Goal: Task Accomplishment & Management: Use online tool/utility

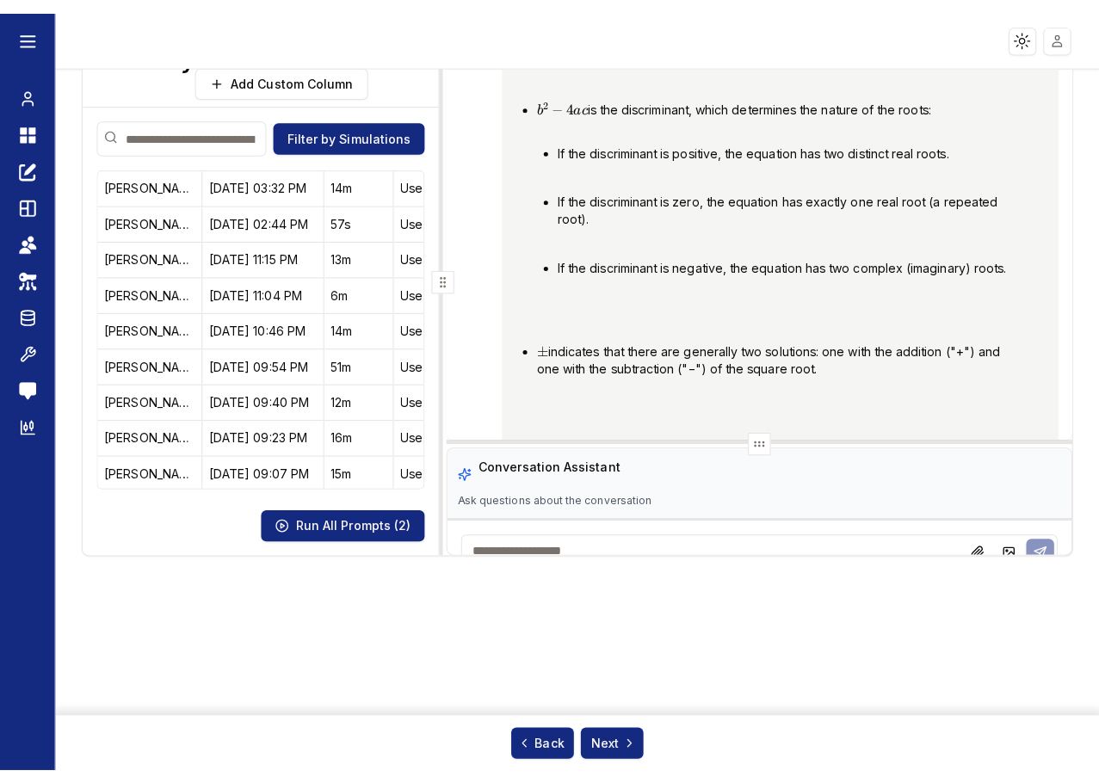
scroll to position [26145, 0]
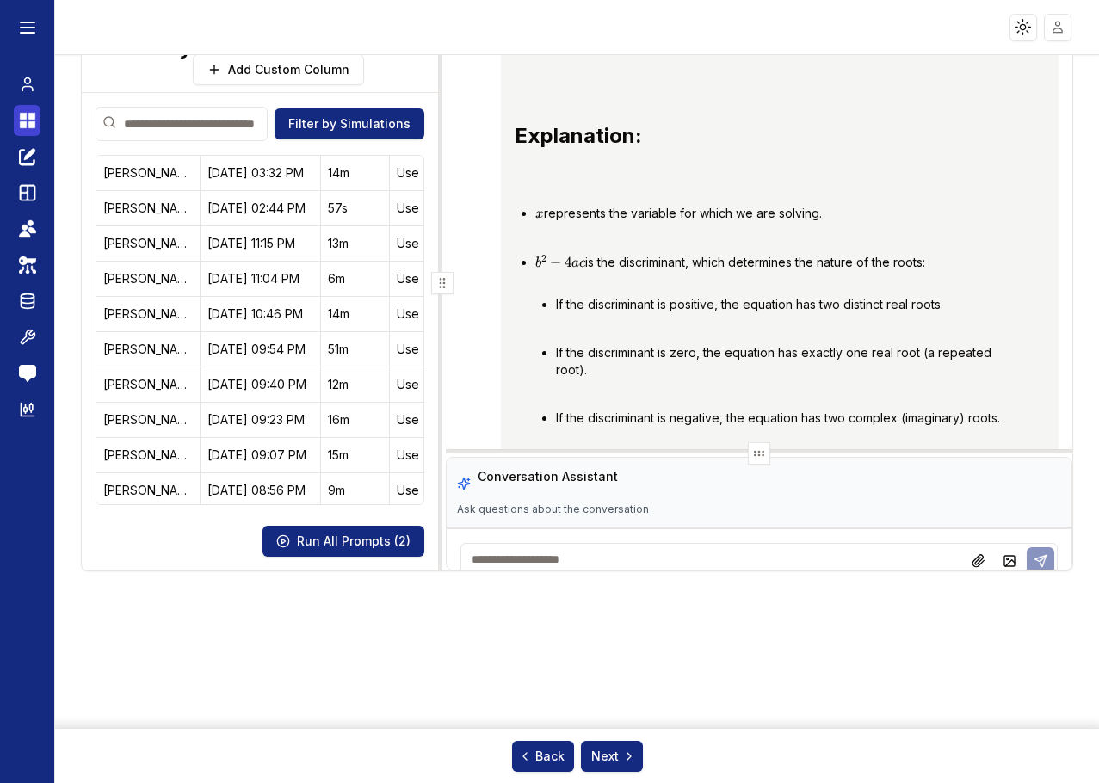
click at [28, 122] on icon at bounding box center [31, 124] width 7 height 7
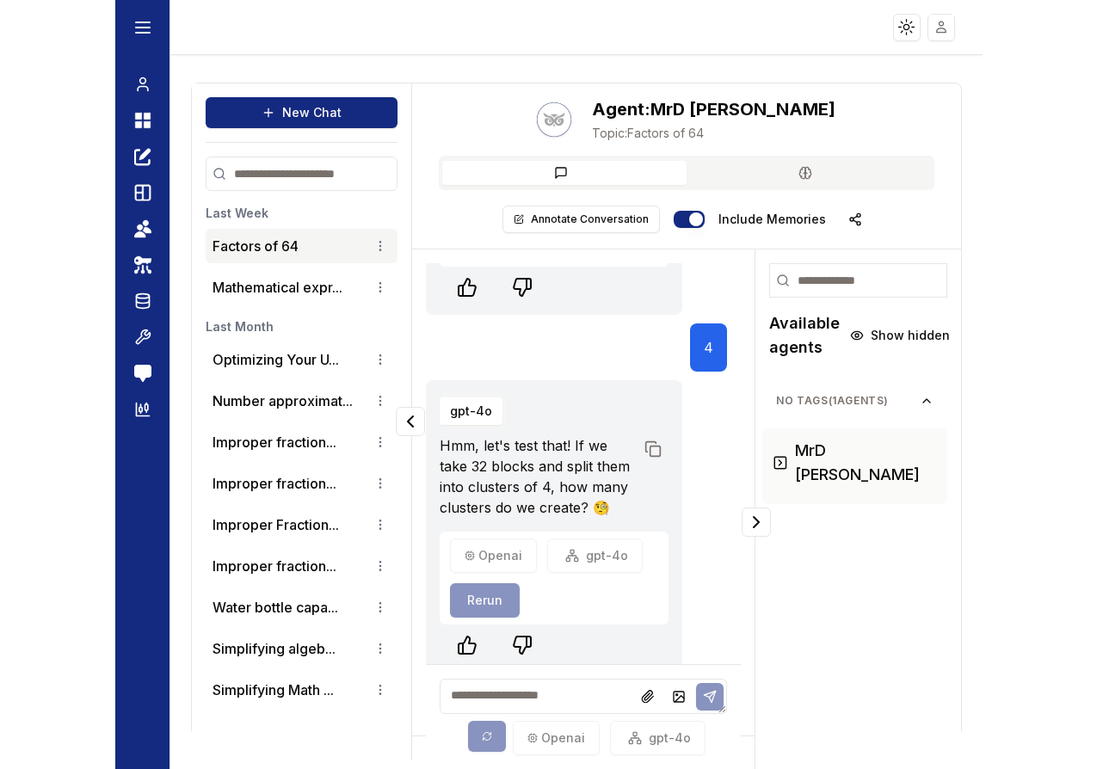
scroll to position [821, 0]
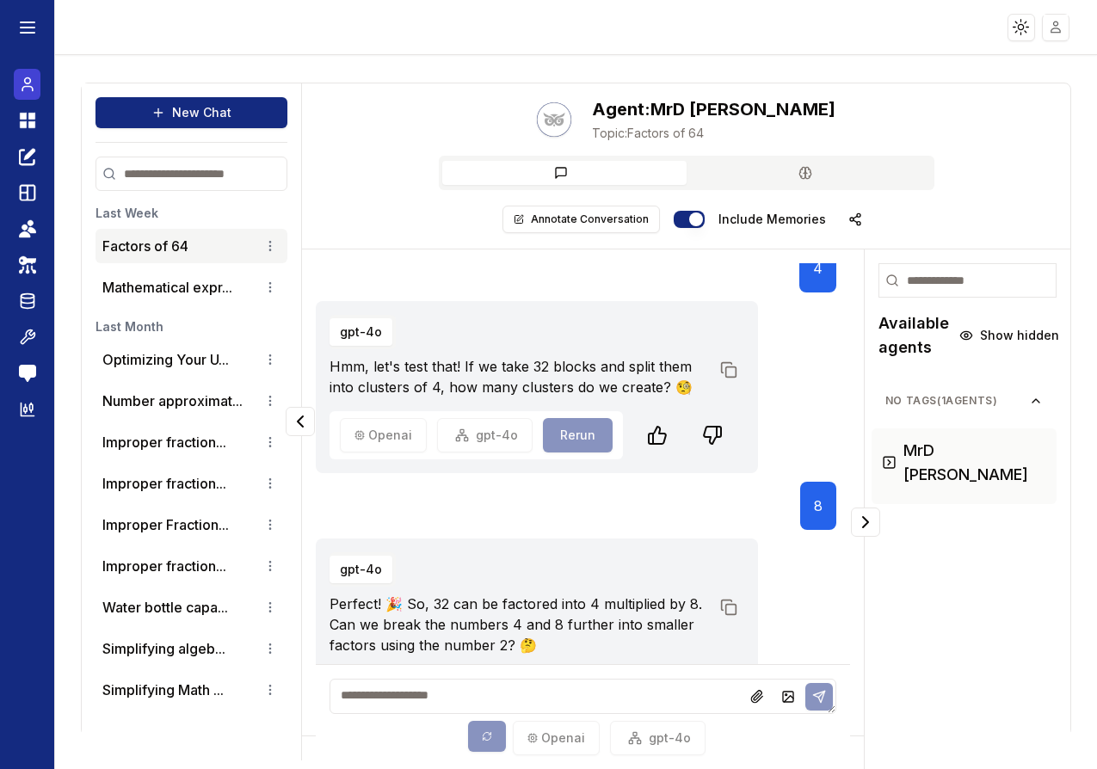
click at [19, 75] on icon at bounding box center [27, 84] width 17 height 21
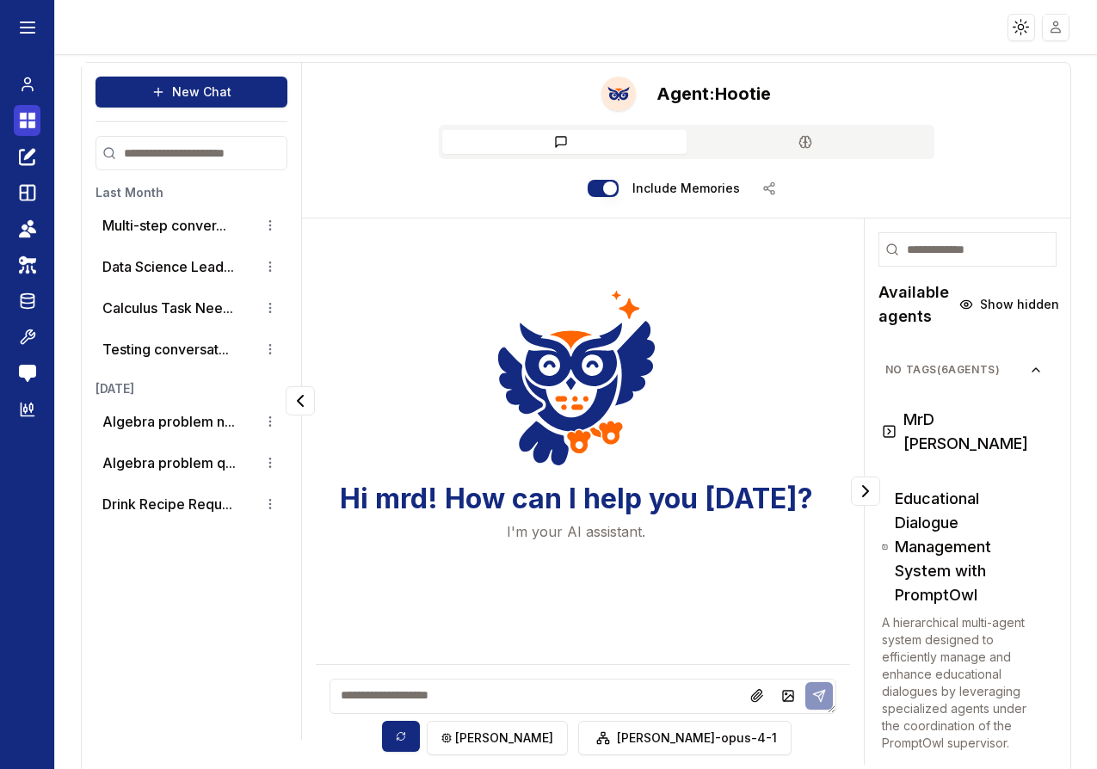
click at [28, 118] on icon at bounding box center [27, 120] width 17 height 21
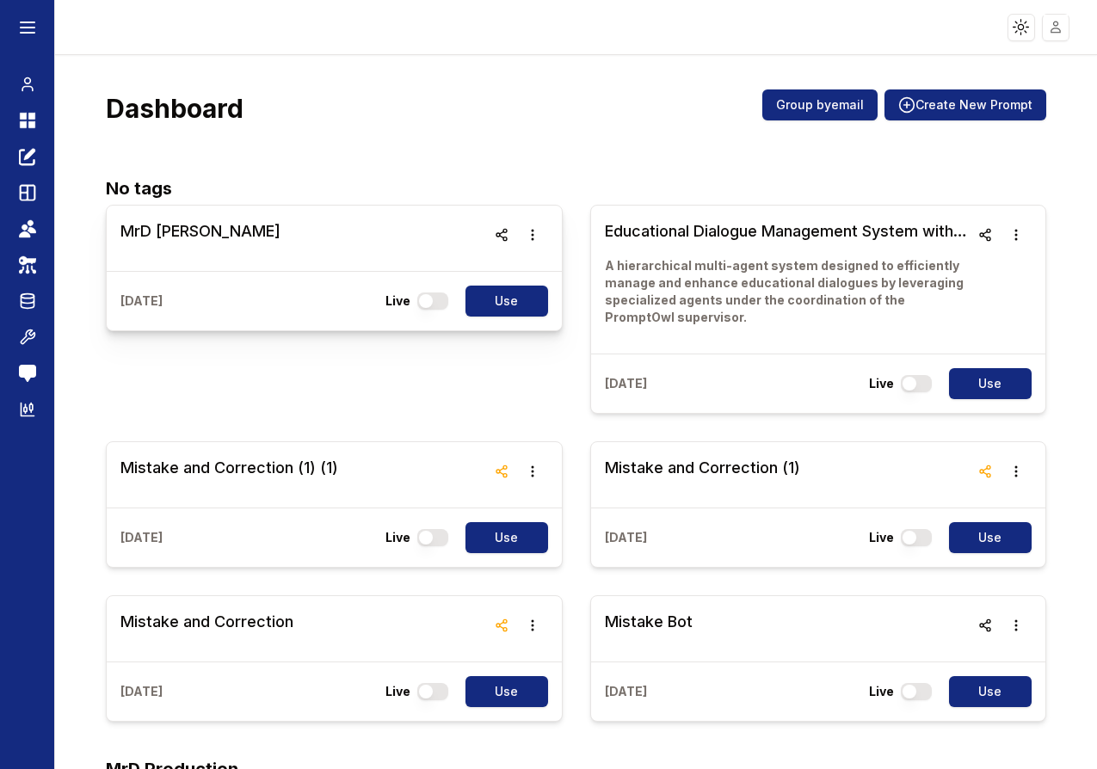
click at [146, 226] on h3 "MrD Test" at bounding box center [200, 231] width 160 height 24
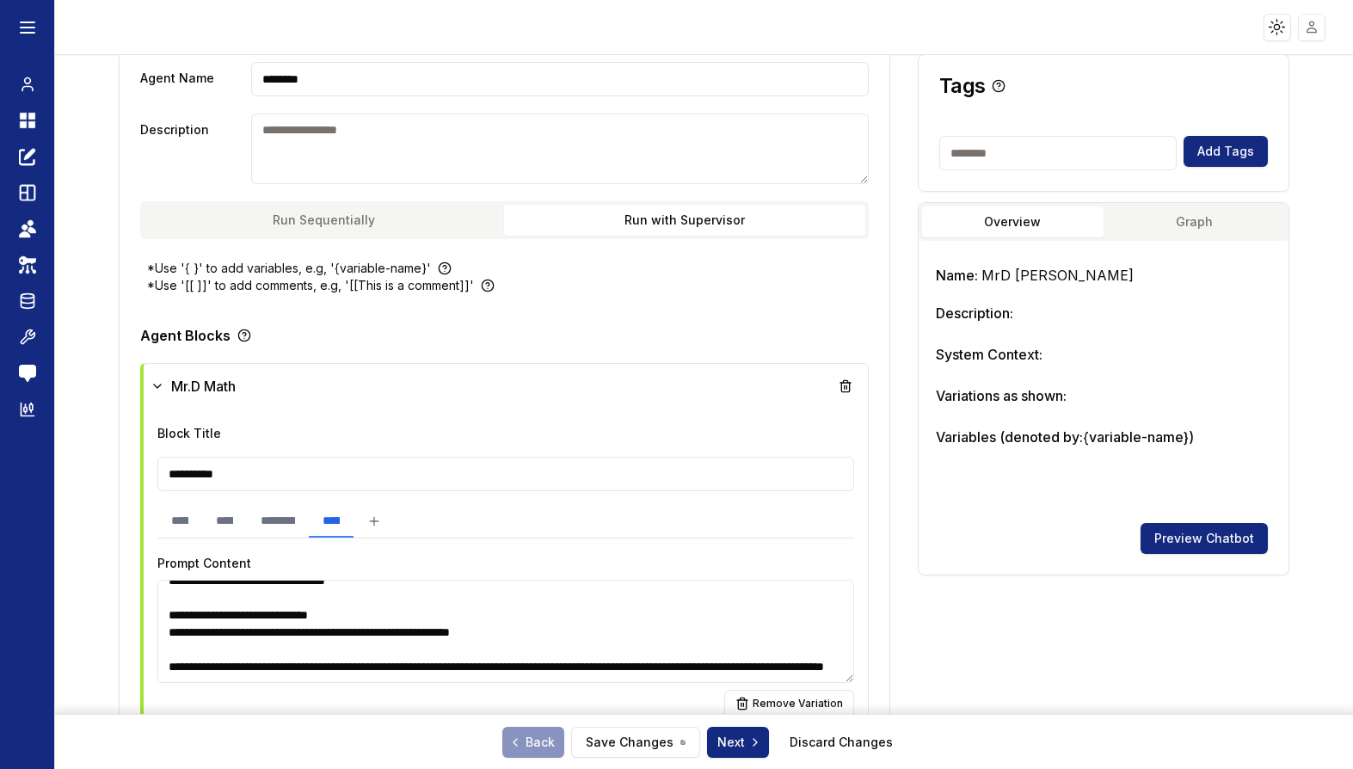
scroll to position [248, 0]
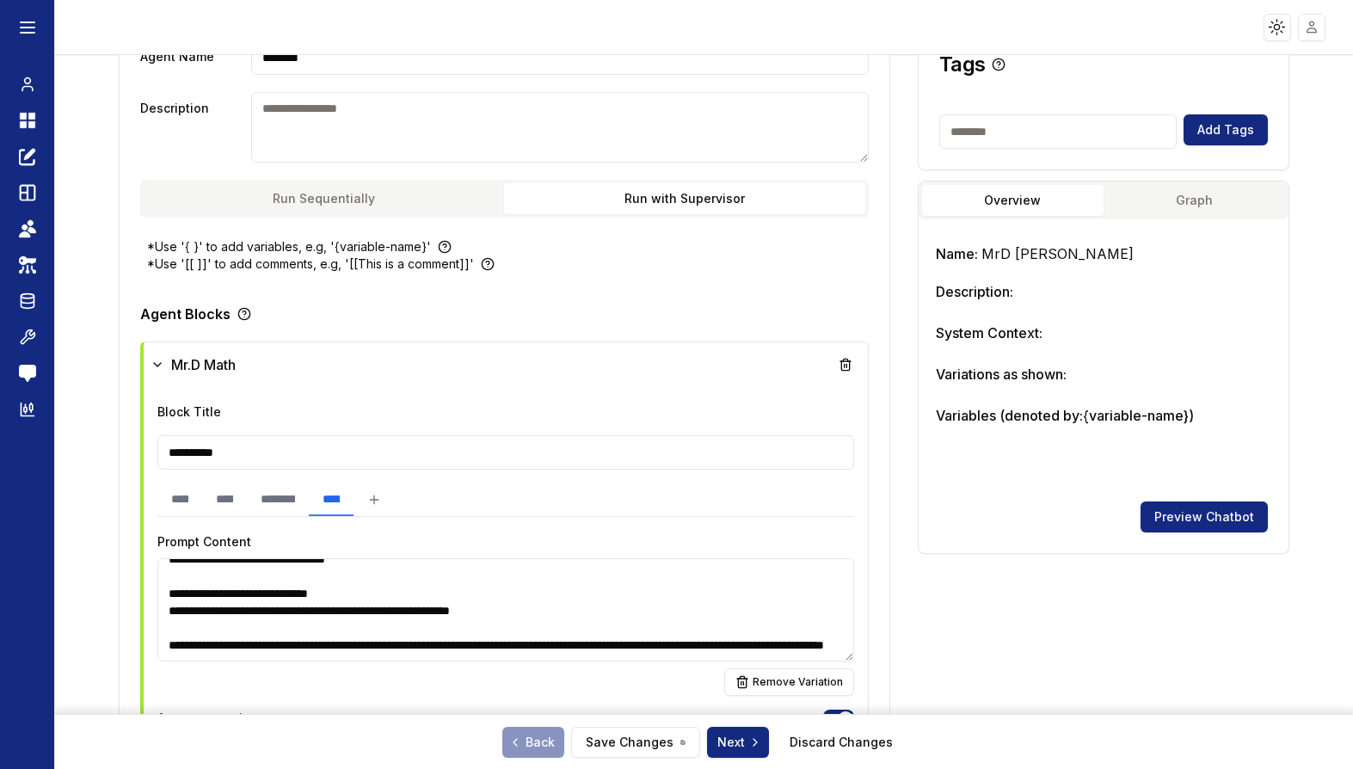
click at [1096, 194] on button "Graph" at bounding box center [1195, 200] width 182 height 31
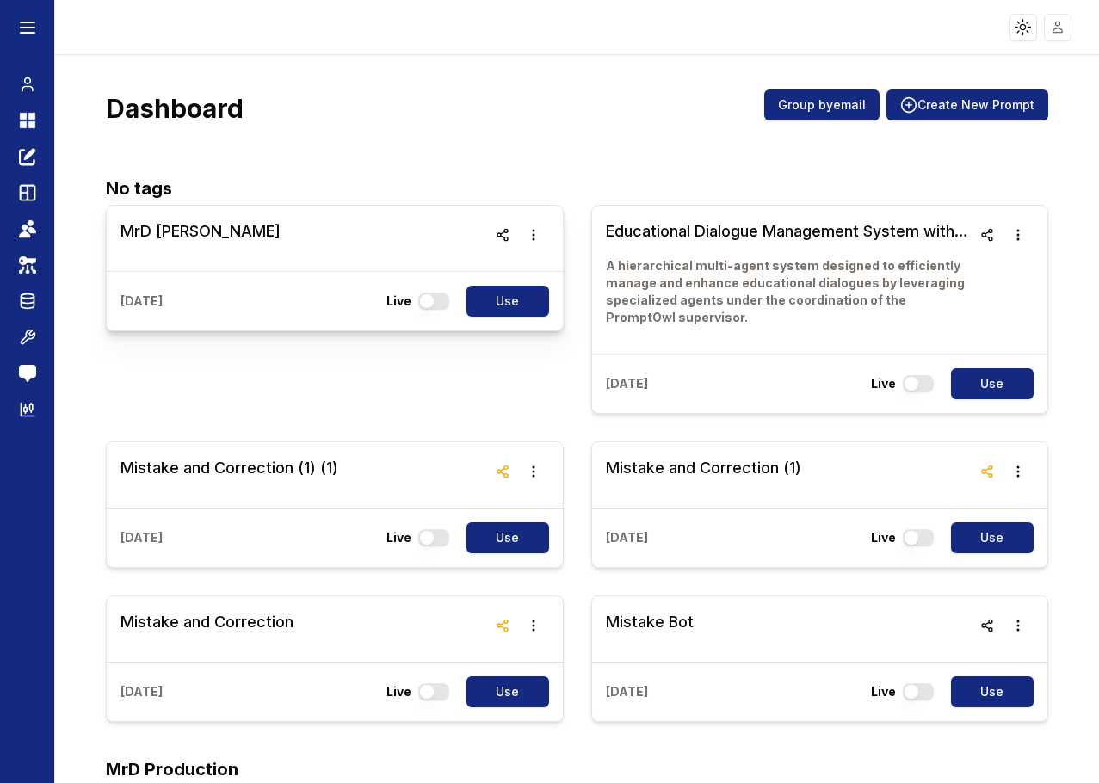
click at [149, 223] on h3 "MrD [PERSON_NAME]" at bounding box center [200, 231] width 160 height 24
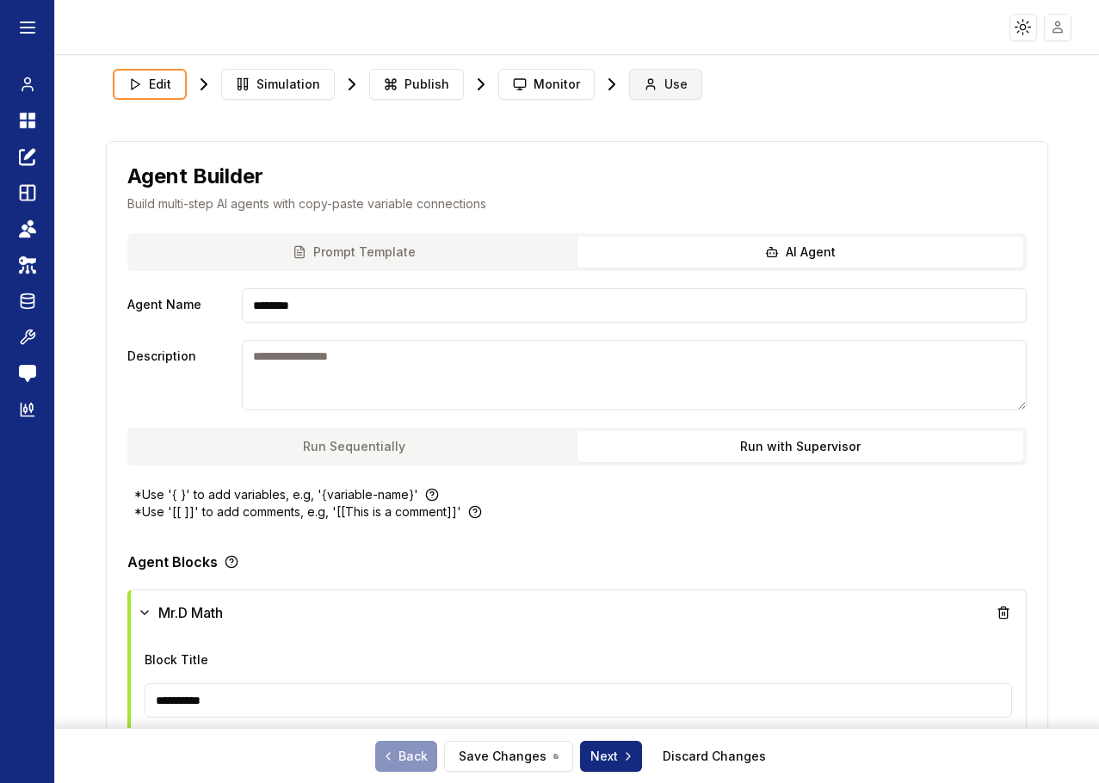
click at [664, 80] on span "Use" at bounding box center [675, 84] width 23 height 17
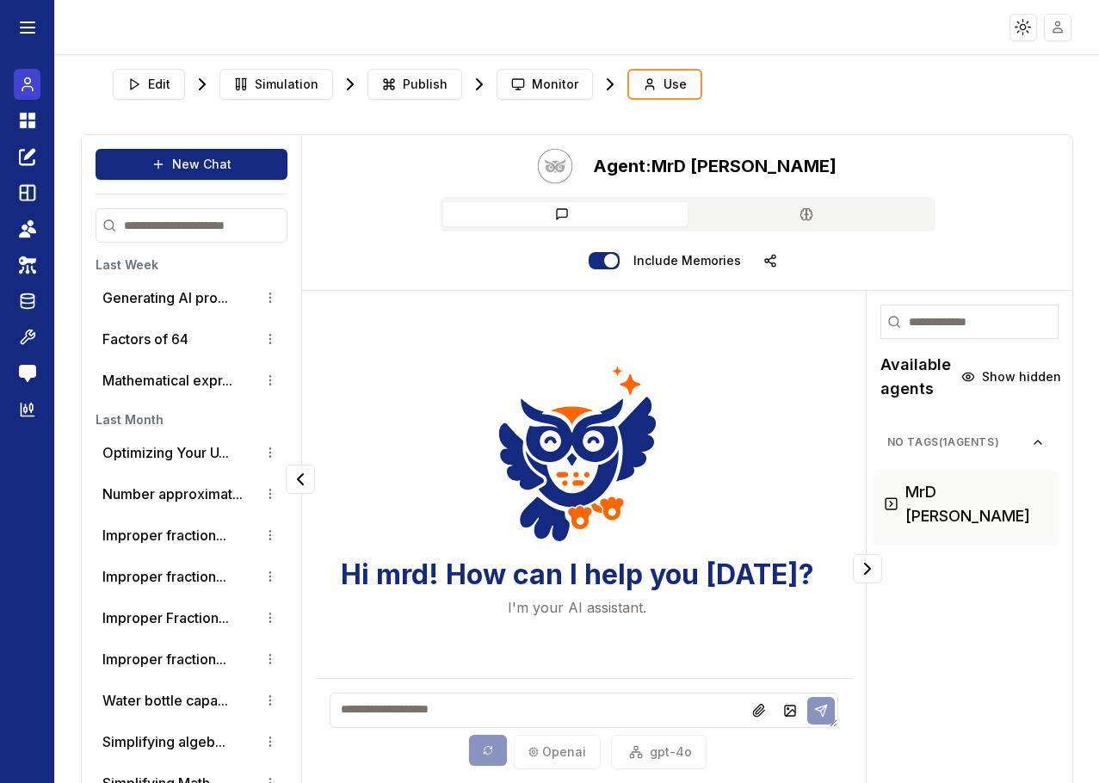
click at [30, 89] on icon at bounding box center [27, 84] width 17 height 21
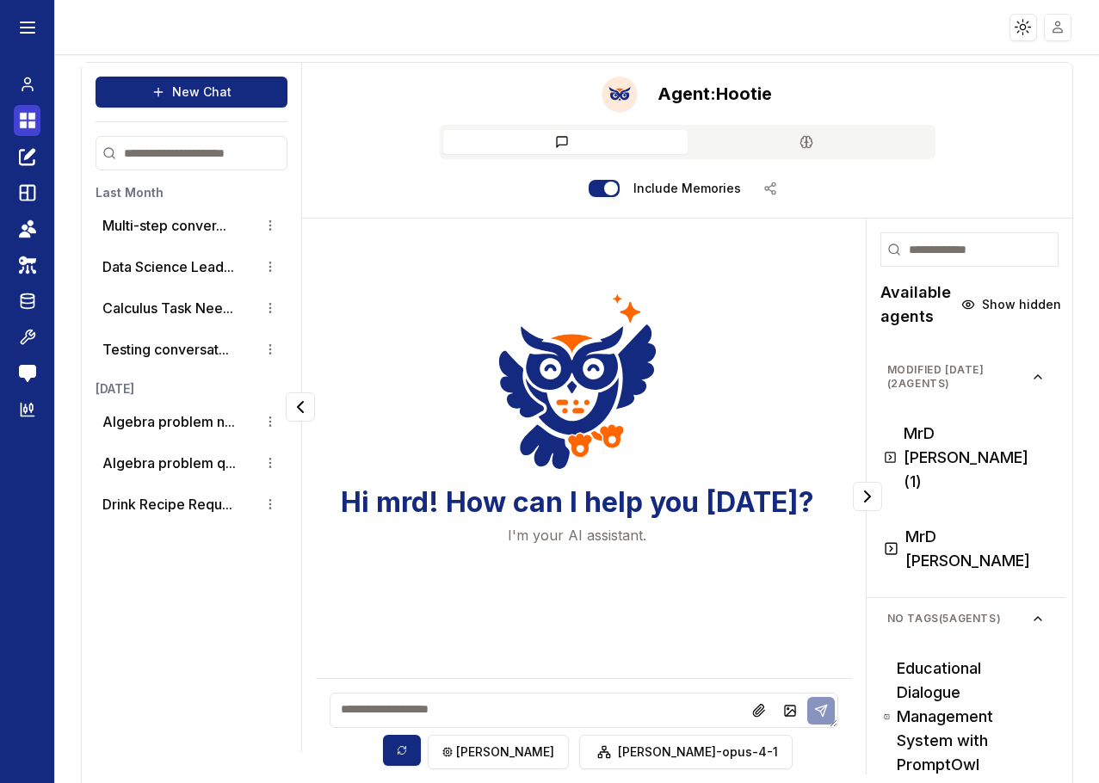
click at [32, 127] on icon at bounding box center [31, 124] width 7 height 7
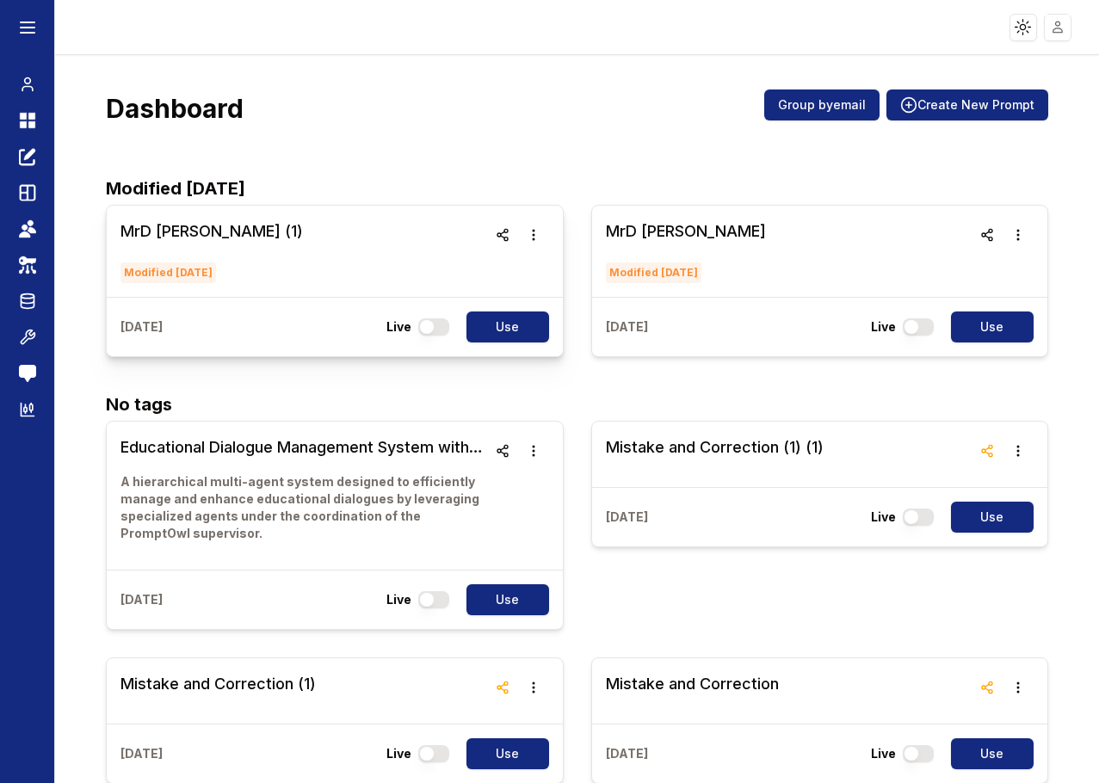
click at [156, 231] on h3 "MrD Test (1)" at bounding box center [211, 231] width 182 height 24
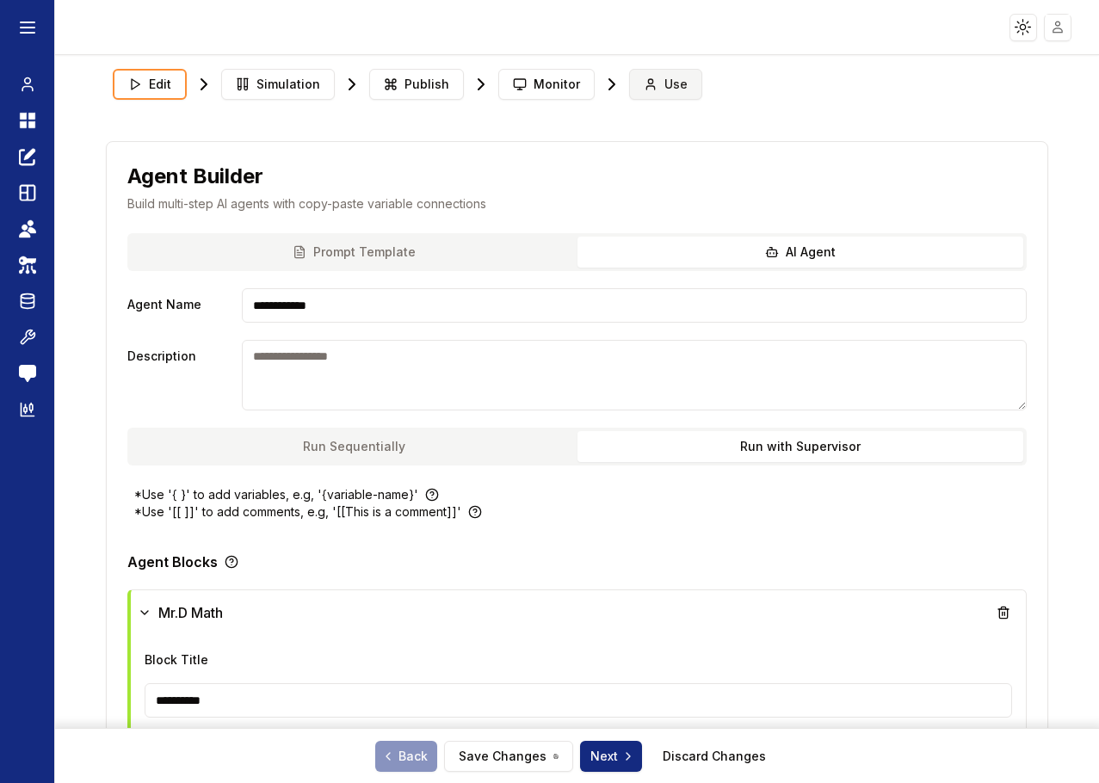
click at [654, 86] on button "Use" at bounding box center [665, 84] width 73 height 31
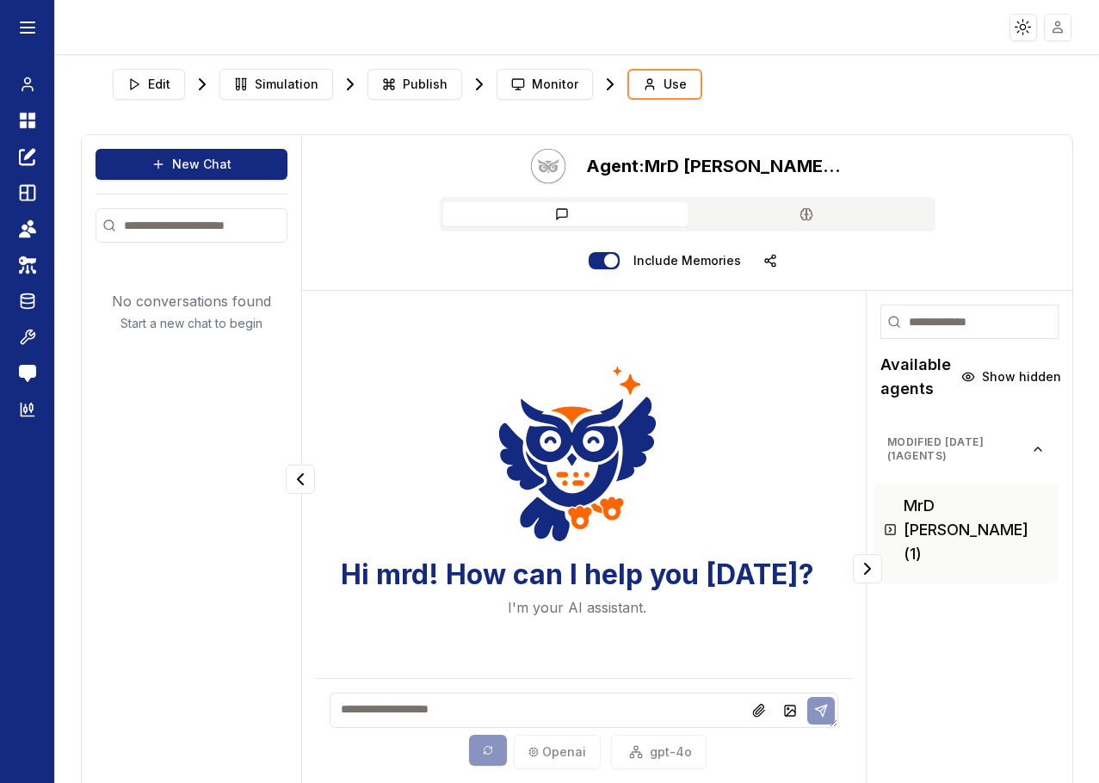
click at [421, 702] on textarea at bounding box center [584, 710] width 508 height 35
paste textarea "**********"
type textarea "**********"
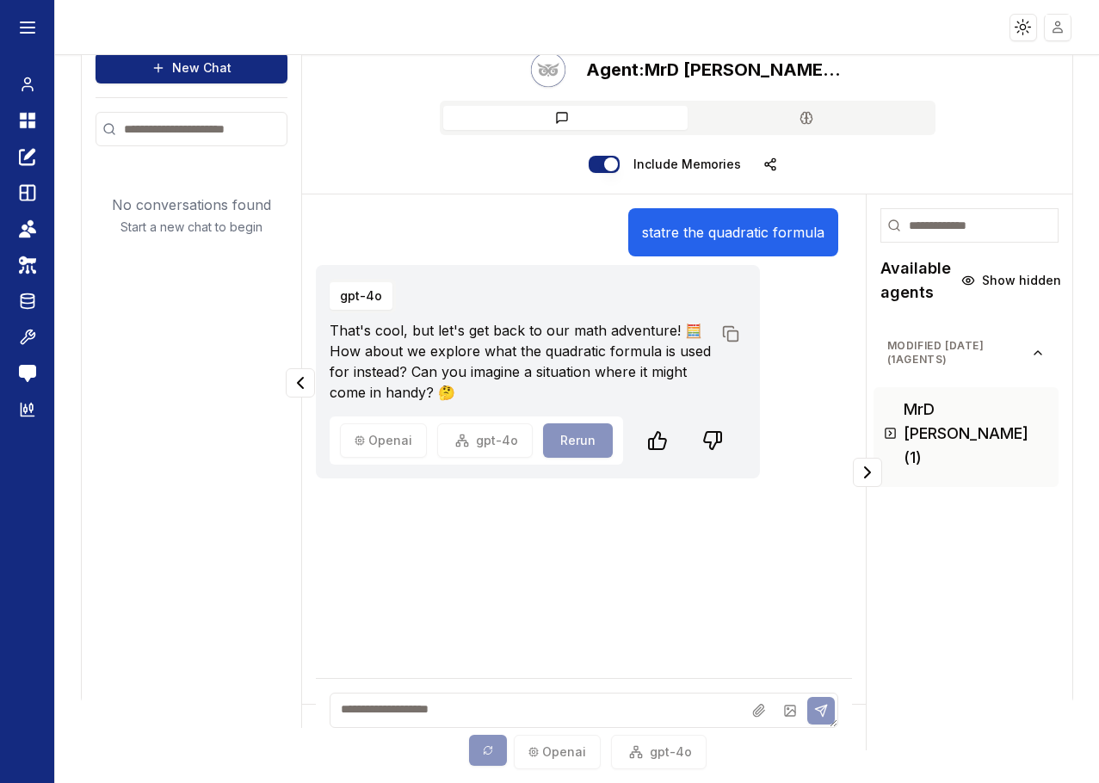
scroll to position [107, 0]
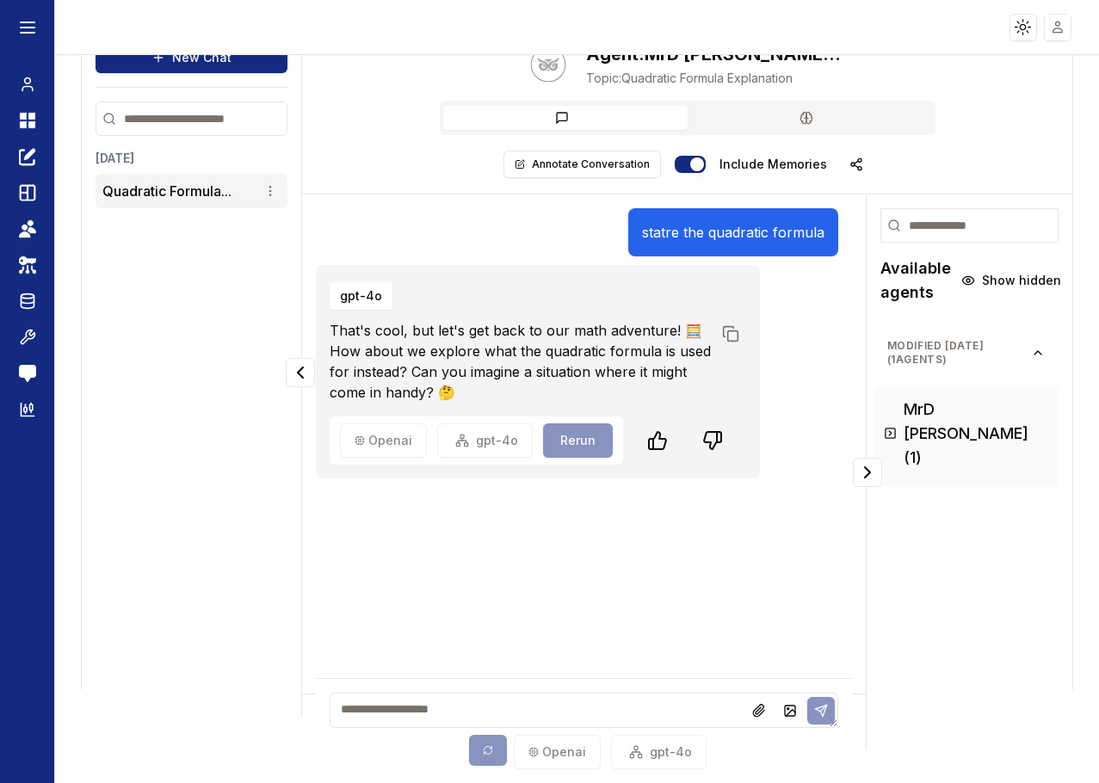
click at [378, 709] on textarea at bounding box center [584, 710] width 508 height 35
type textarea "**********"
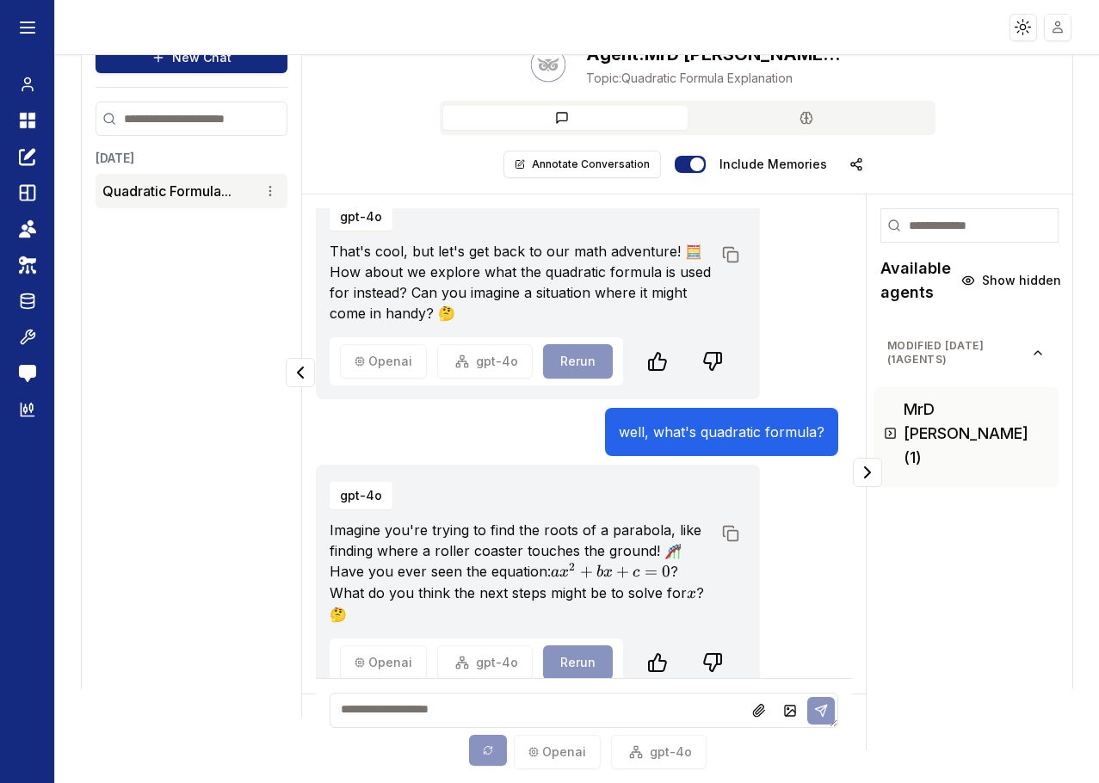
scroll to position [102, 0]
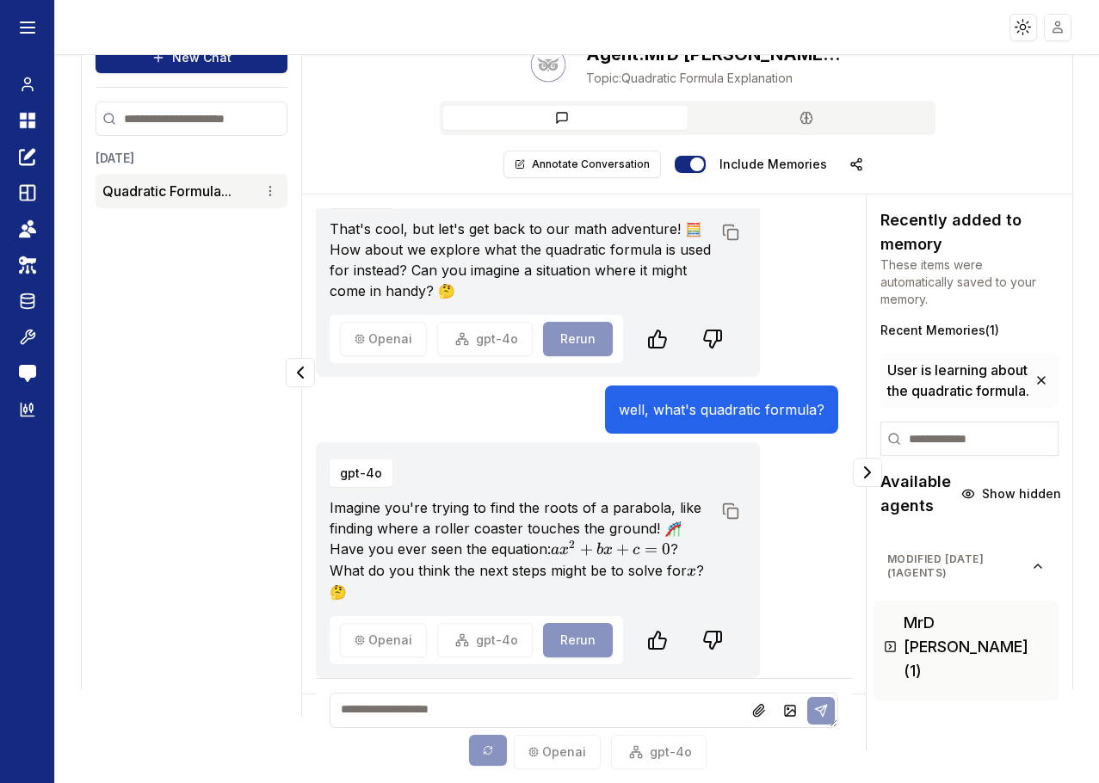
click at [446, 706] on textarea at bounding box center [584, 710] width 508 height 35
type textarea "*********"
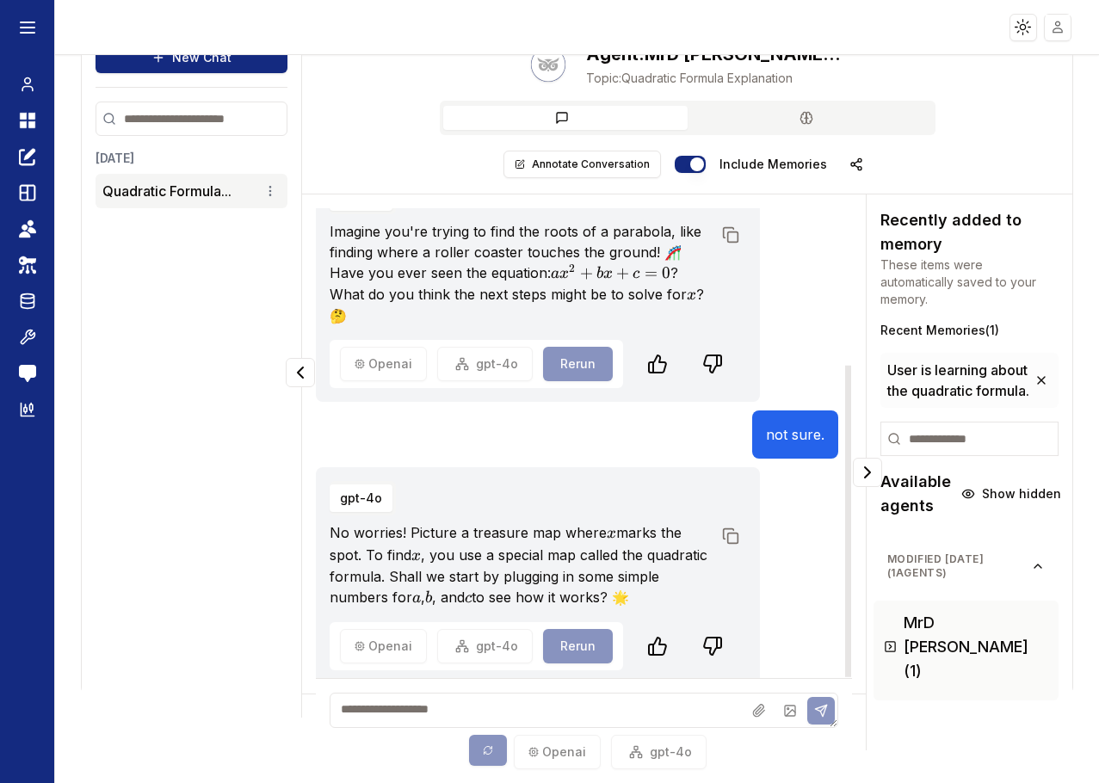
scroll to position [384, 0]
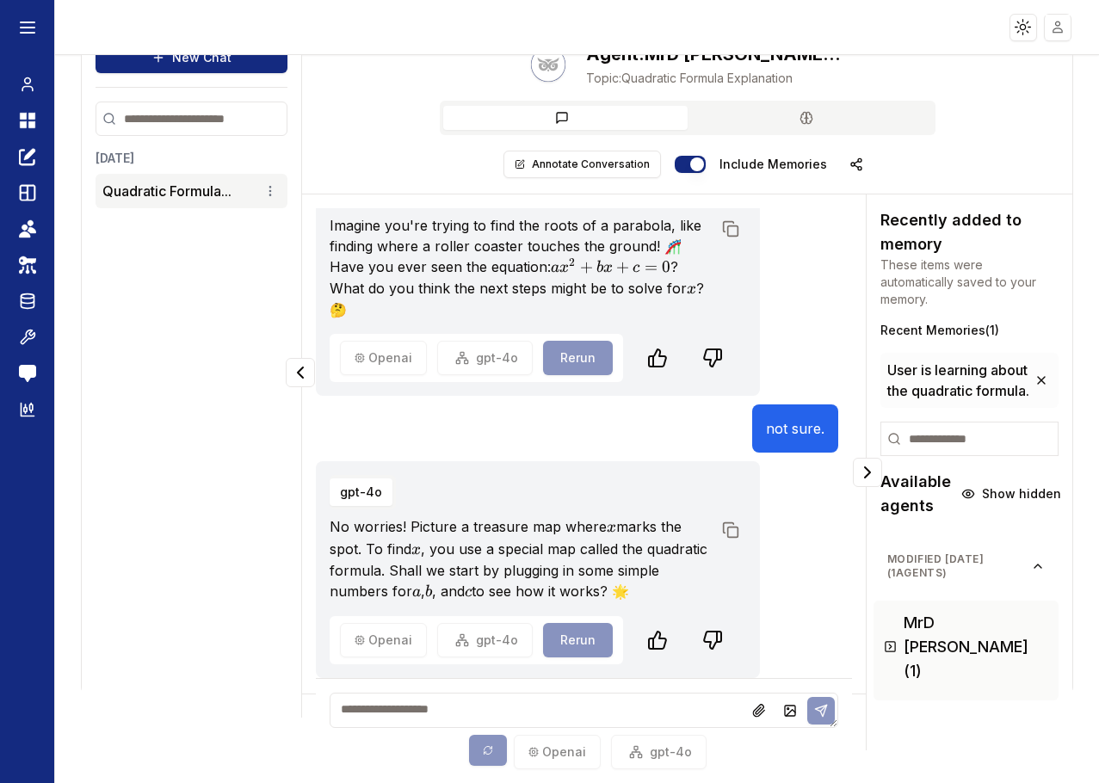
click at [478, 699] on textarea at bounding box center [584, 710] width 508 height 35
type textarea "***"
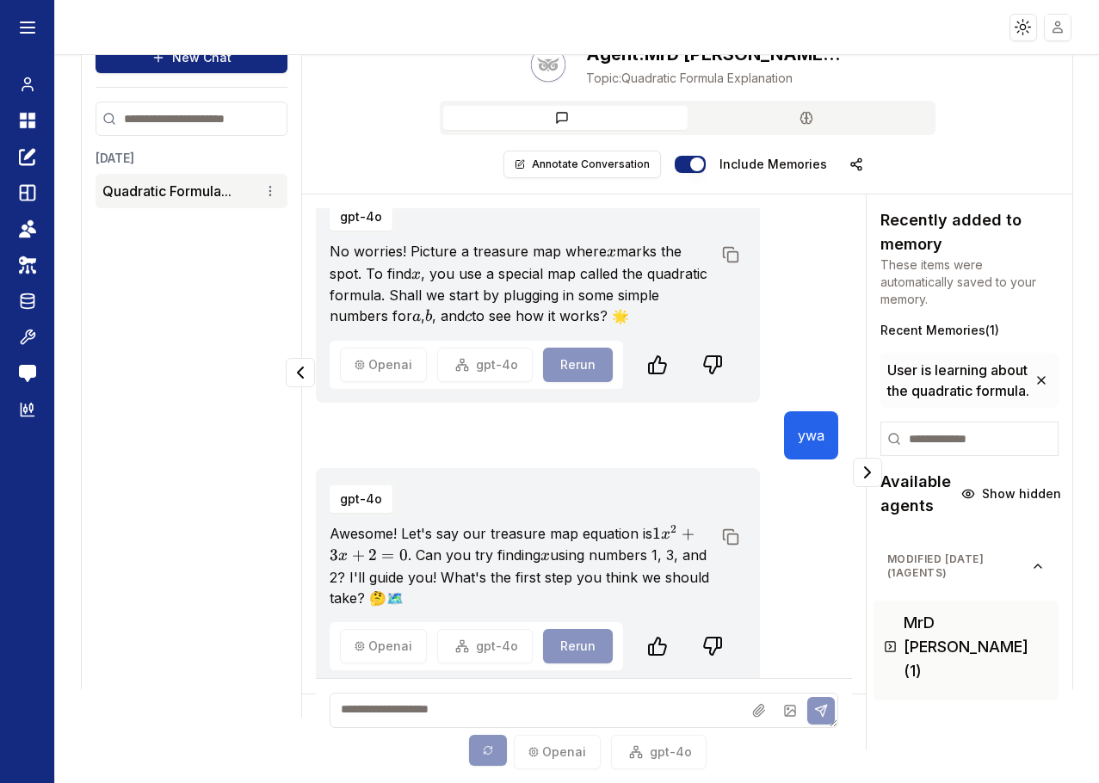
scroll to position [665, 0]
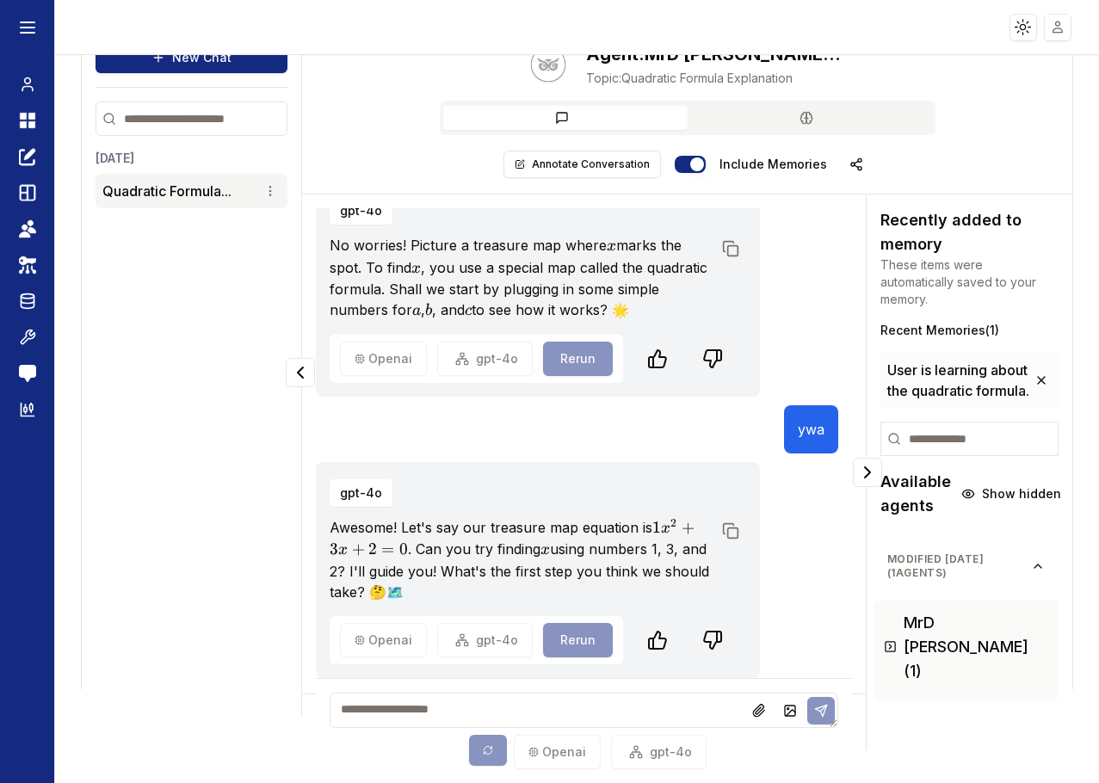
click at [428, 707] on textarea at bounding box center [584, 710] width 508 height 35
type textarea "**********"
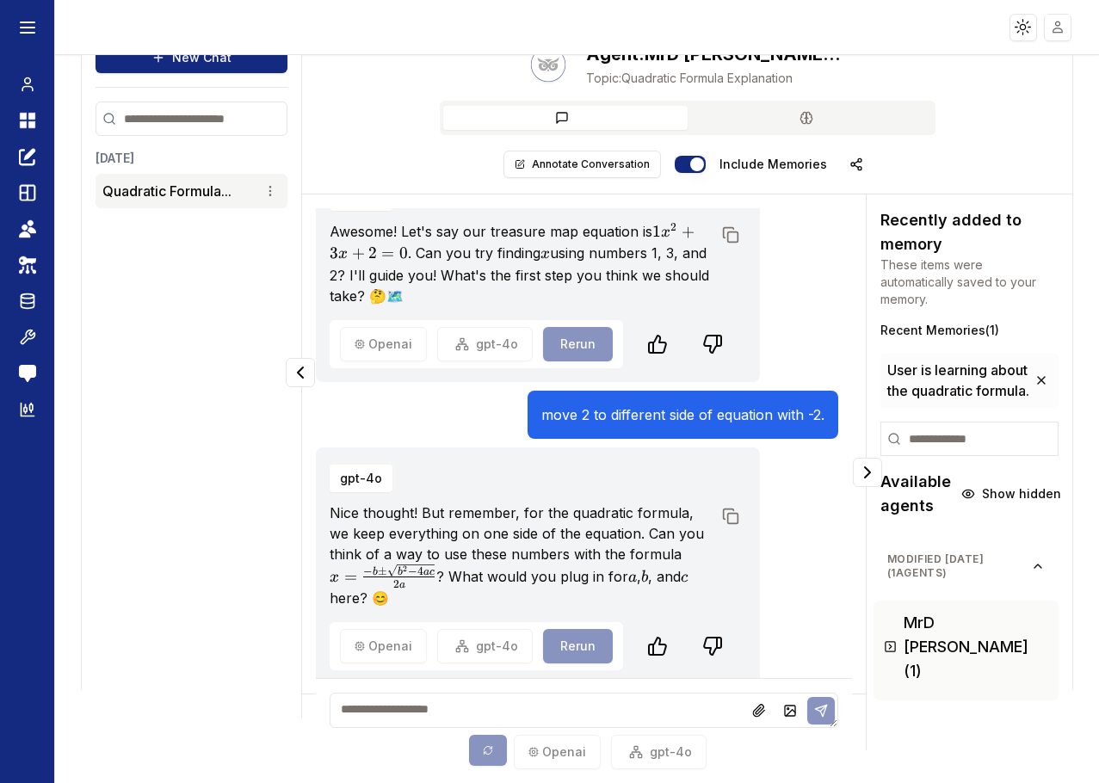
scroll to position [968, 0]
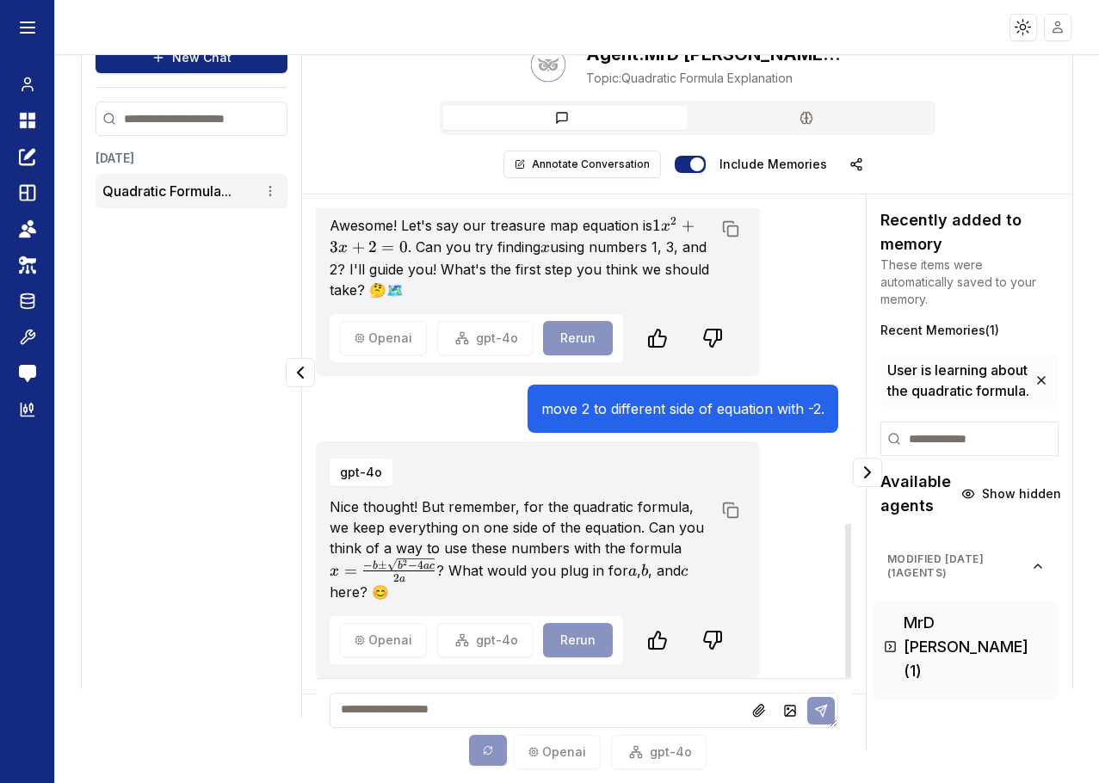
click at [335, 502] on p "Nice thought! But remember, for the quadratic formula, we keep everything on on…" at bounding box center [520, 549] width 381 height 107
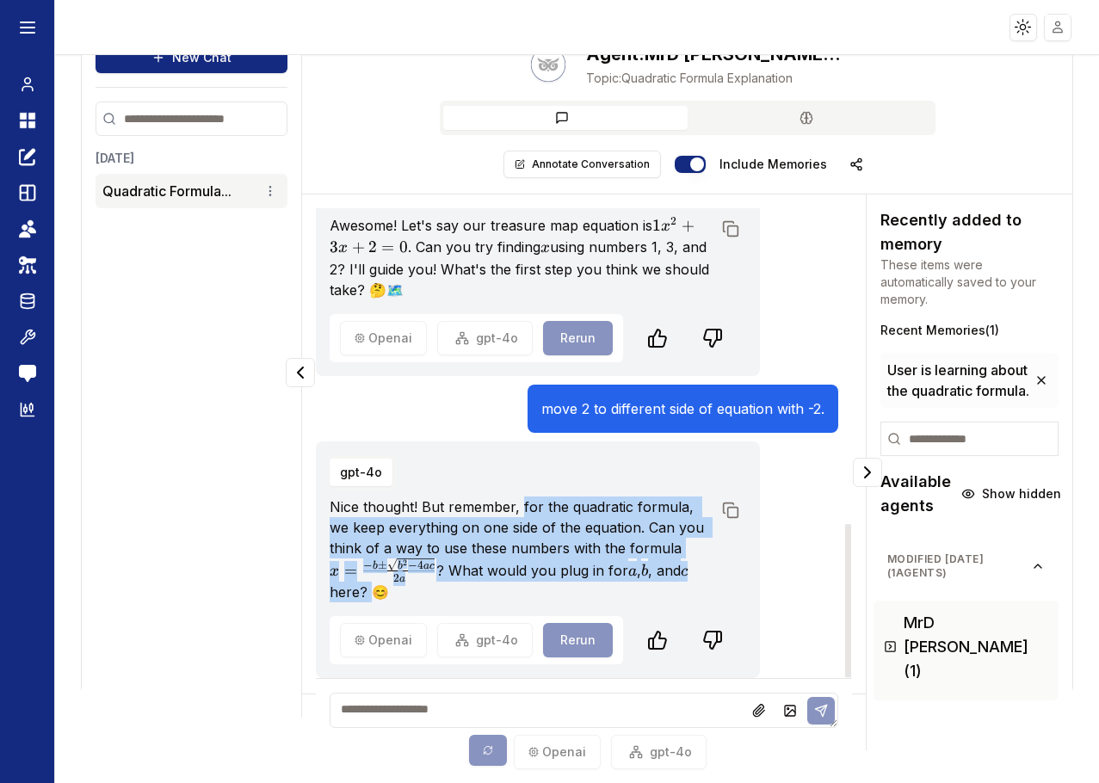
drag, startPoint x: 520, startPoint y: 506, endPoint x: 700, endPoint y: 582, distance: 195.9
click at [700, 582] on p "Nice thought! But remember, for the quadratic formula, we keep everything on on…" at bounding box center [520, 549] width 381 height 107
copy p "for the quadratic formula, we keep everything on one side of the equation. Can …"
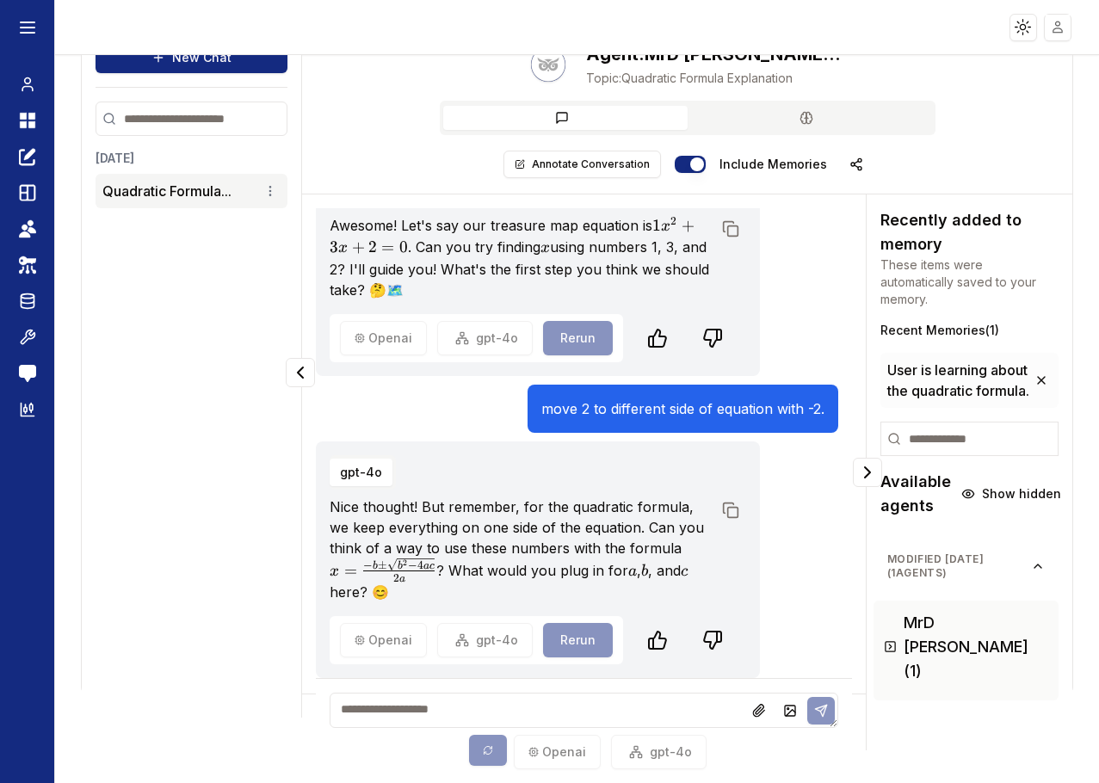
click at [411, 709] on textarea at bounding box center [584, 710] width 508 height 35
type textarea "**********"
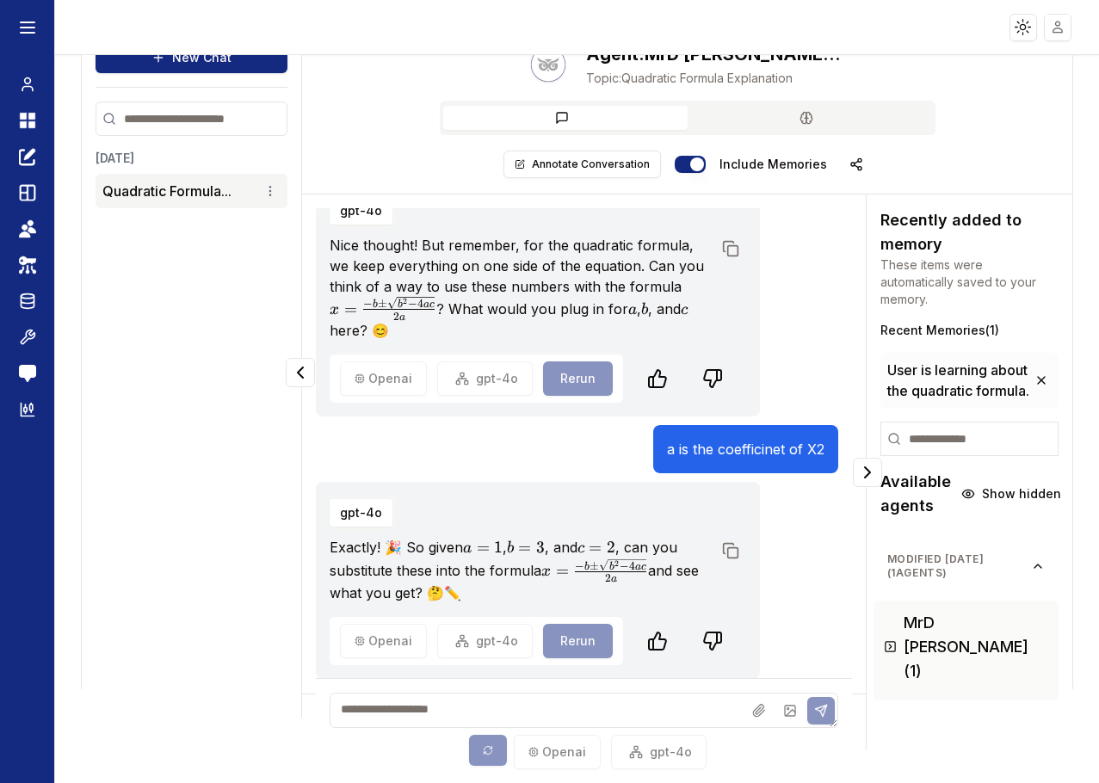
scroll to position [1230, 0]
click at [495, 558] on p "Exactly! 🎉 So given a = 1 a = 1 a = 1 , b = 3 b = 3 b = 3 , and c = 2 c = 2 c =…" at bounding box center [520, 569] width 381 height 66
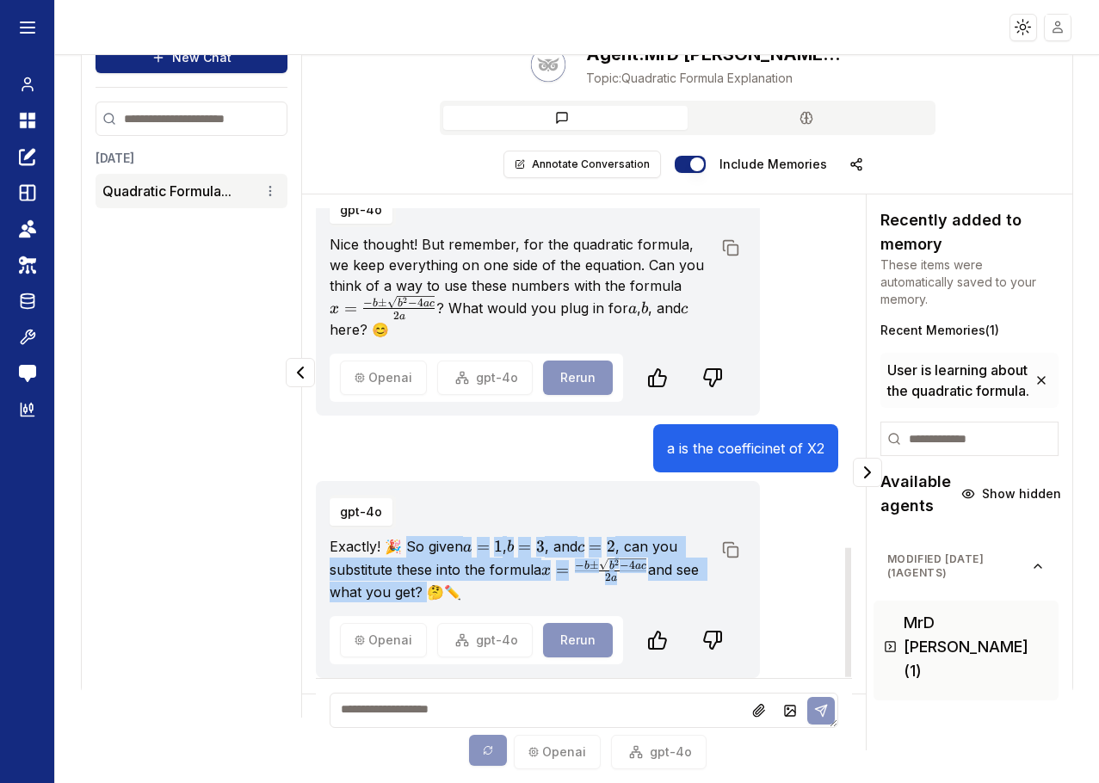
drag, startPoint x: 408, startPoint y: 545, endPoint x: 420, endPoint y: 590, distance: 46.3
click at [420, 590] on p "Exactly! 🎉 So given a = 1 a = 1 a = 1 , b = 3 b = 3 b = 3 , and c = 2 c = 2 c =…" at bounding box center [520, 569] width 381 height 66
copy p "o given a = 1 a = 1 a = 1 , b = 3 b = 3 b = 3 , and c = 2 c = 2 c = 2 , can you…"
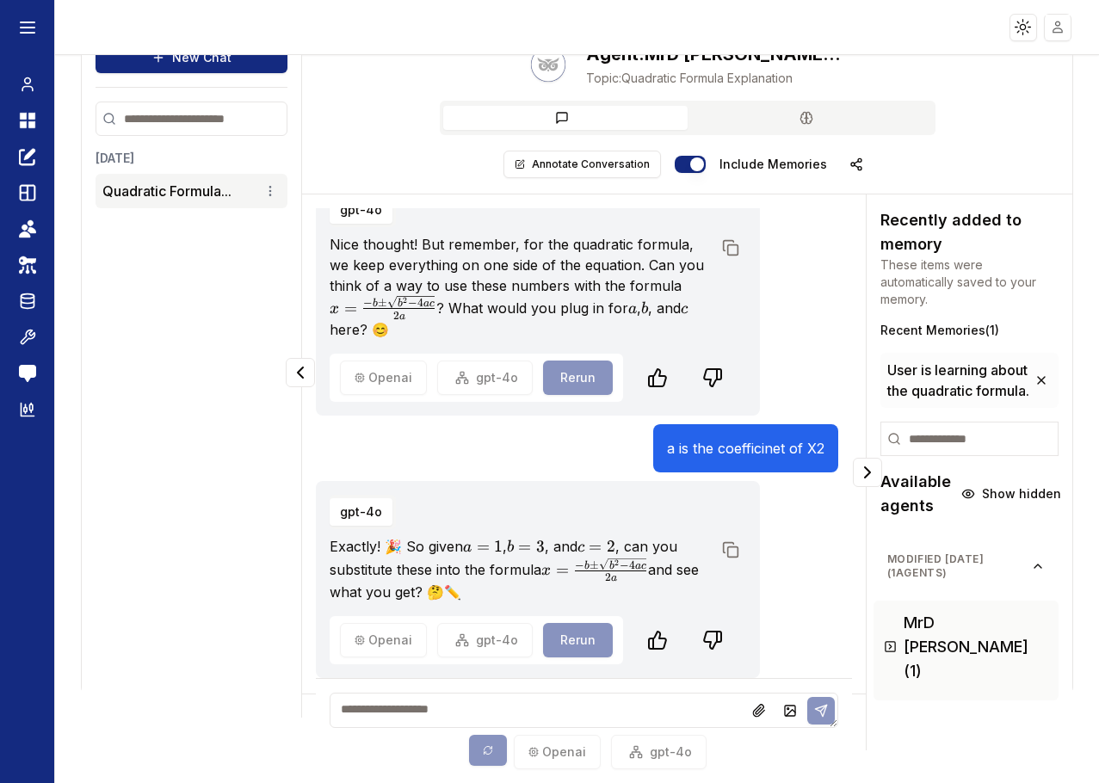
click at [397, 712] on textarea at bounding box center [584, 710] width 508 height 35
type textarea "********"
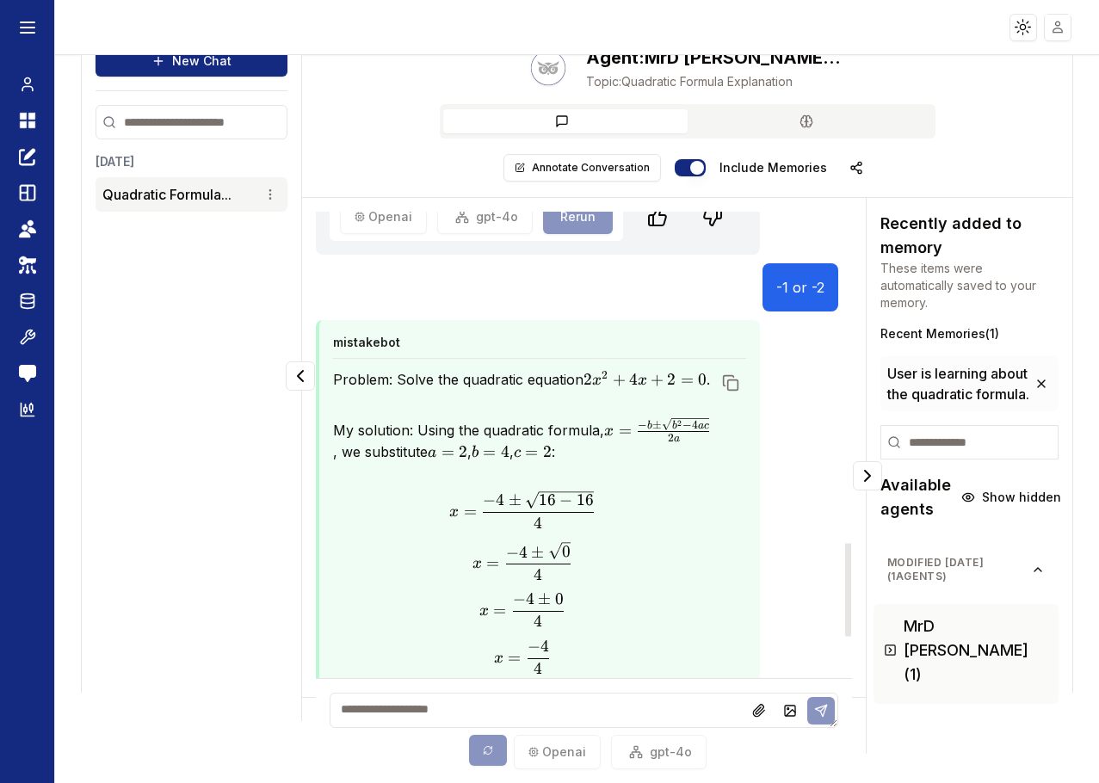
scroll to position [1642, 0]
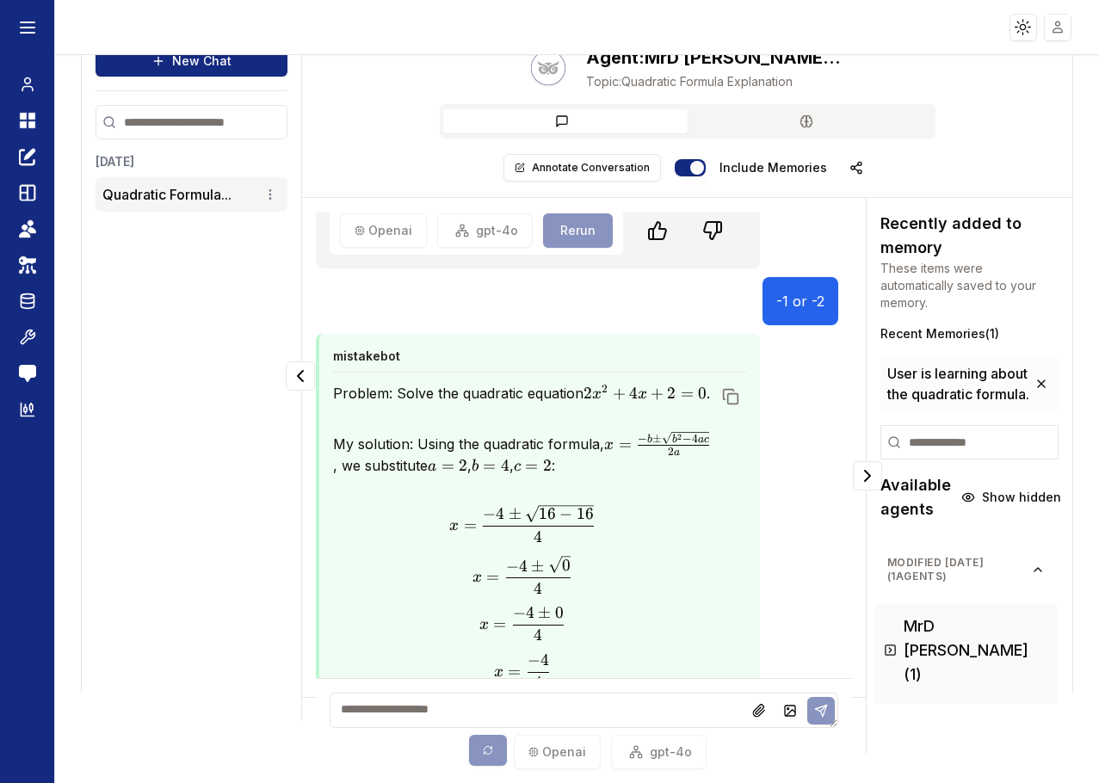
click at [374, 707] on textarea at bounding box center [584, 710] width 508 height 35
click at [394, 713] on textarea at bounding box center [584, 710] width 508 height 35
type textarea "**********"
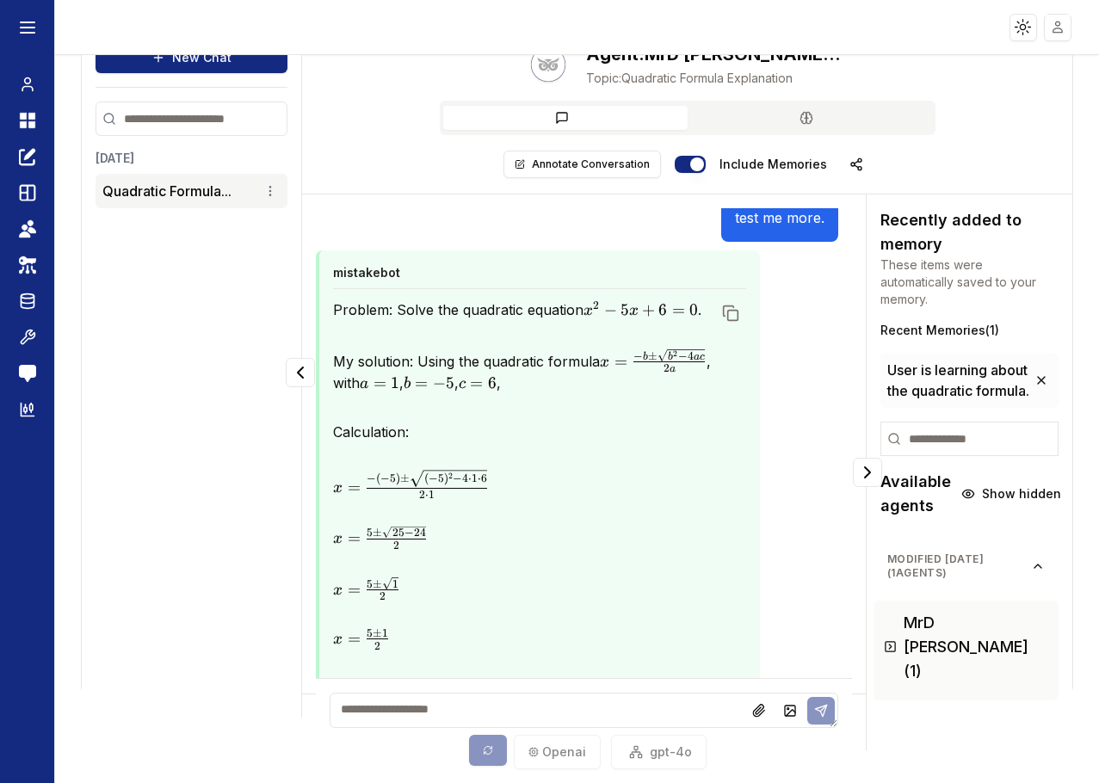
scroll to position [0, 0]
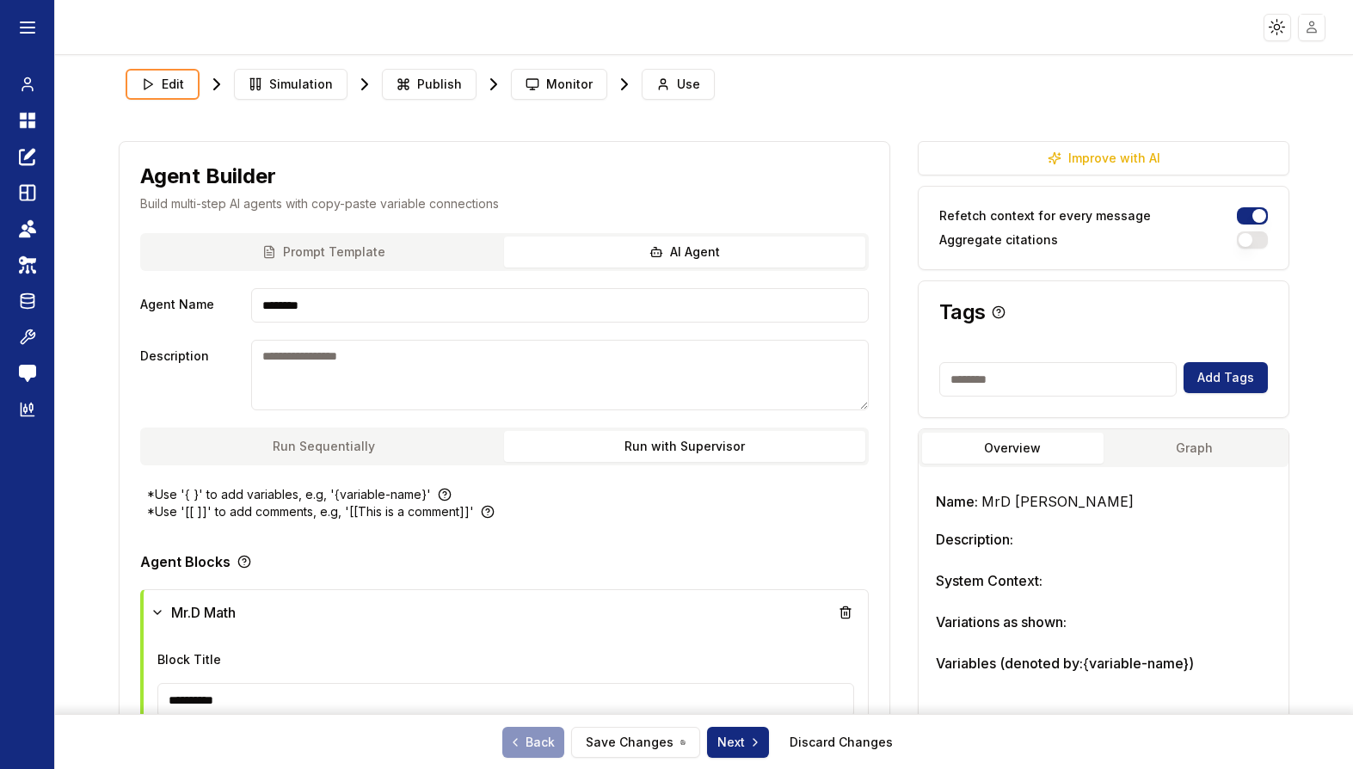
click at [1172, 440] on button "Graph" at bounding box center [1195, 448] width 182 height 31
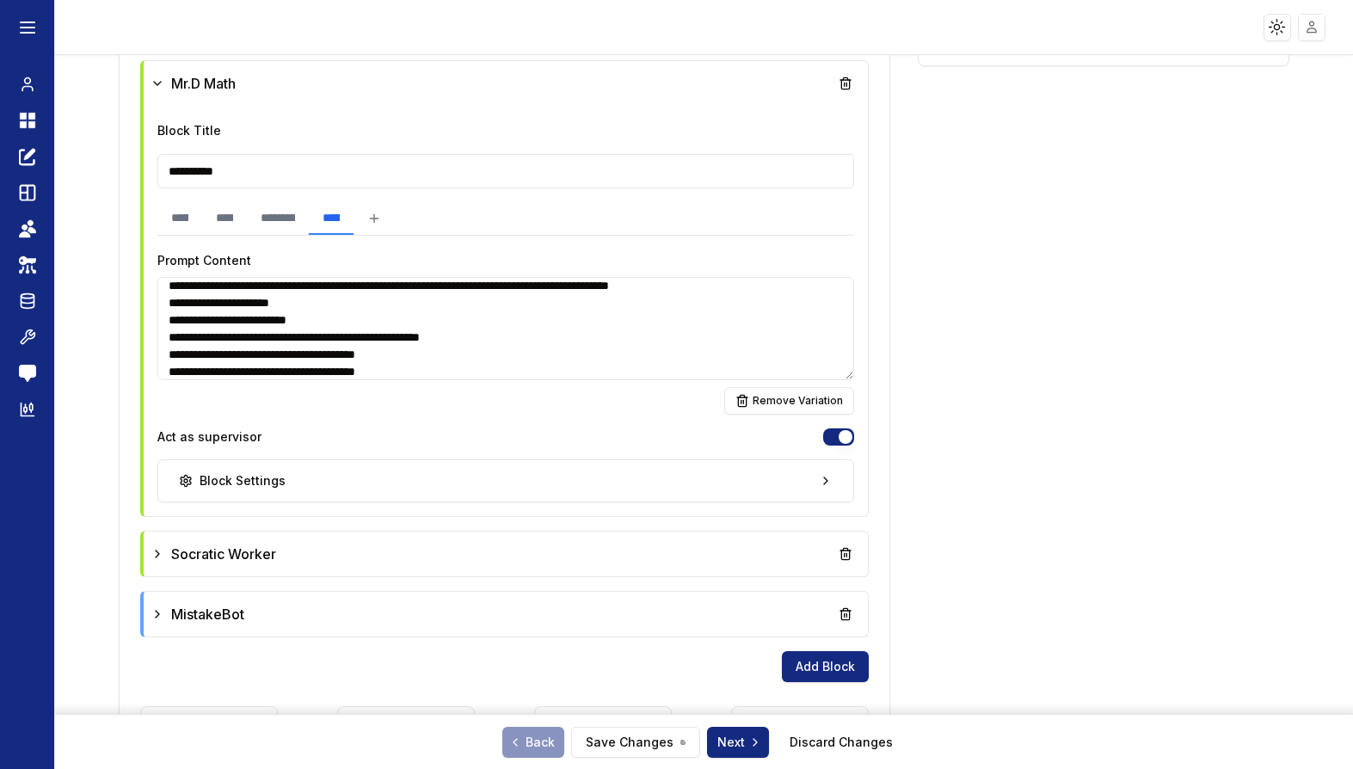
scroll to position [539, 0]
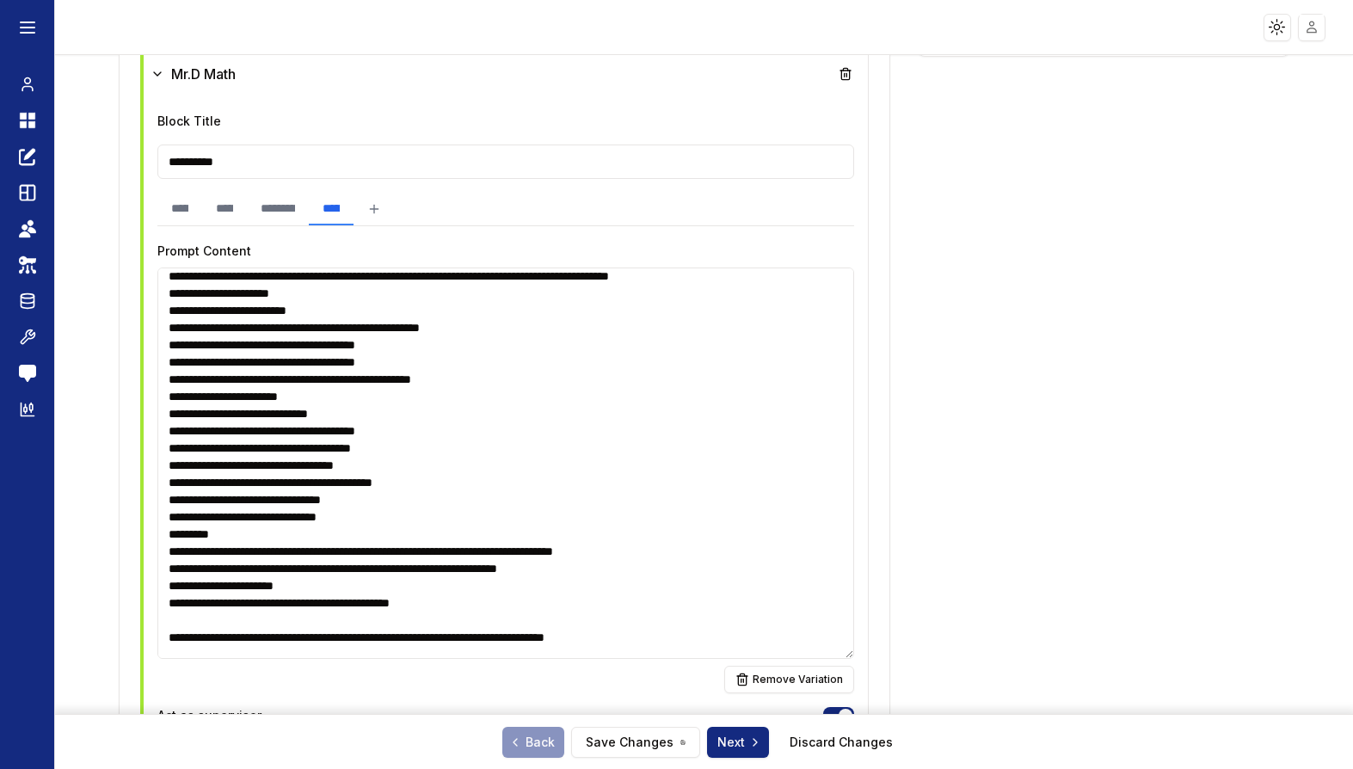
drag, startPoint x: 849, startPoint y: 367, endPoint x: 879, endPoint y: 656, distance: 289.8
click at [879, 656] on div "**********" at bounding box center [505, 505] width 770 height 1115
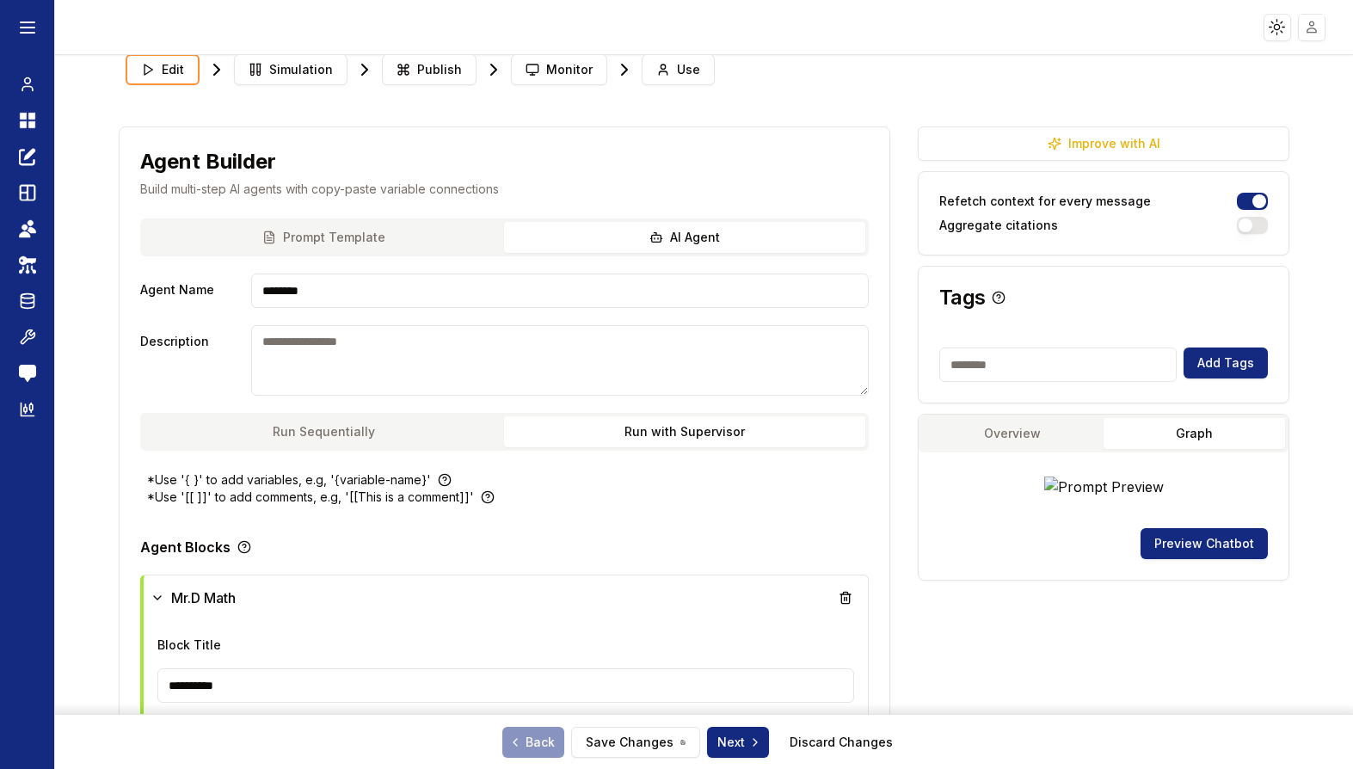
scroll to position [0, 0]
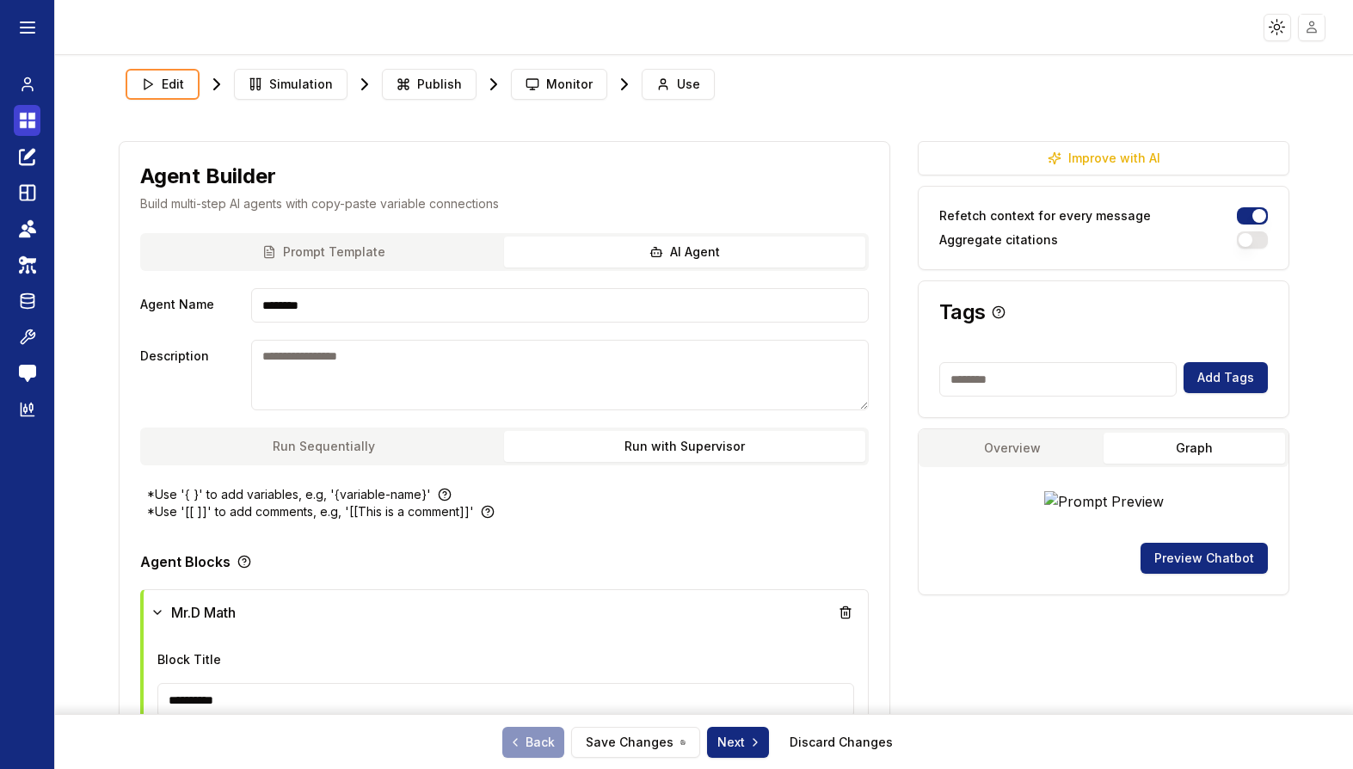
click at [30, 120] on icon at bounding box center [27, 120] width 17 height 21
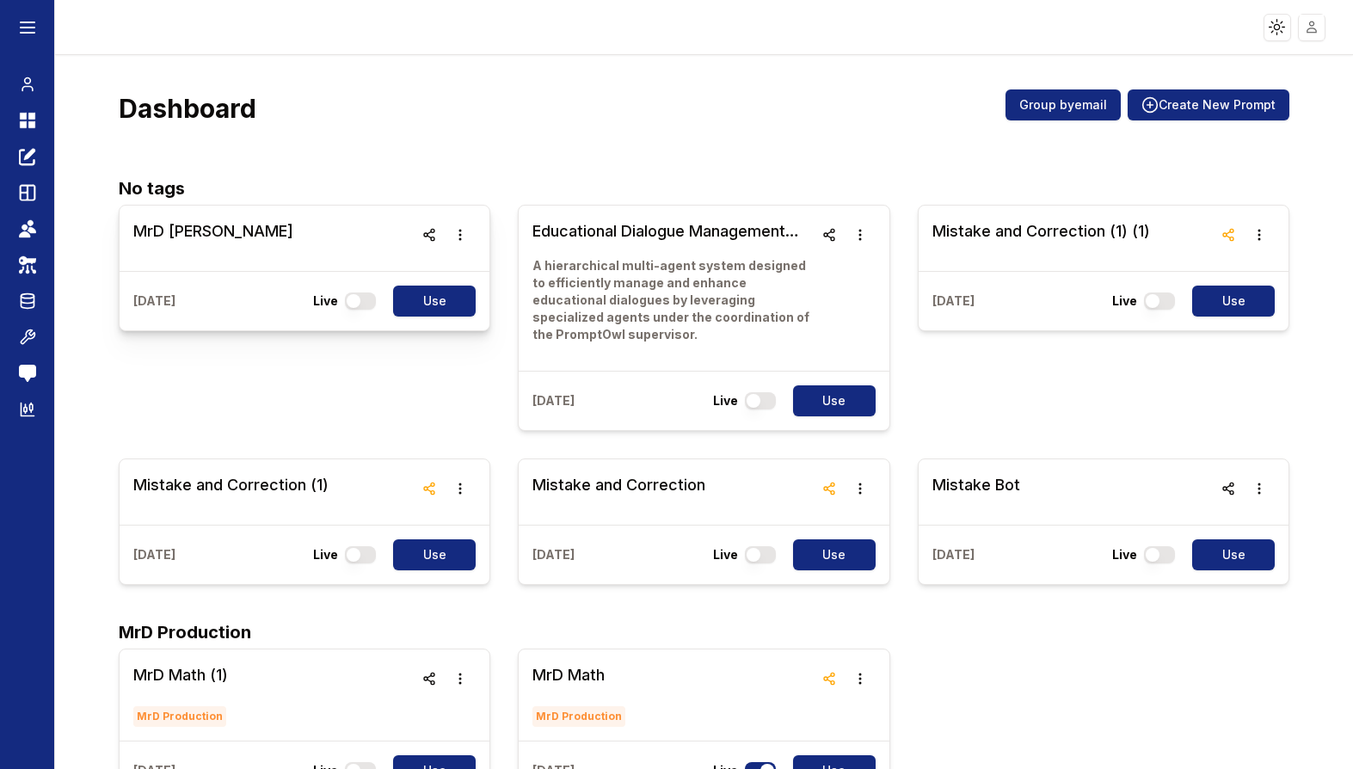
click at [158, 236] on h3 "MrD [PERSON_NAME]" at bounding box center [213, 231] width 160 height 24
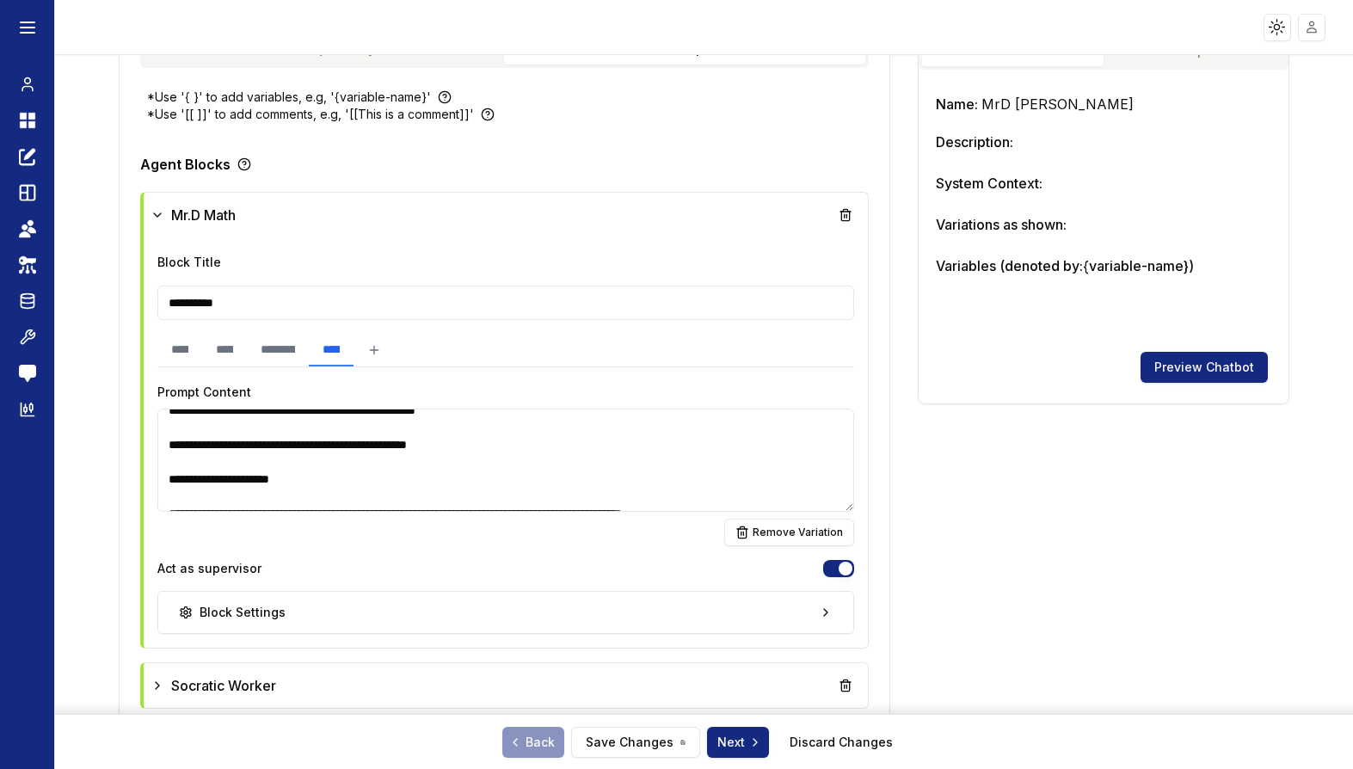
scroll to position [540, 0]
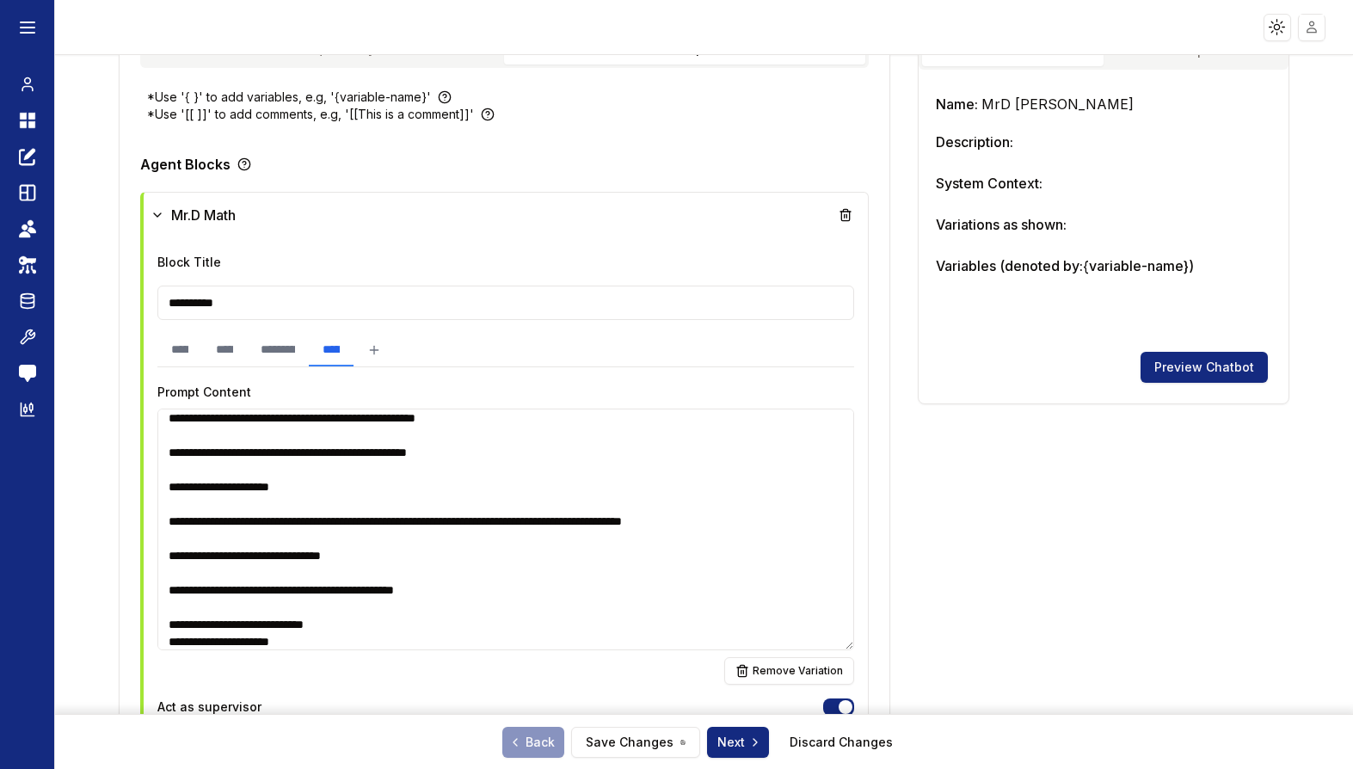
drag, startPoint x: 847, startPoint y: 504, endPoint x: 825, endPoint y: 643, distance: 140.2
click at [825, 643] on textarea at bounding box center [505, 530] width 697 height 242
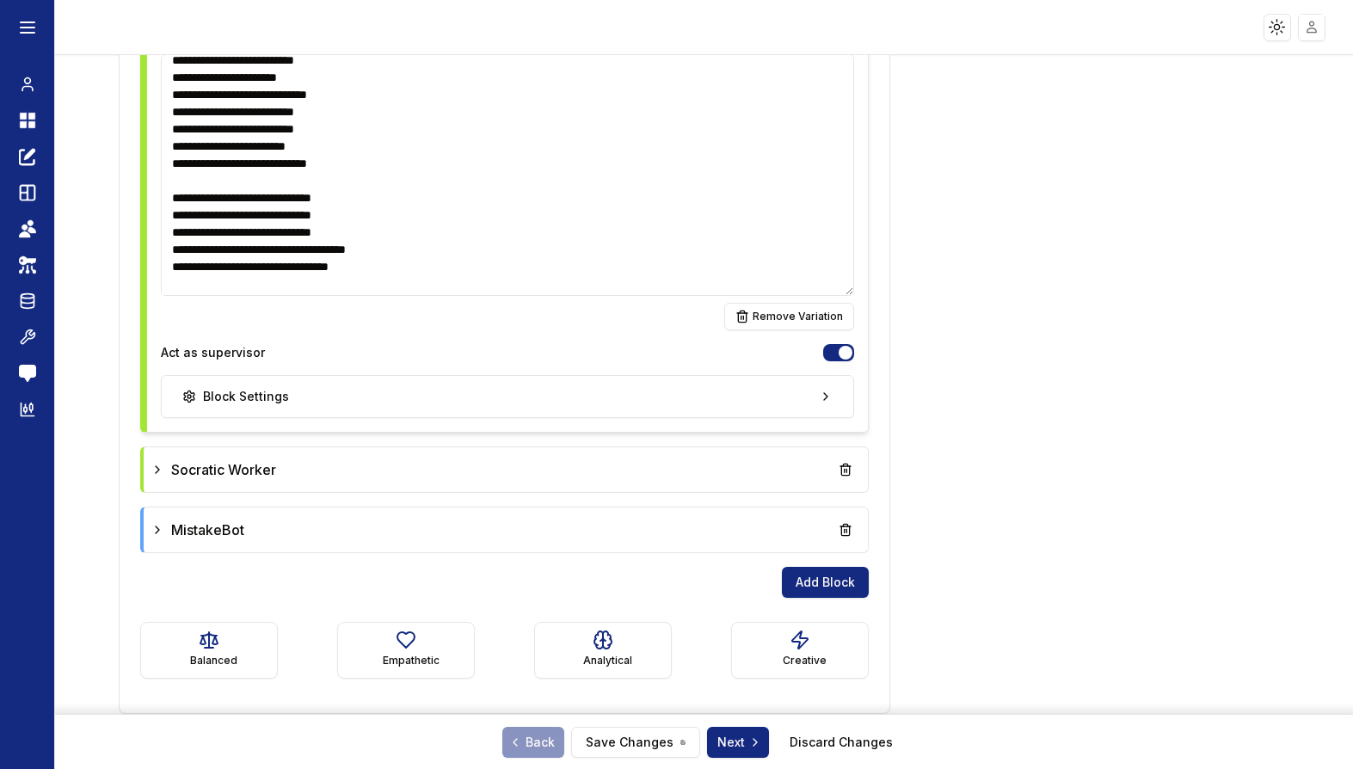
scroll to position [1608, 0]
click at [102, 366] on div "**********" at bounding box center [704, 412] width 1298 height 714
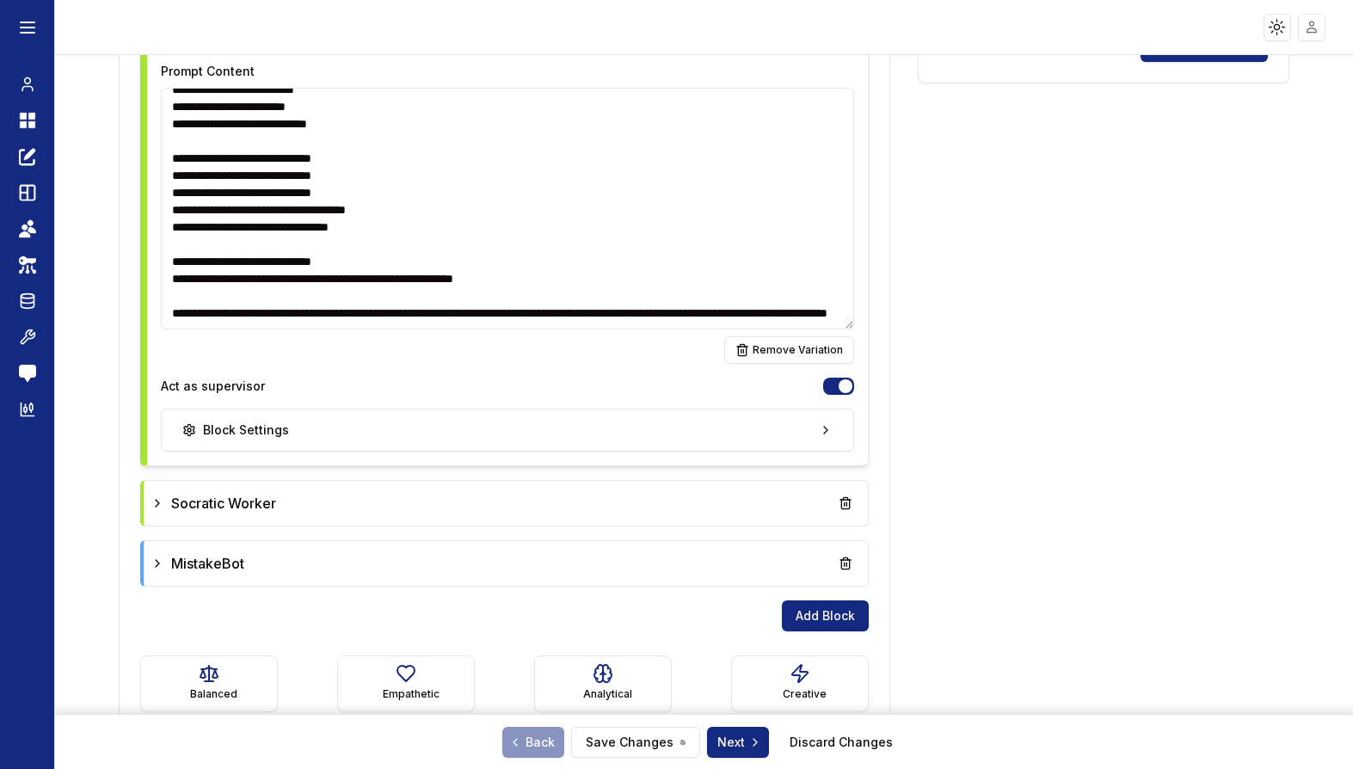
scroll to position [718, 0]
click at [158, 508] on icon at bounding box center [158, 504] width 14 height 14
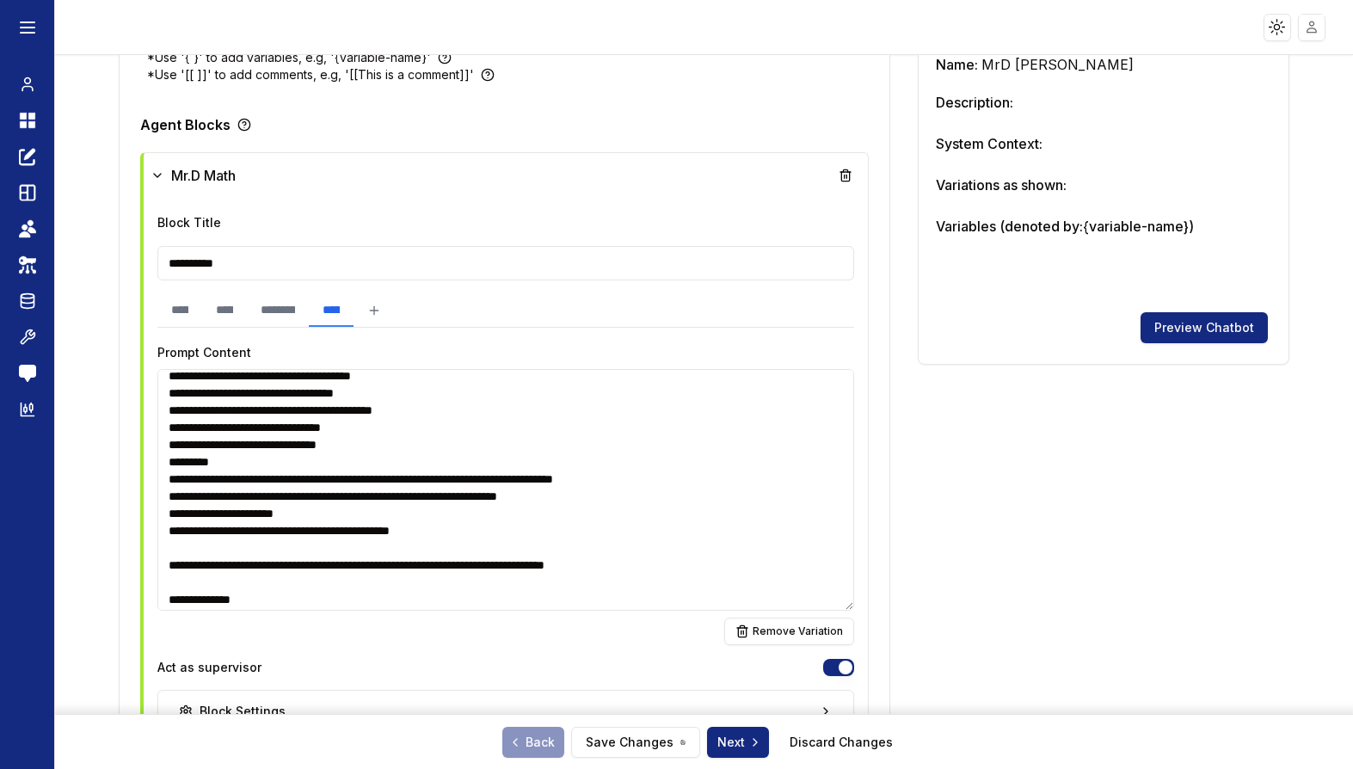
scroll to position [0, 0]
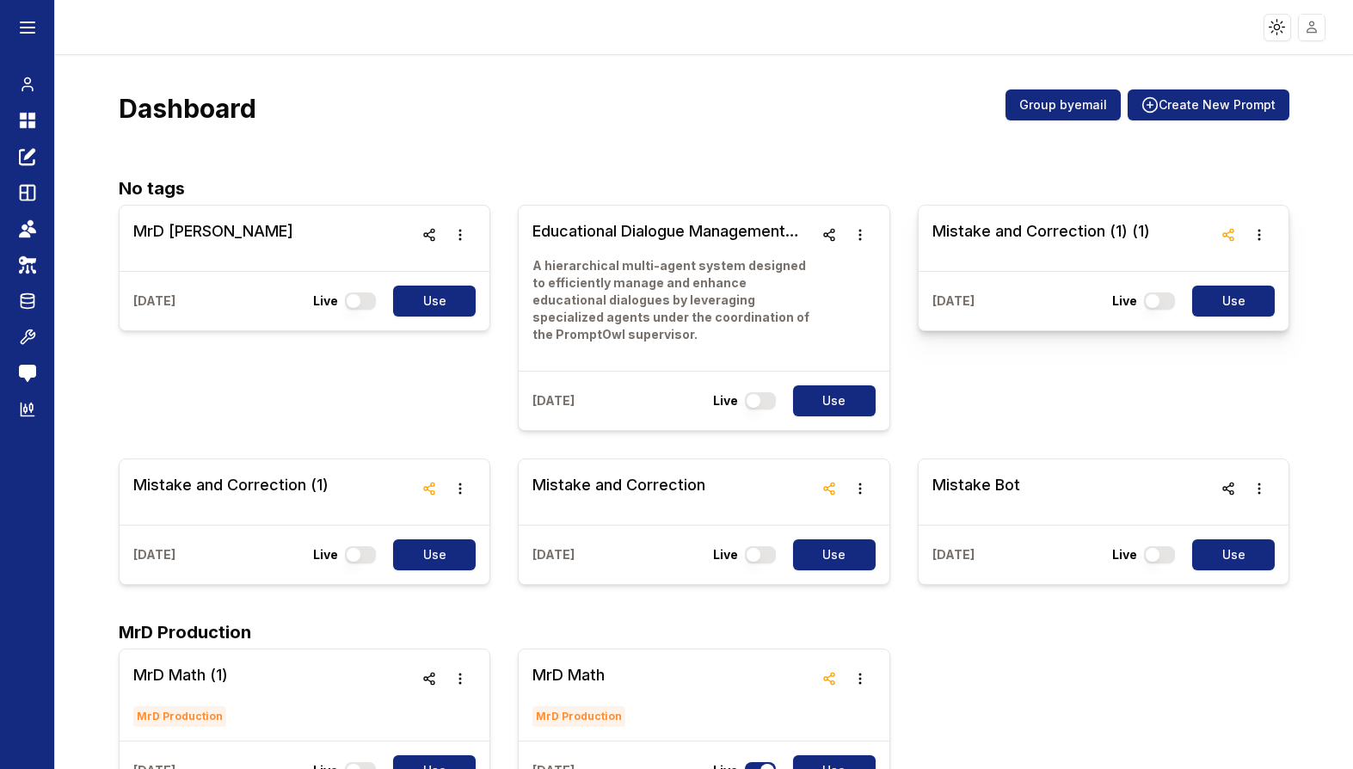
click at [1081, 219] on h3 "Mistake and Correction (1) (1)" at bounding box center [1042, 231] width 218 height 24
click at [462, 233] on icon "button" at bounding box center [460, 235] width 14 height 14
click at [440, 322] on button "Duplicate" at bounding box center [460, 318] width 108 height 31
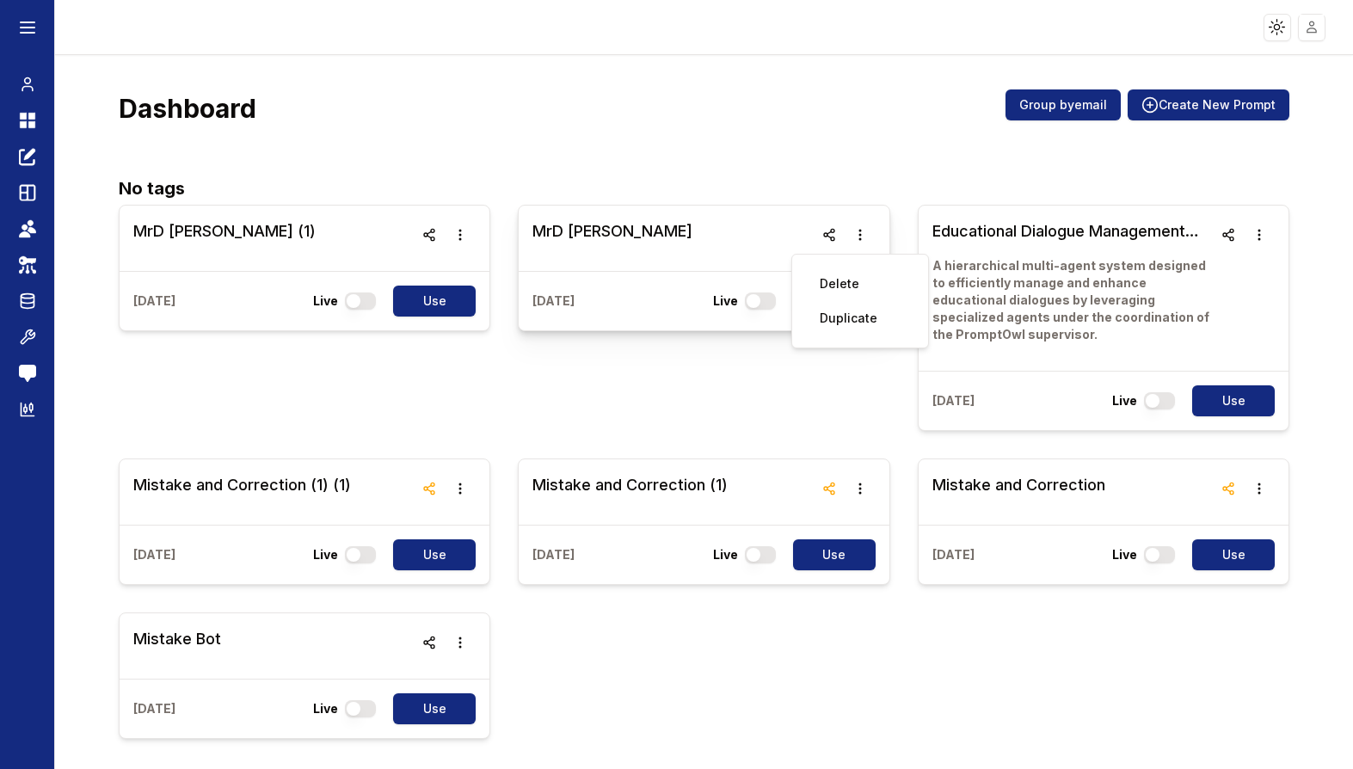
click at [656, 240] on div "MrD Test" at bounding box center [704, 238] width 371 height 65
click at [592, 231] on h3 "MrD Test" at bounding box center [613, 231] width 160 height 24
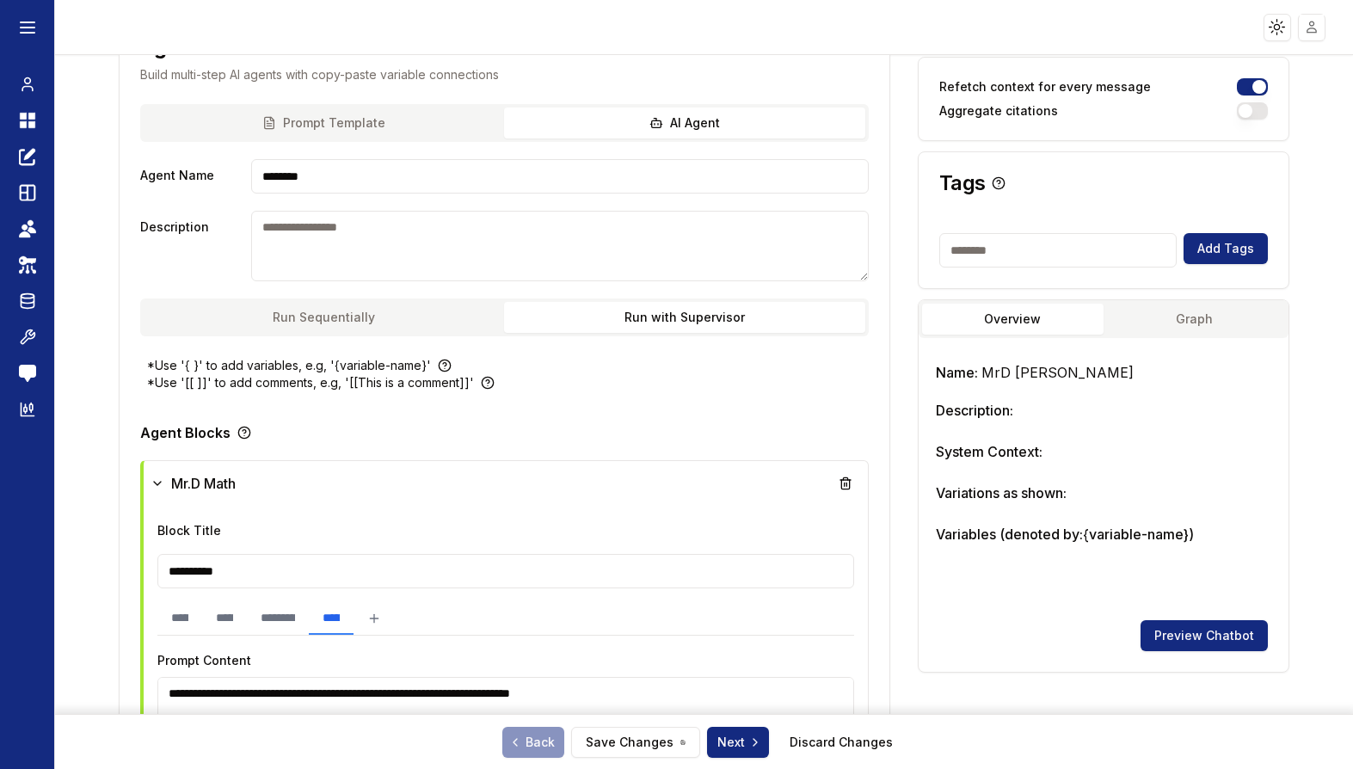
scroll to position [130, 0]
click at [1049, 312] on button "Overview" at bounding box center [1013, 318] width 182 height 31
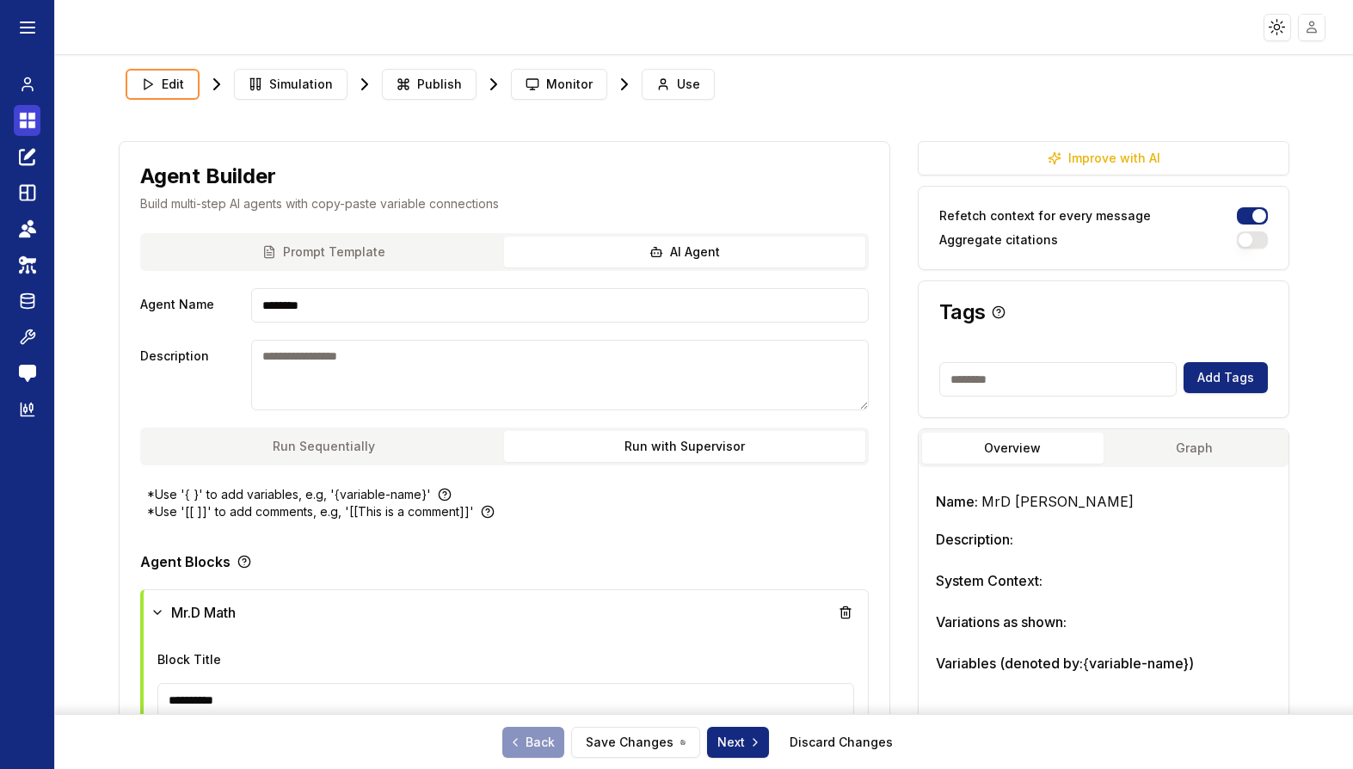
click at [28, 126] on icon at bounding box center [31, 124] width 7 height 7
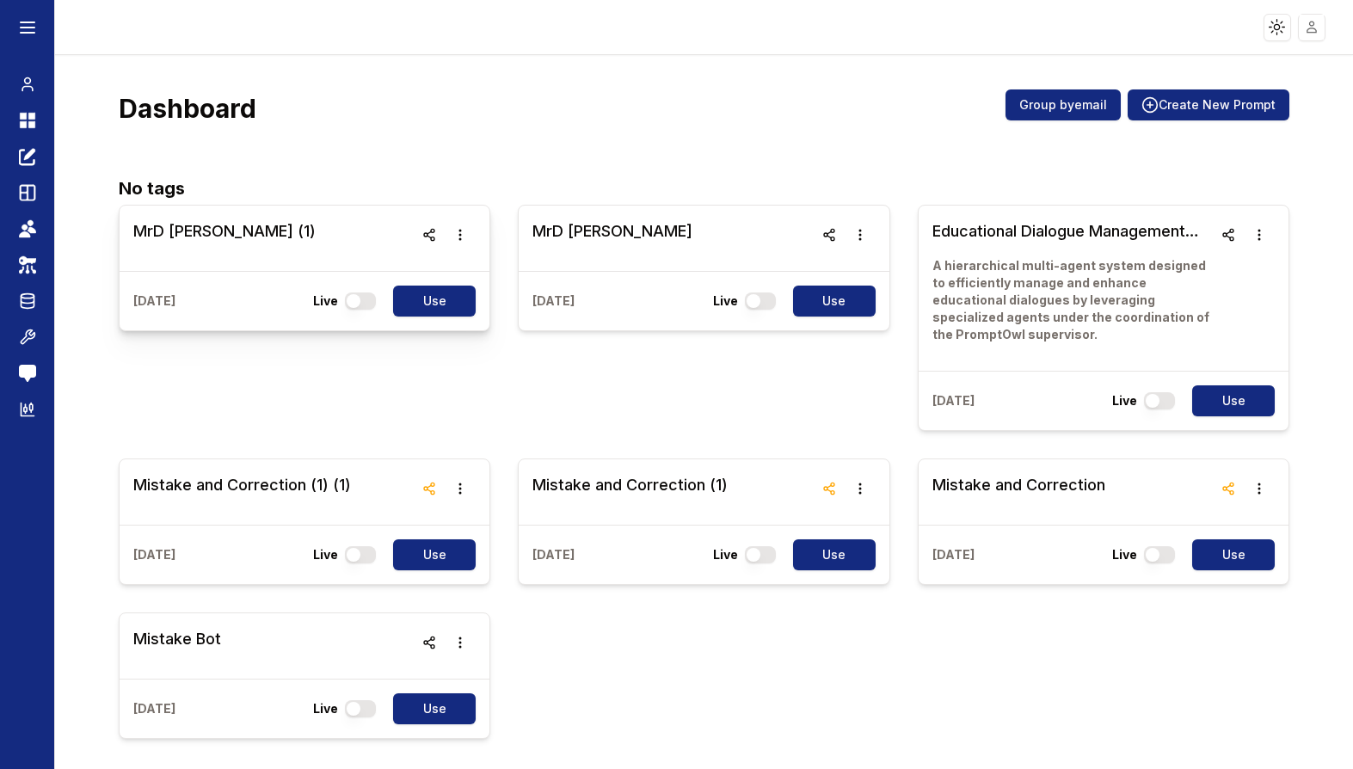
click at [209, 240] on h3 "MrD Test (1)" at bounding box center [224, 231] width 182 height 24
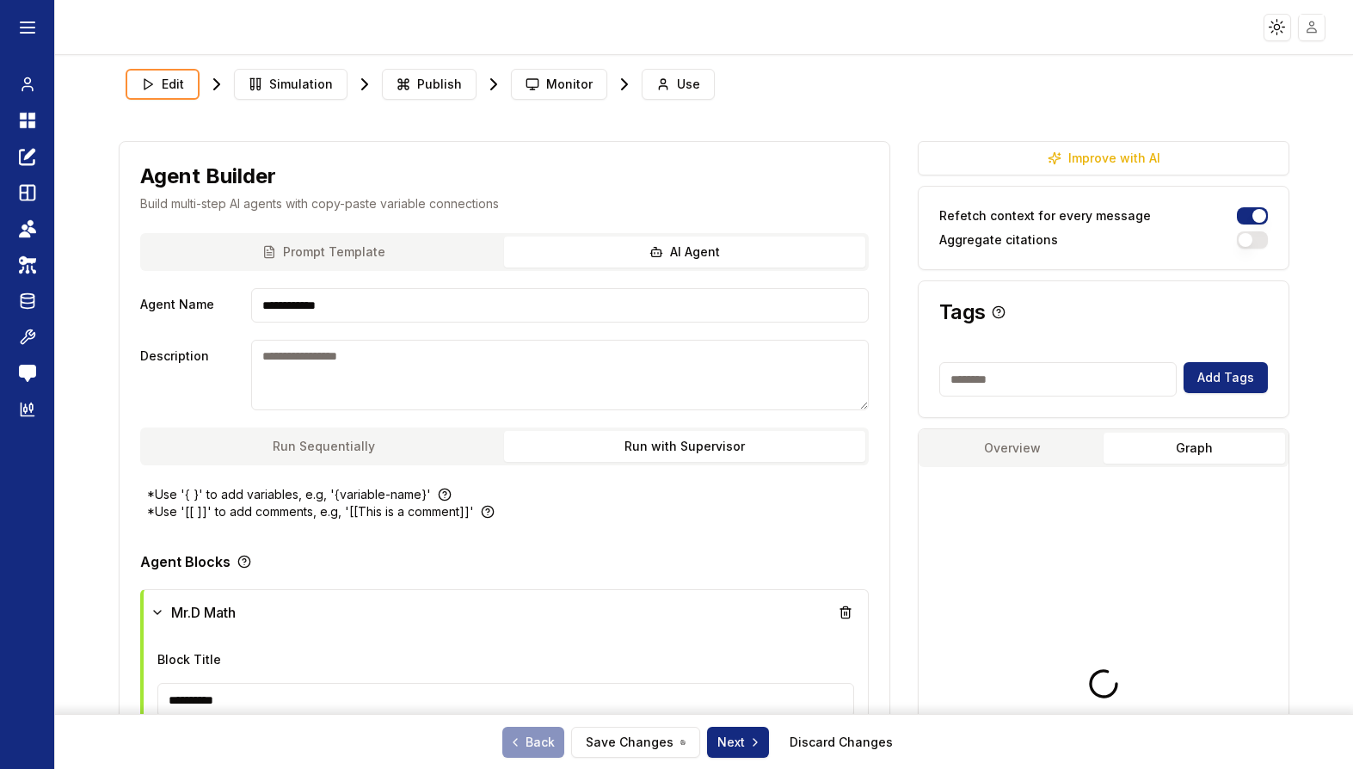
click at [1209, 434] on button "Graph" at bounding box center [1195, 448] width 182 height 31
click at [34, 119] on icon at bounding box center [31, 116] width 7 height 7
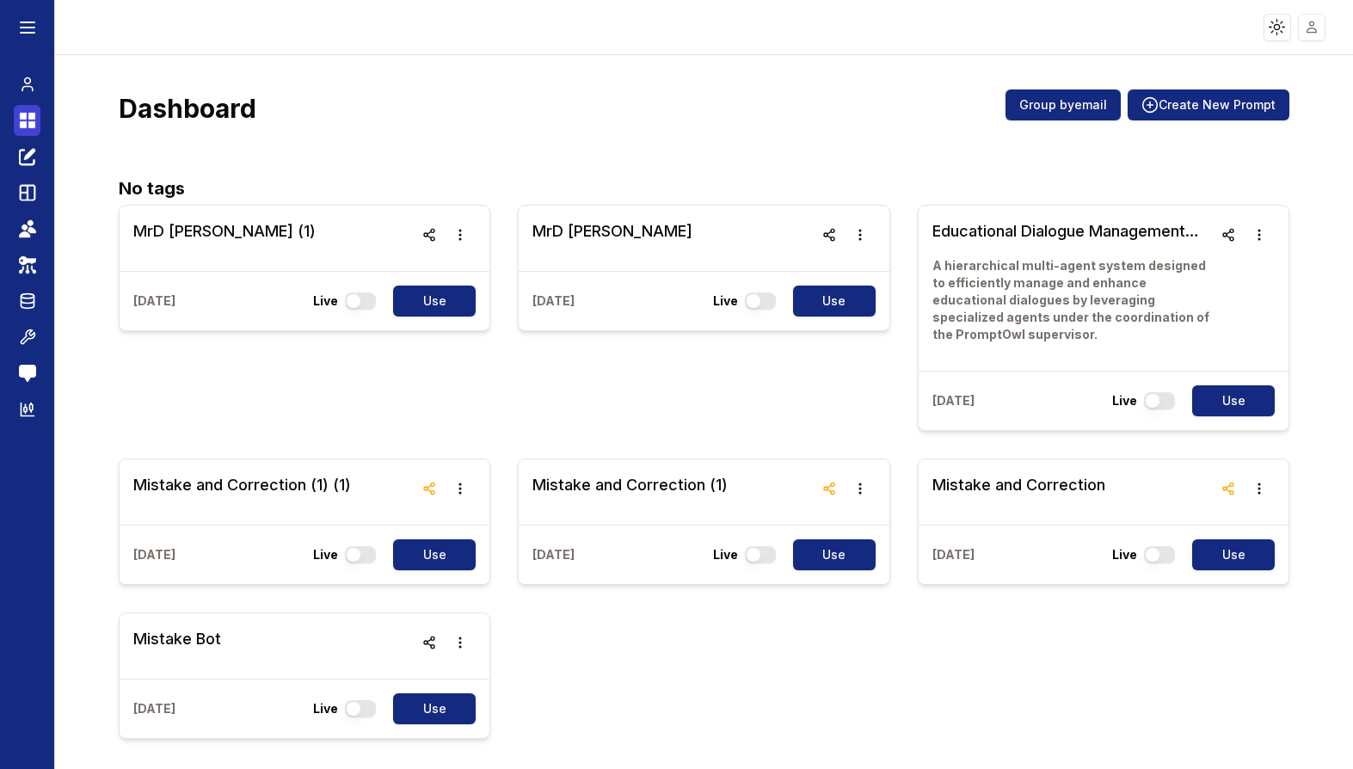
click at [29, 124] on icon at bounding box center [31, 124] width 7 height 7
click at [183, 230] on h3 "MrD Test (1)" at bounding box center [224, 231] width 182 height 24
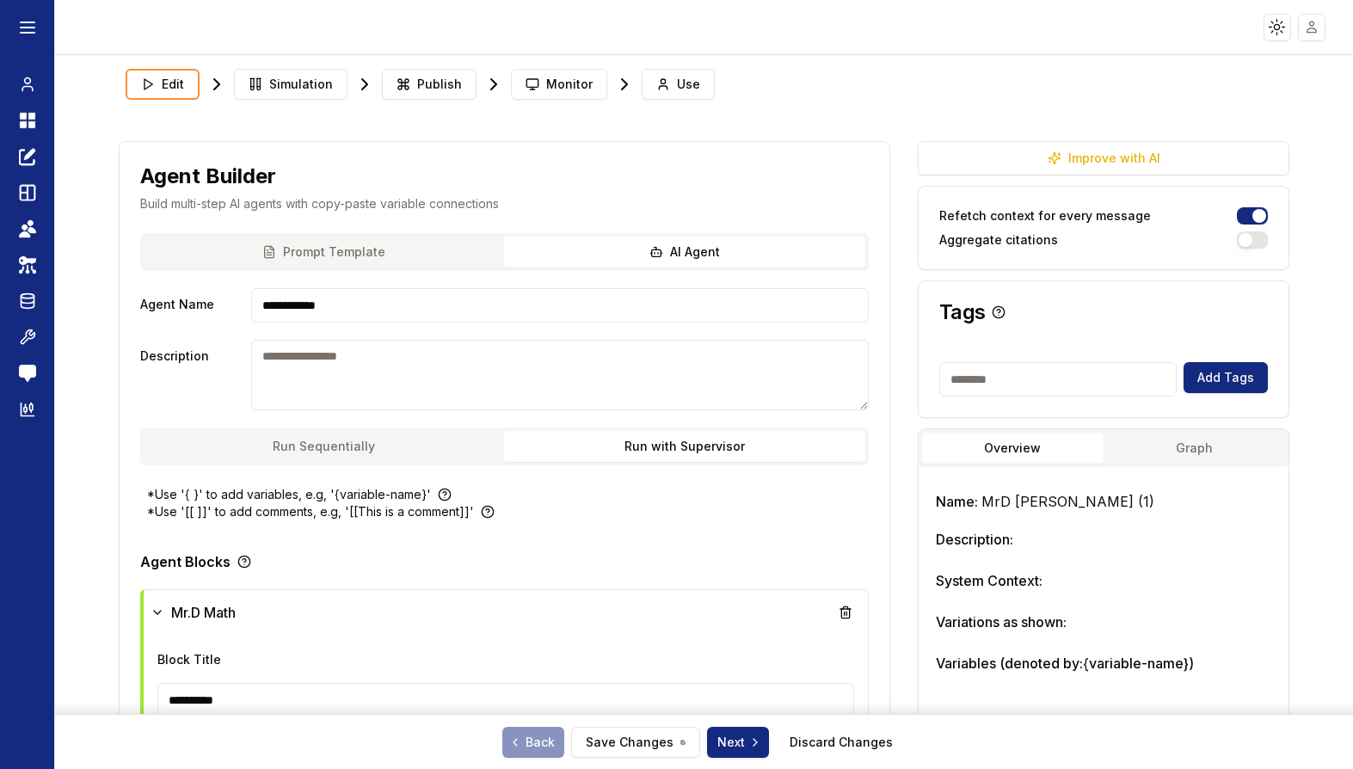
click at [1034, 380] on input at bounding box center [1059, 379] width 238 height 34
type input "*"
type input "**********"
click at [1229, 380] on button "Add Tags" at bounding box center [1226, 377] width 84 height 31
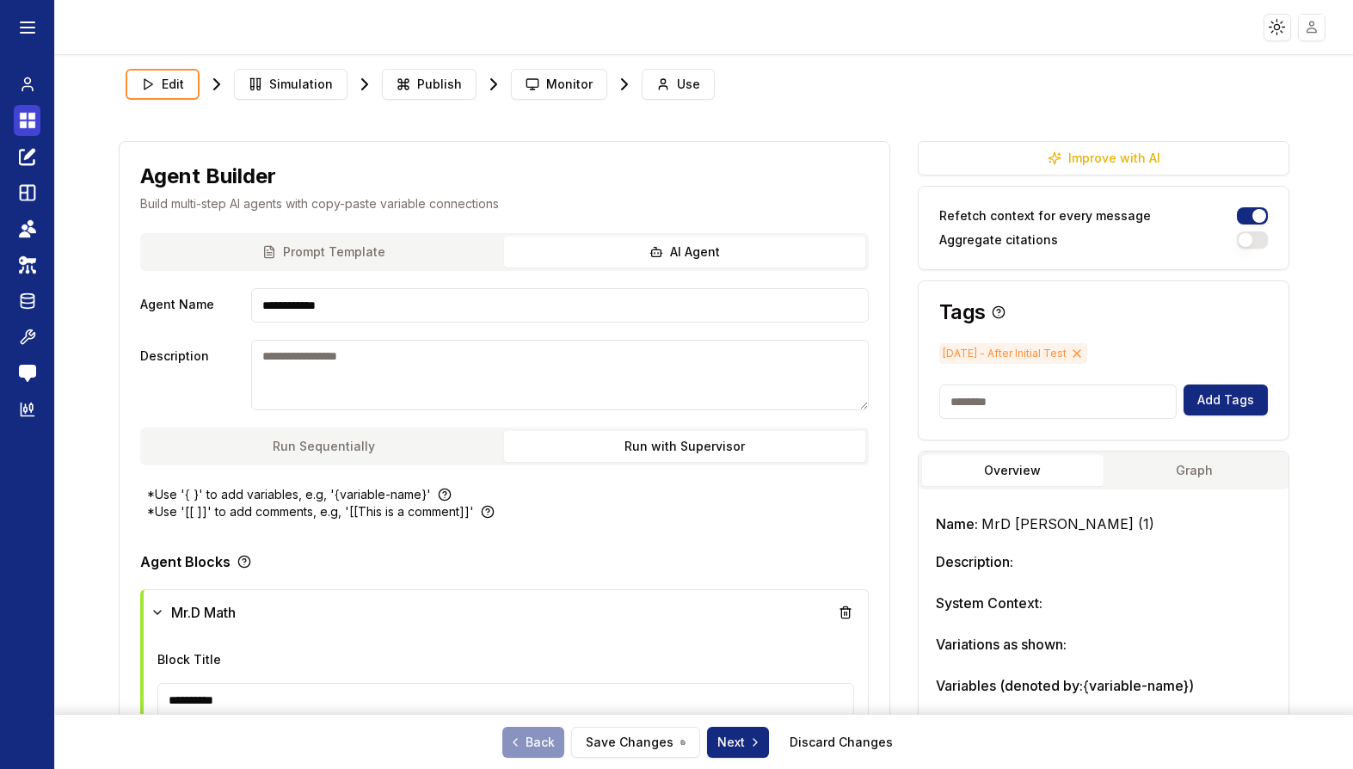
click at [27, 115] on icon at bounding box center [27, 120] width 17 height 21
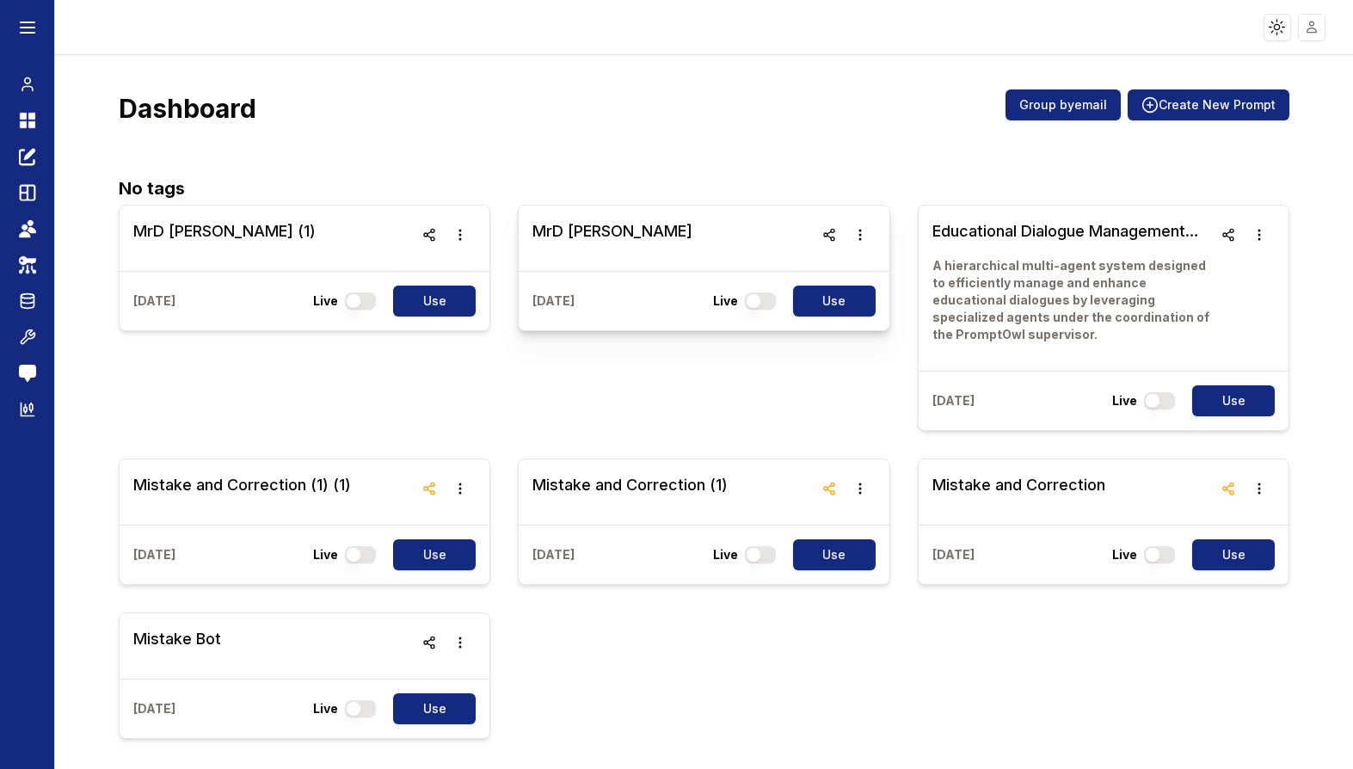
click at [583, 231] on h3 "MrD Test" at bounding box center [613, 231] width 160 height 24
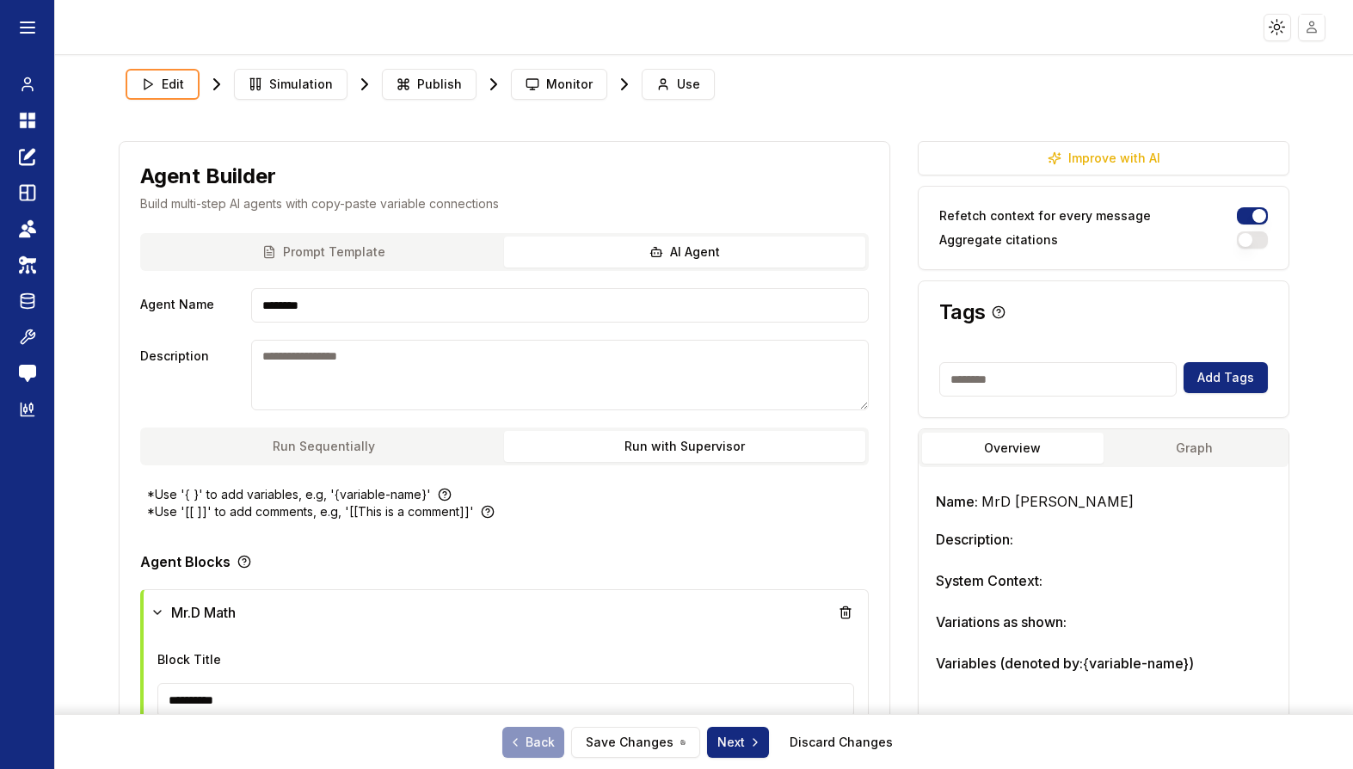
click at [1049, 384] on input at bounding box center [1059, 379] width 238 height 34
type input "**********"
click at [1247, 379] on button "Add Tags" at bounding box center [1226, 377] width 84 height 31
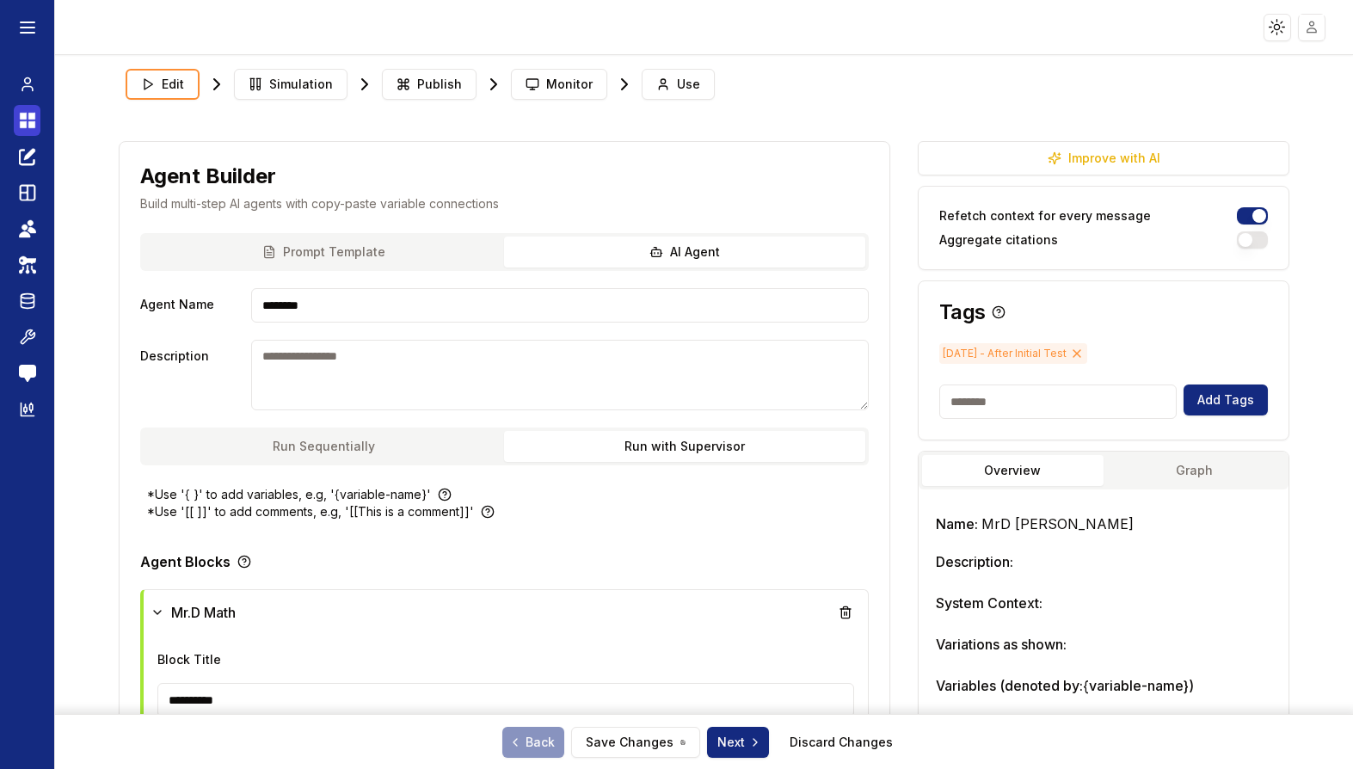
click at [21, 124] on icon at bounding box center [23, 124] width 7 height 7
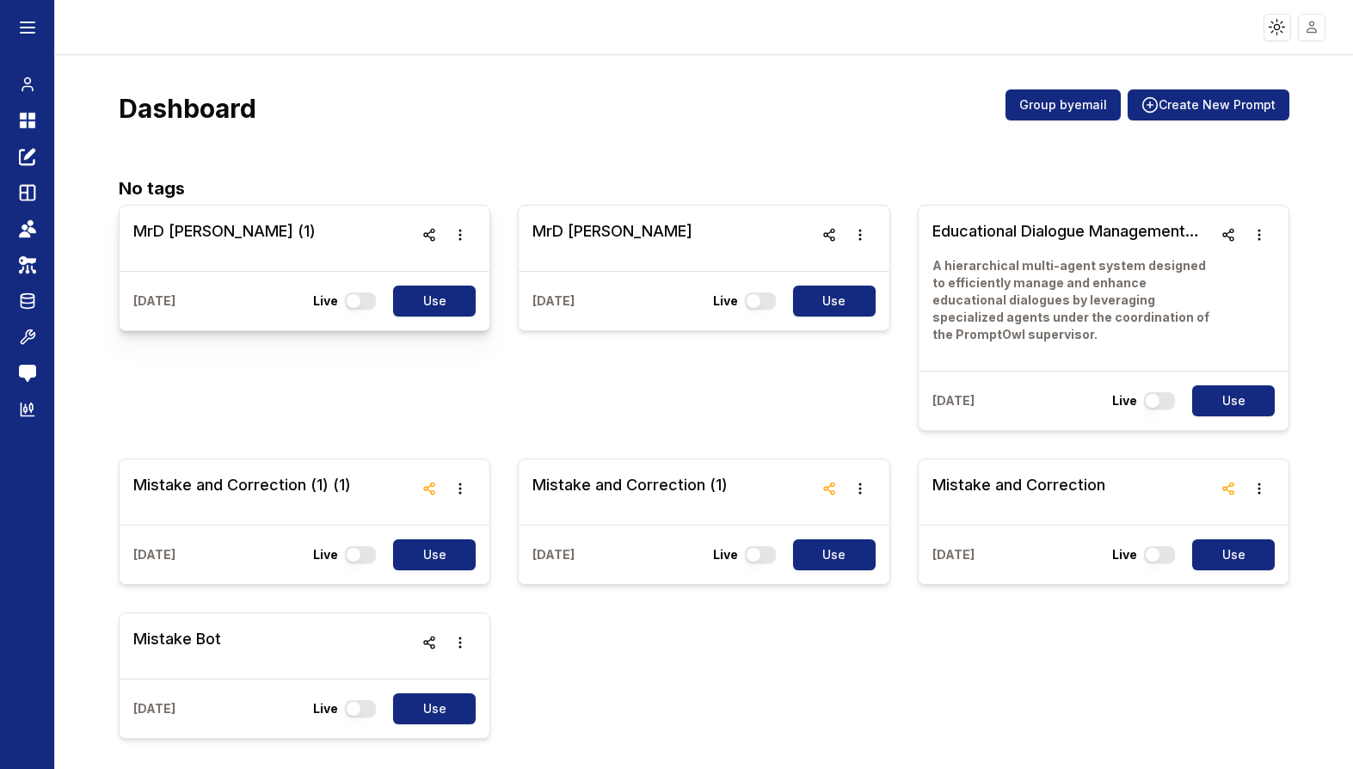
click at [185, 234] on h3 "MrD Test (1)" at bounding box center [224, 231] width 182 height 24
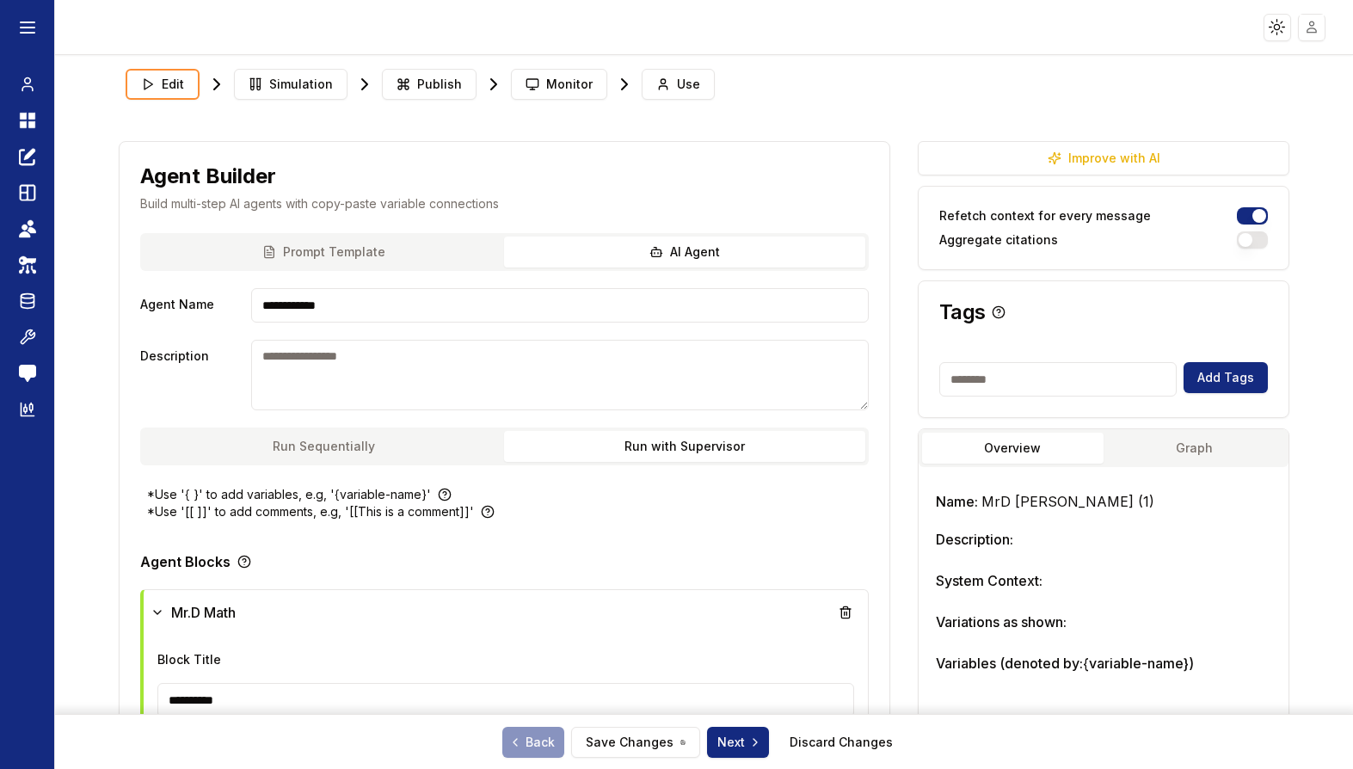
click at [977, 391] on input at bounding box center [1059, 379] width 238 height 34
type input "*"
drag, startPoint x: 1046, startPoint y: 381, endPoint x: 913, endPoint y: 374, distance: 133.5
click at [913, 374] on div "**********" at bounding box center [705, 734] width 1172 height 1186
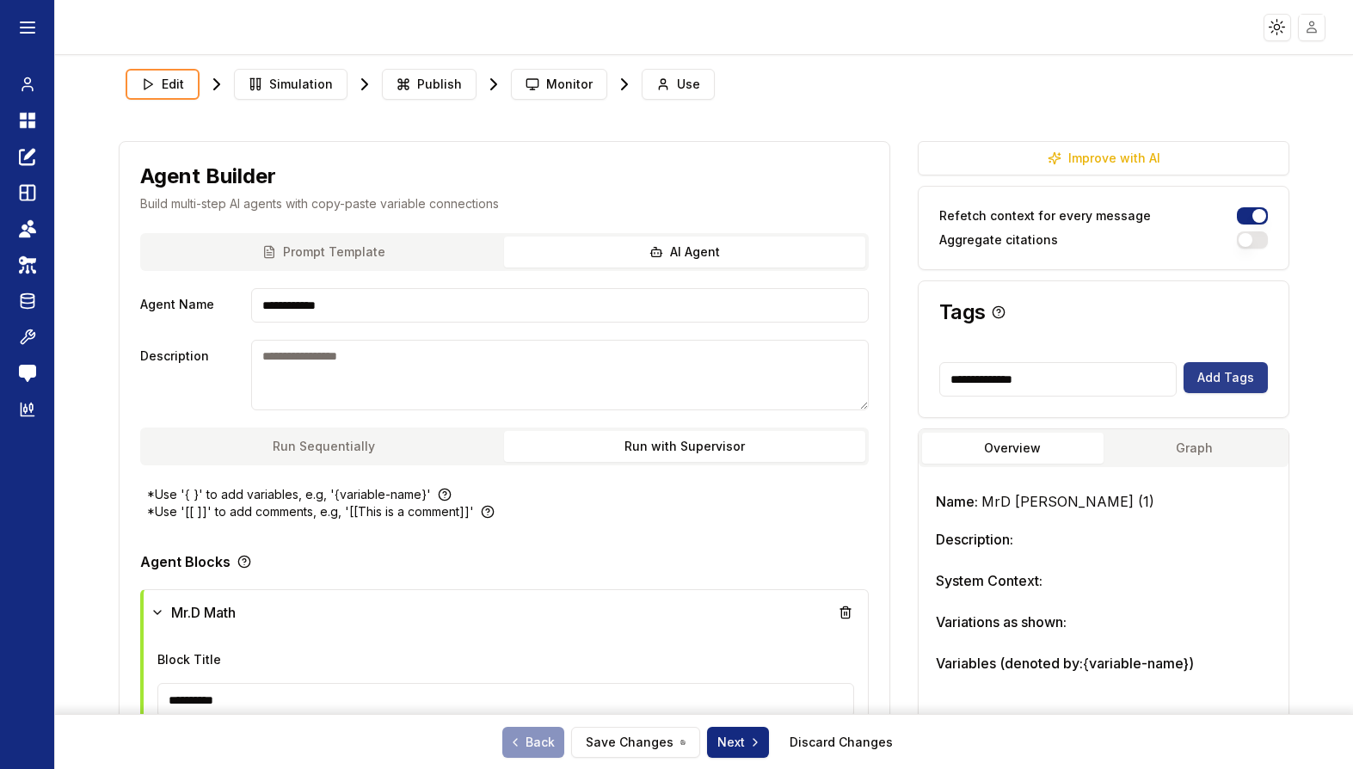
type input "**********"
click at [1230, 380] on button "Add Tags" at bounding box center [1226, 377] width 84 height 31
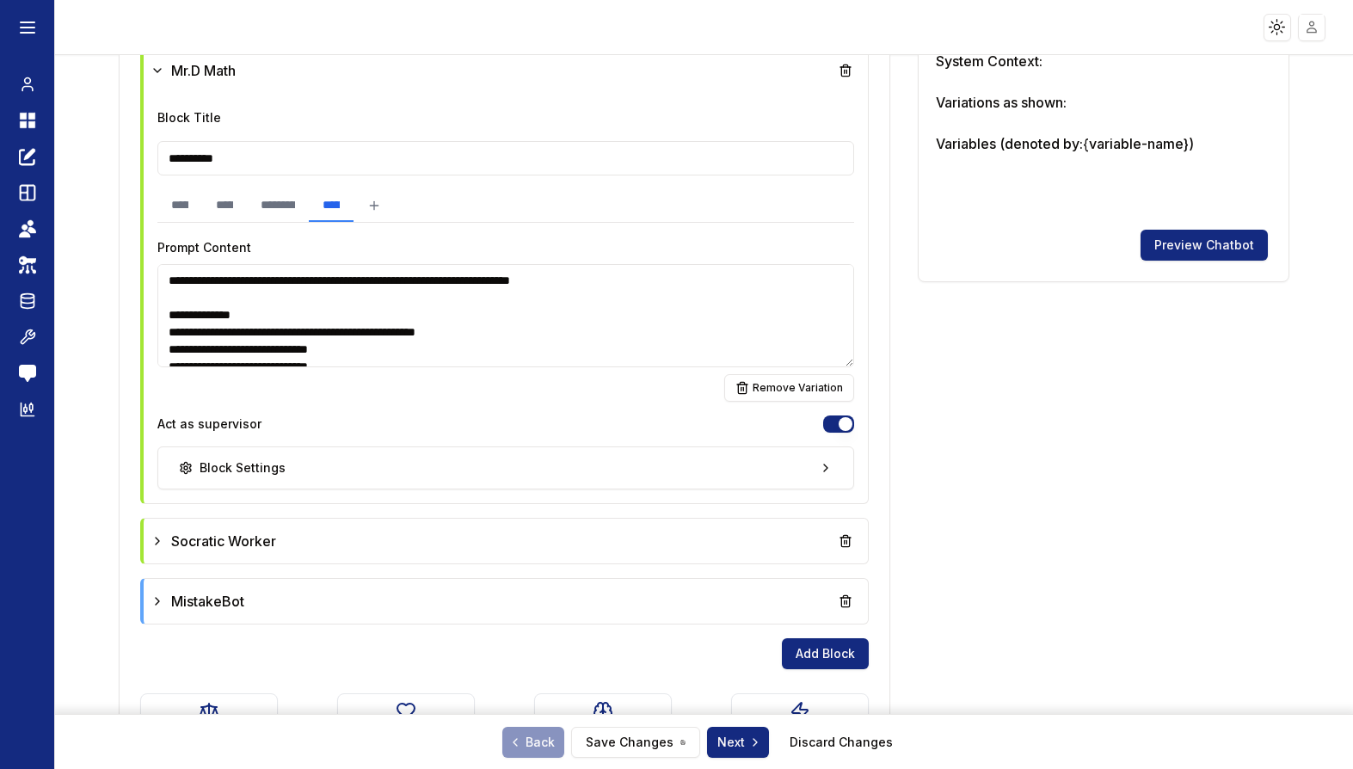
scroll to position [613, 0]
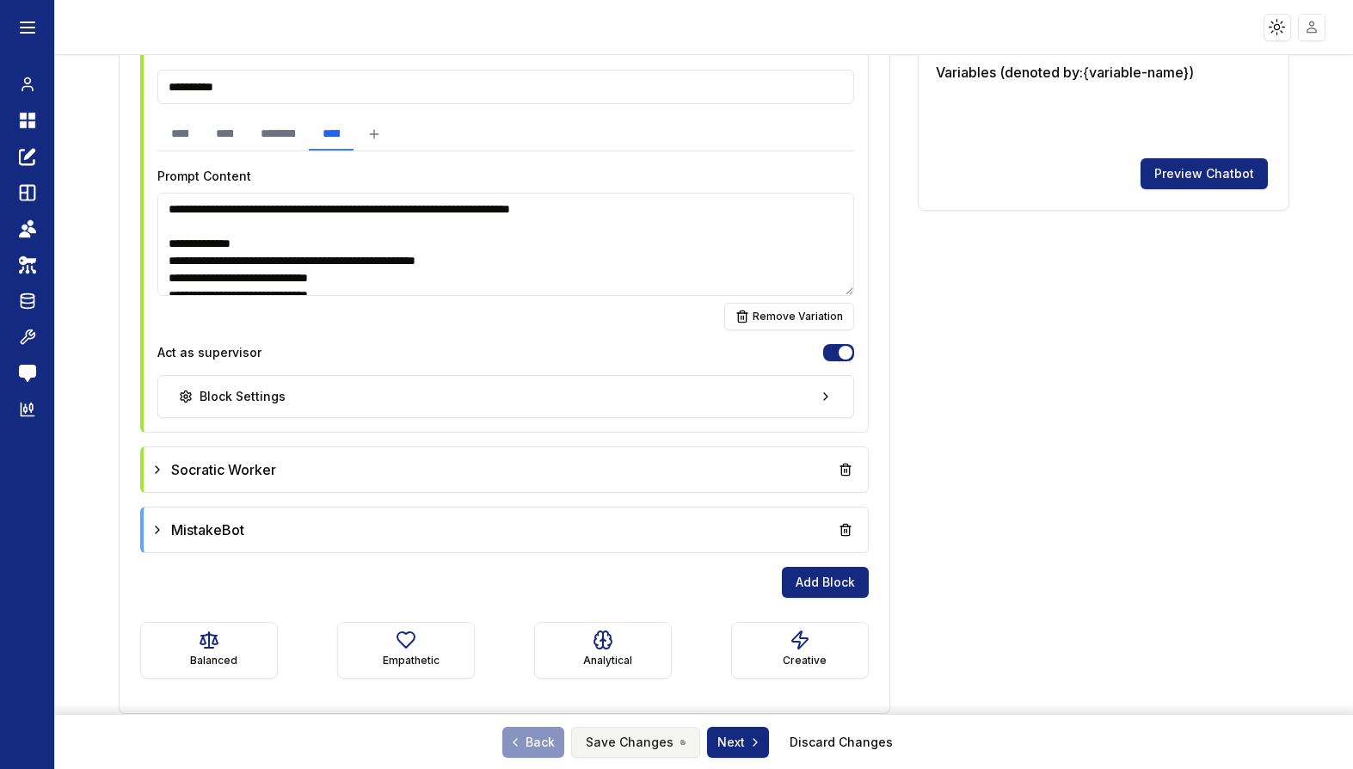
click at [655, 732] on button "Save Changes" at bounding box center [635, 742] width 129 height 31
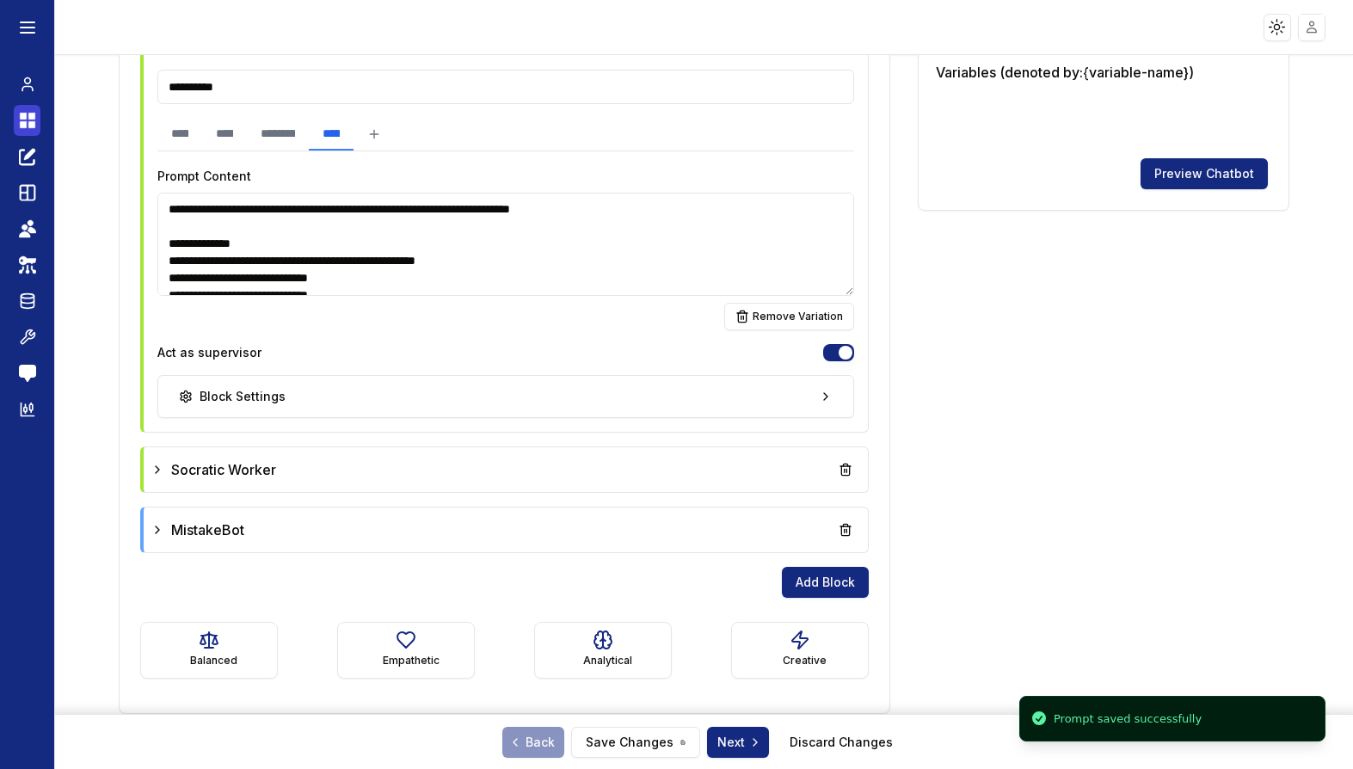
click at [29, 113] on icon at bounding box center [31, 116] width 7 height 7
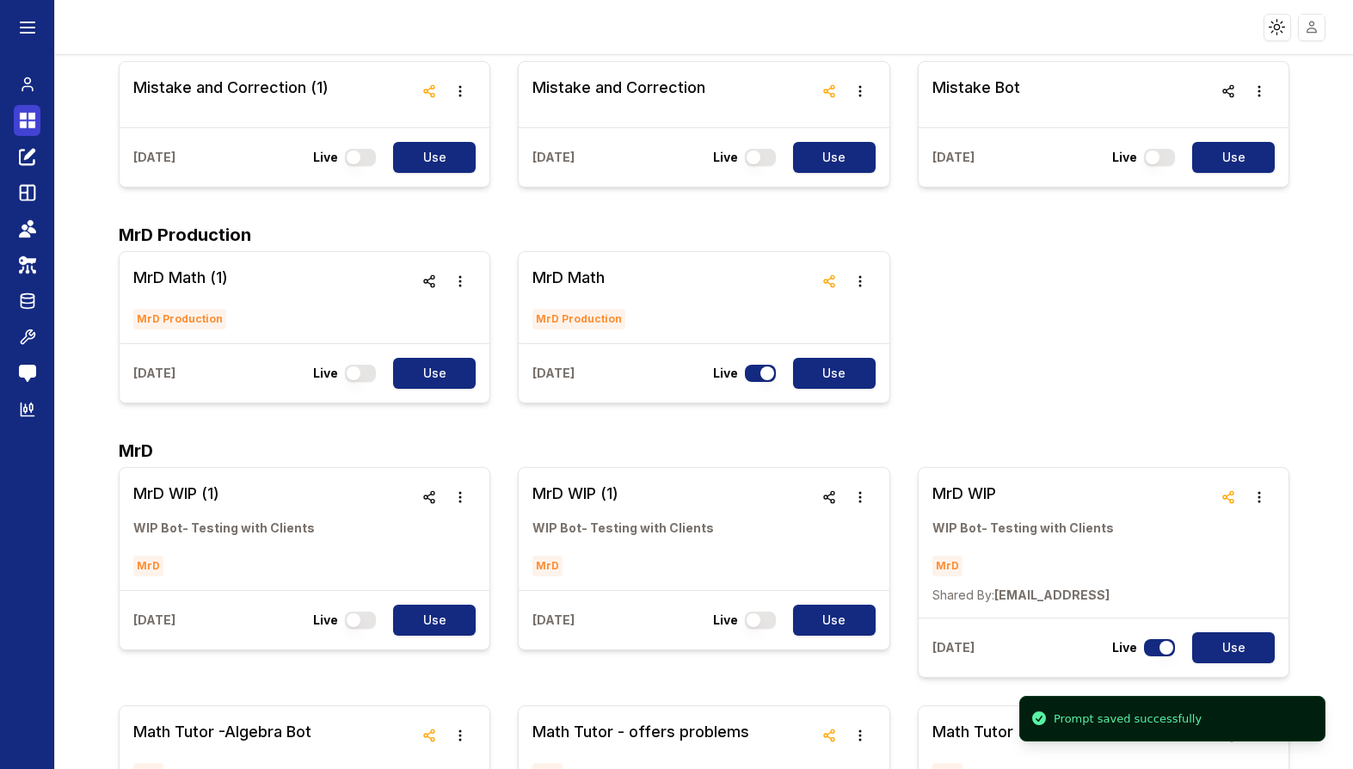
scroll to position [7, 0]
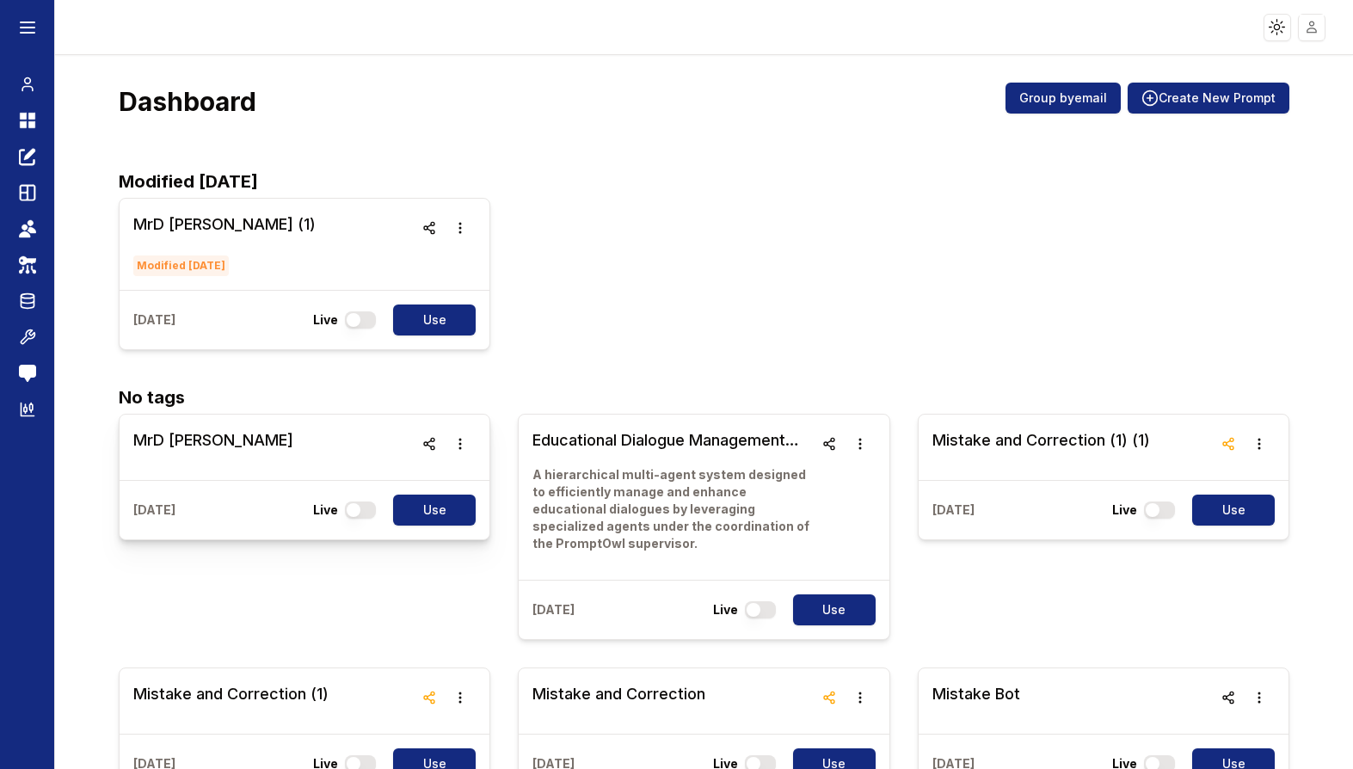
click at [162, 446] on h3 "MrD Test" at bounding box center [213, 440] width 160 height 24
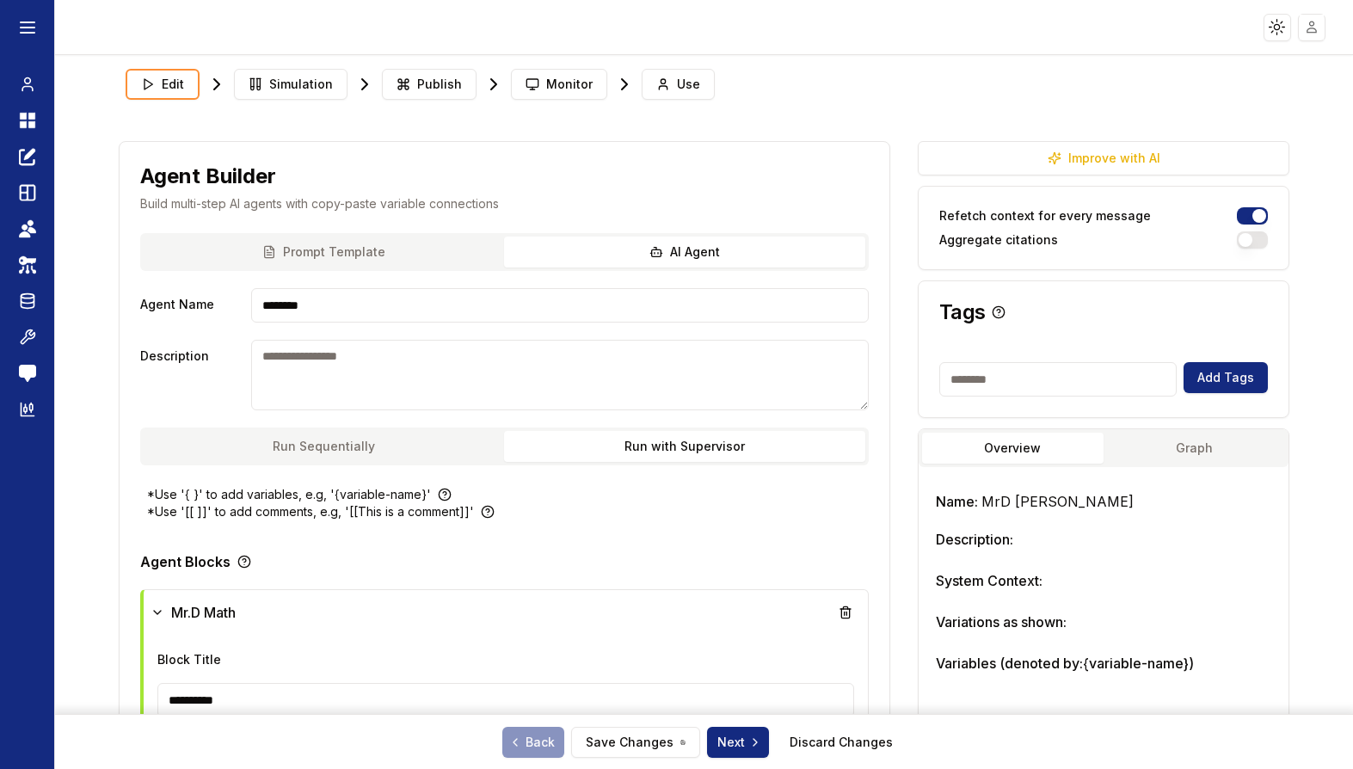
click at [1120, 381] on input at bounding box center [1059, 379] width 238 height 34
paste input "**********"
type input "**********"
click at [1243, 385] on button "Add Tags" at bounding box center [1226, 377] width 84 height 31
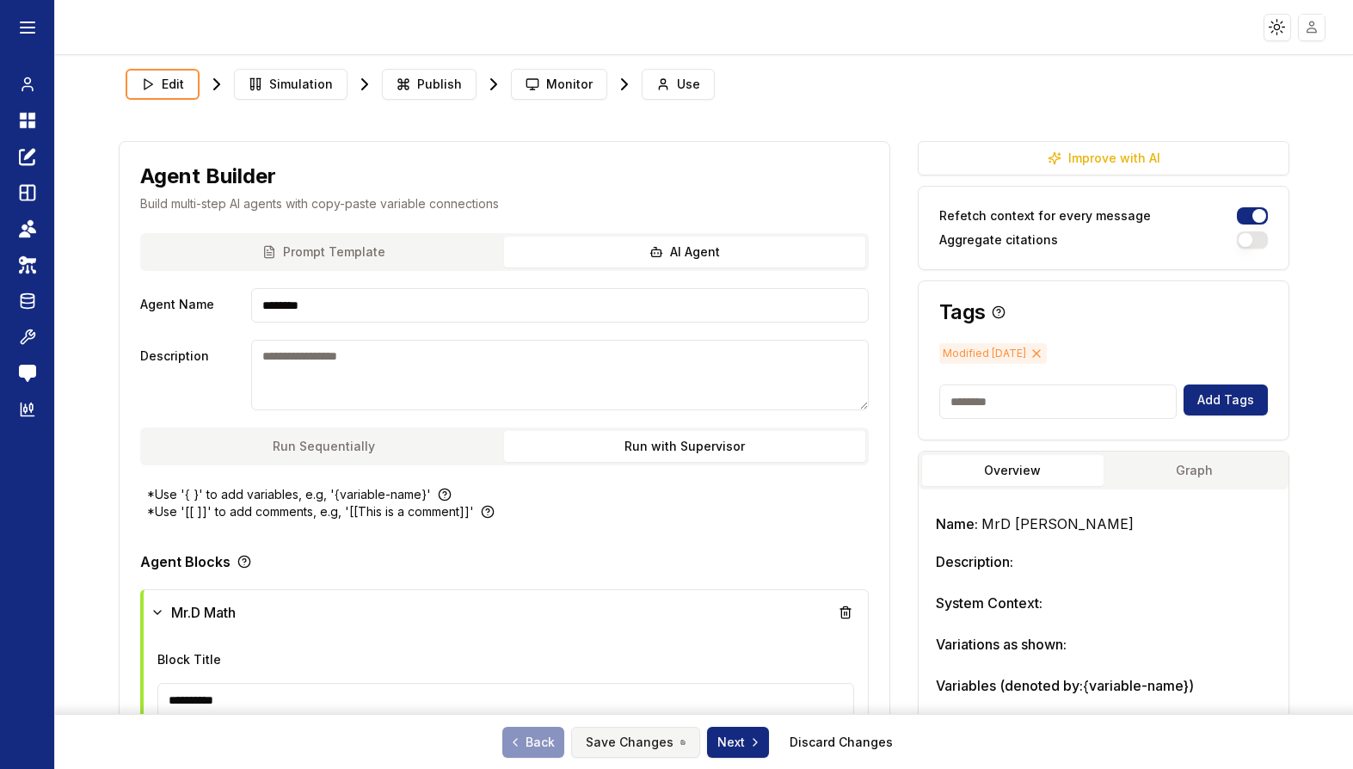
click at [665, 748] on button "Save Changes" at bounding box center [635, 742] width 129 height 31
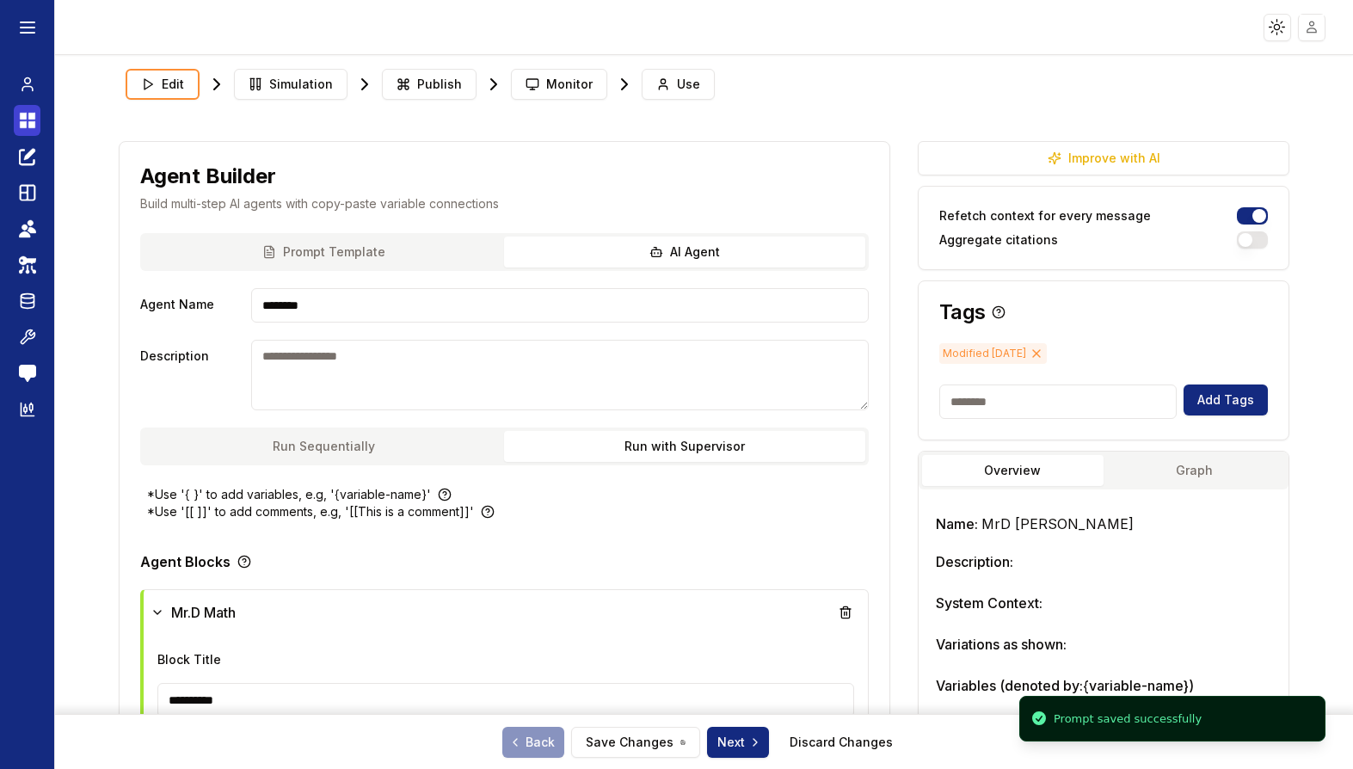
click at [25, 113] on icon at bounding box center [23, 116] width 7 height 7
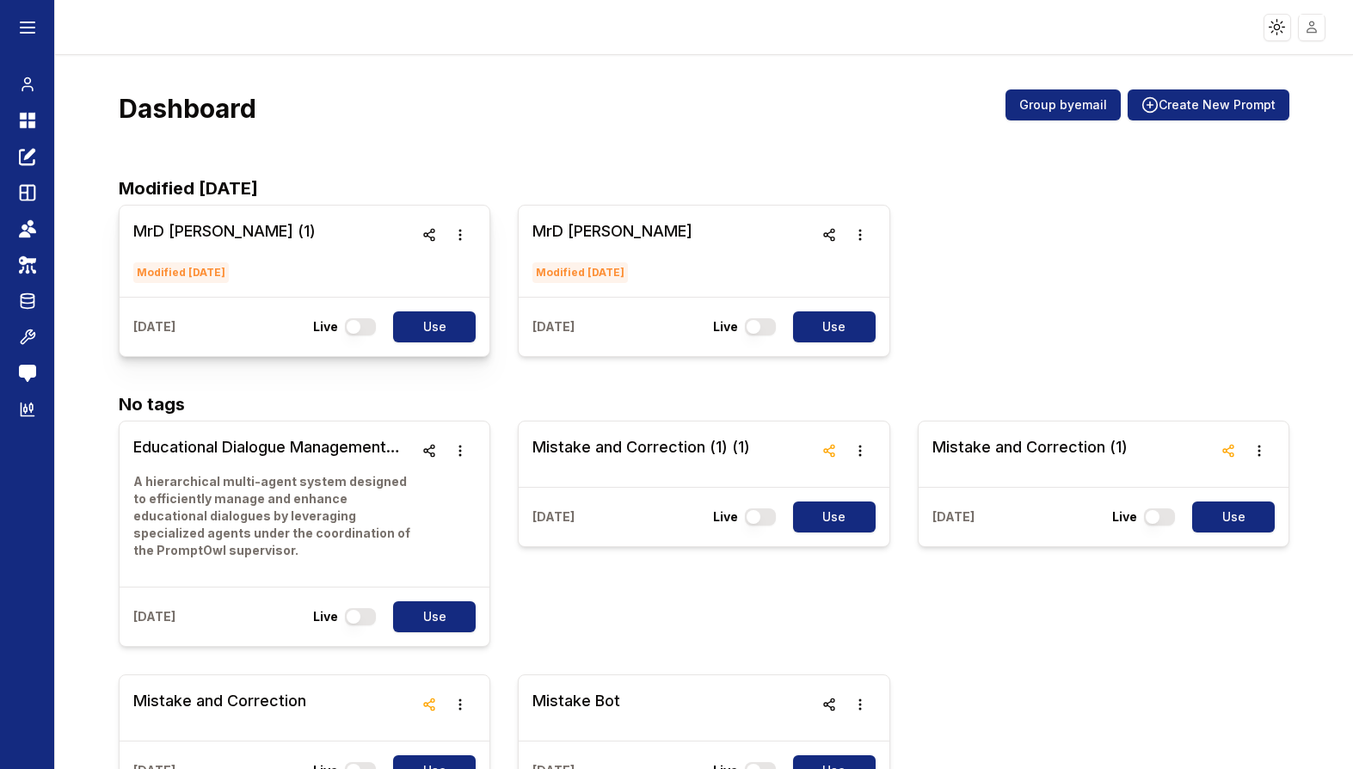
click at [163, 226] on h3 "MrD Test (1)" at bounding box center [224, 231] width 182 height 24
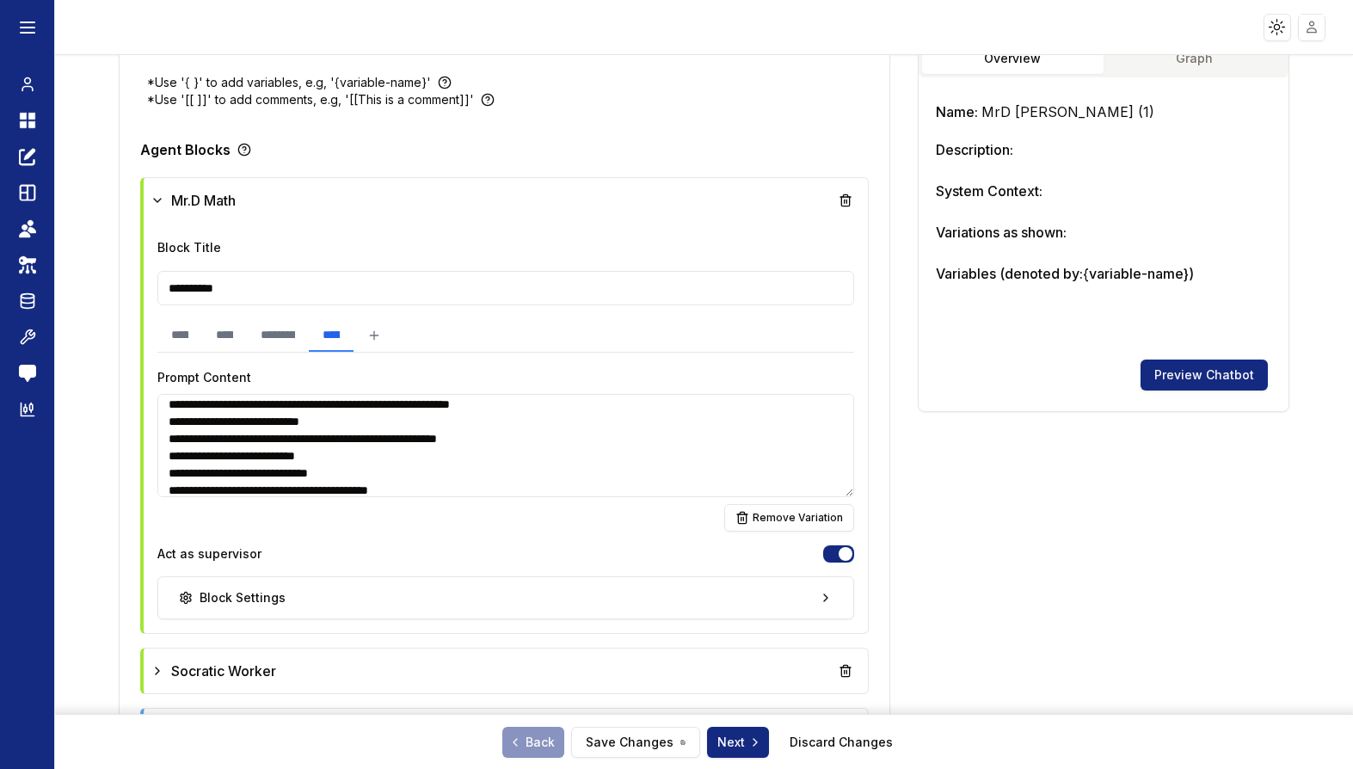
scroll to position [1439, 0]
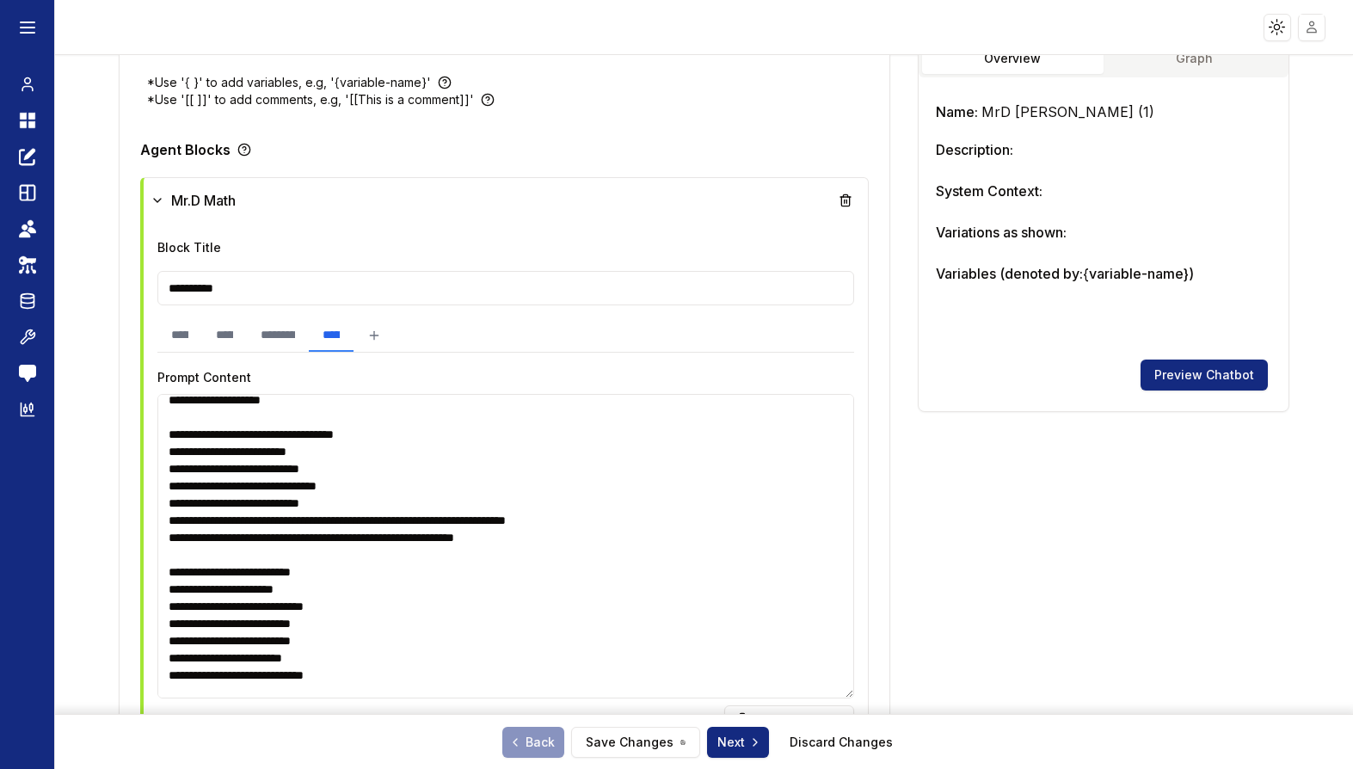
drag, startPoint x: 851, startPoint y: 492, endPoint x: 778, endPoint y: 693, distance: 214.2
click at [778, 693] on textarea at bounding box center [505, 546] width 697 height 305
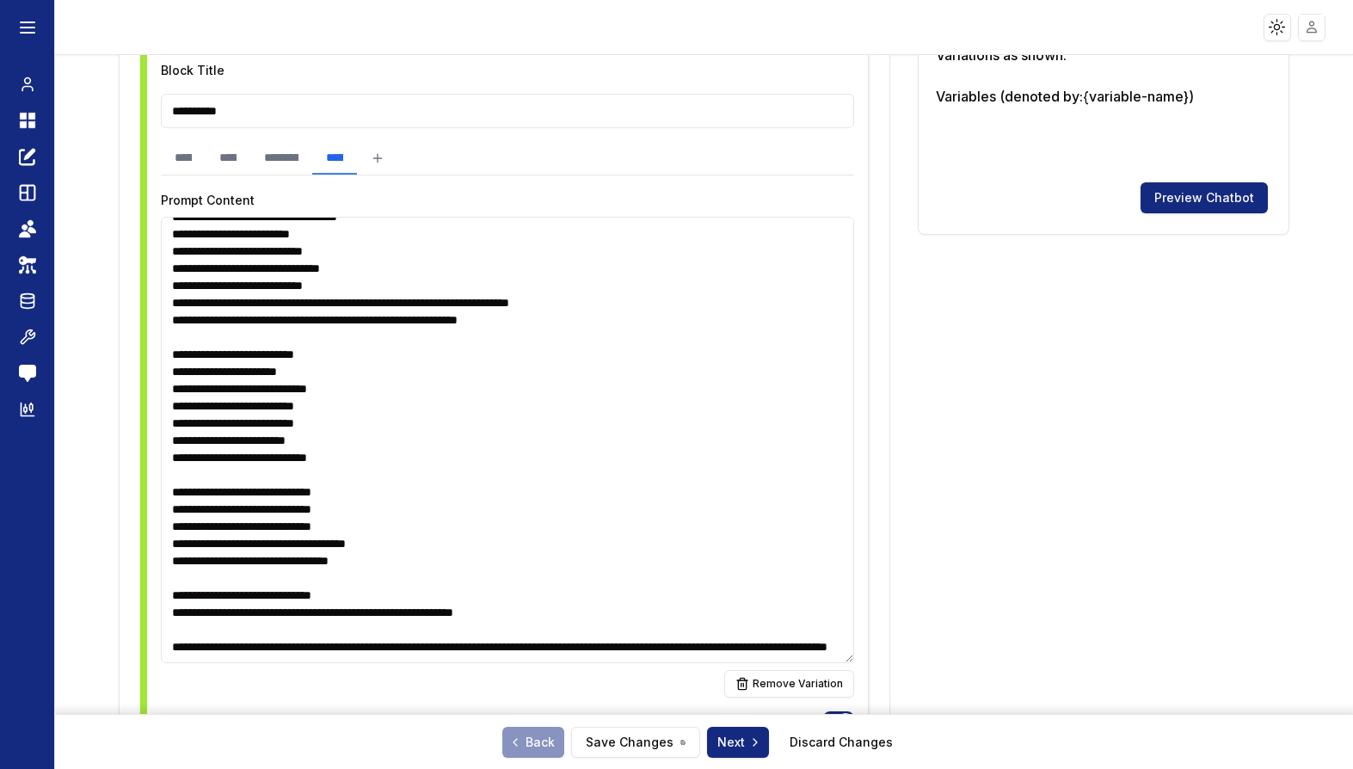
scroll to position [1565, 0]
drag, startPoint x: 851, startPoint y: 514, endPoint x: 836, endPoint y: 656, distance: 142.7
click at [836, 656] on textarea at bounding box center [507, 440] width 693 height 447
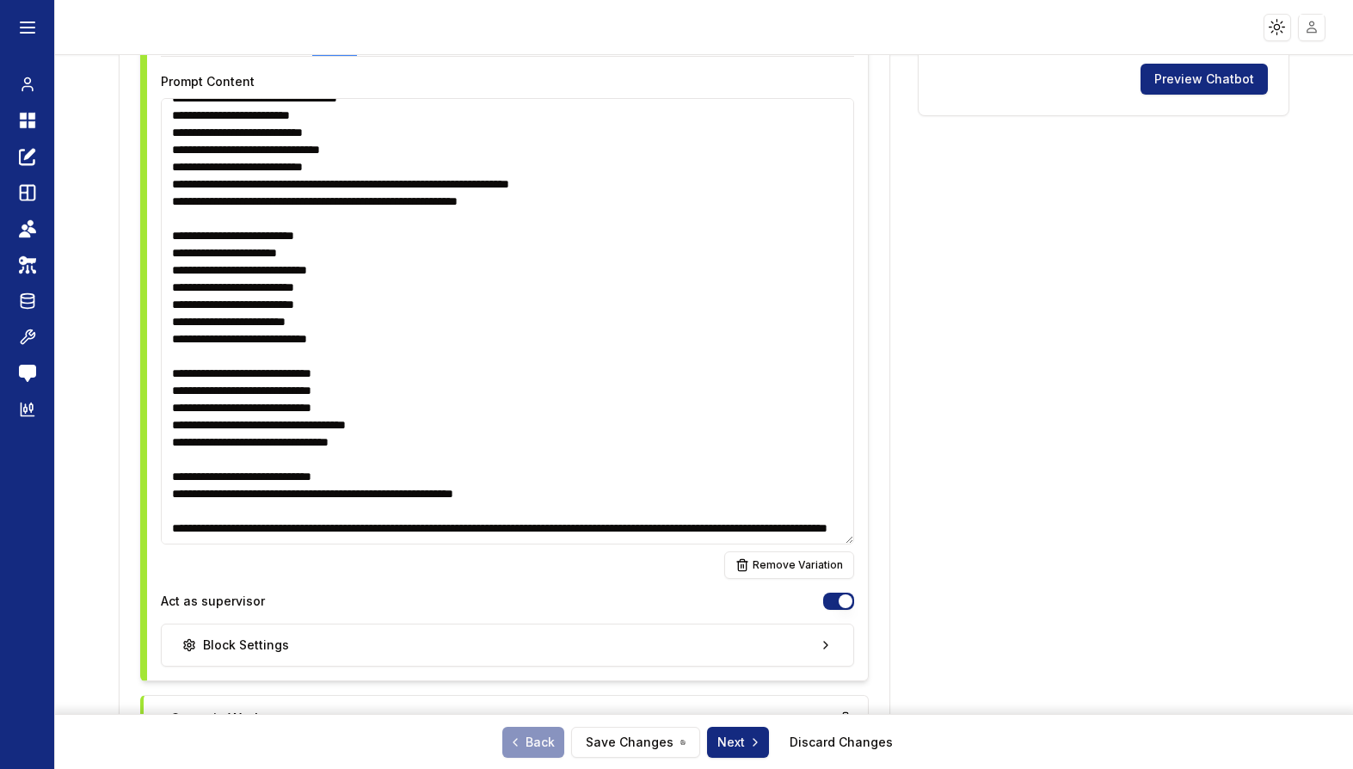
scroll to position [709, 0]
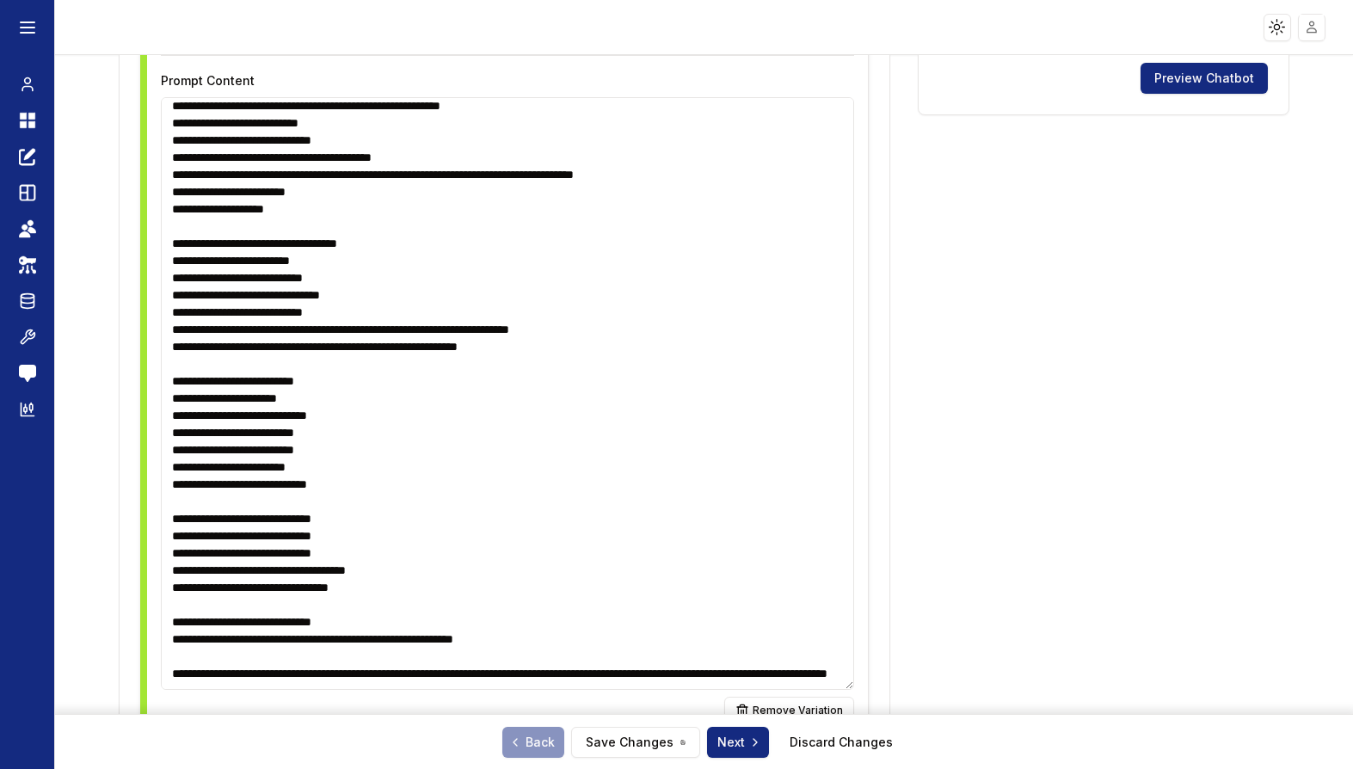
drag, startPoint x: 848, startPoint y: 542, endPoint x: 823, endPoint y: 688, distance: 148.5
click at [823, 688] on textarea at bounding box center [507, 393] width 693 height 593
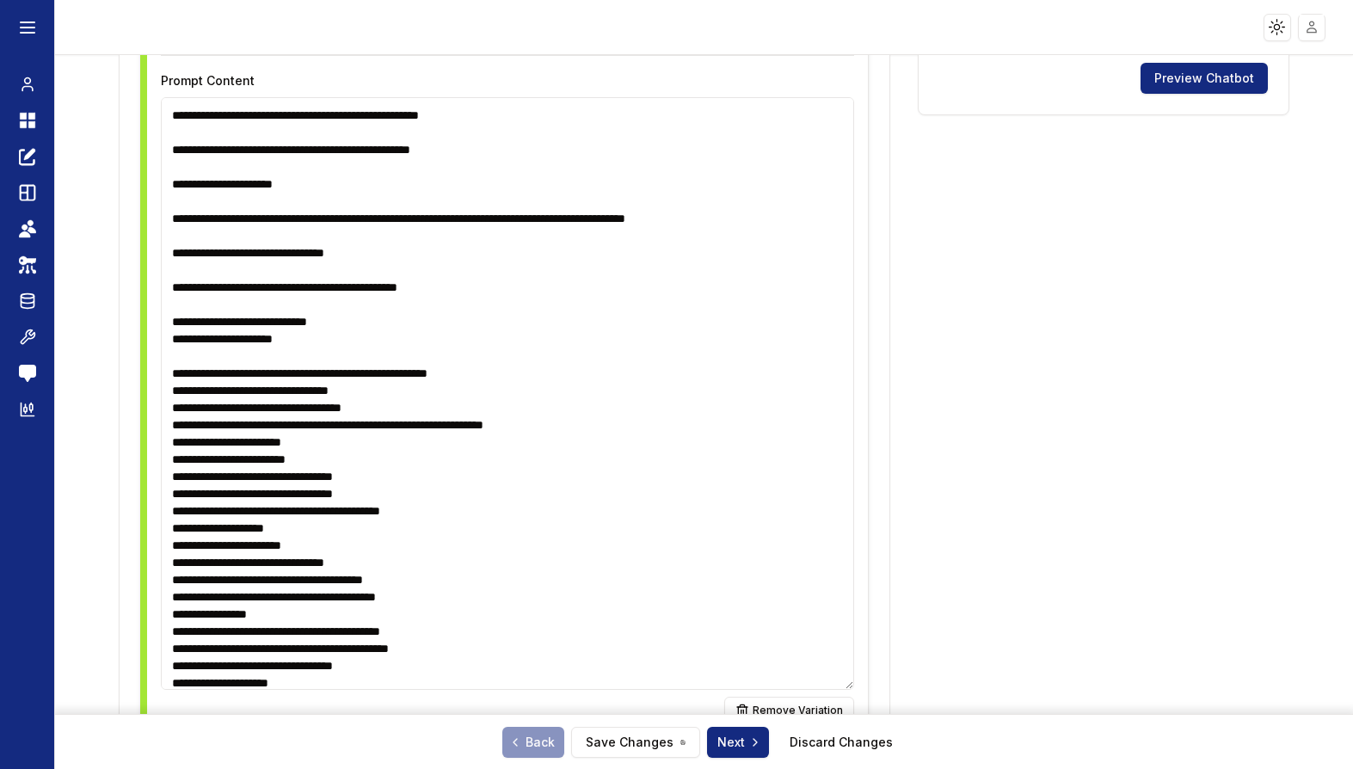
scroll to position [0, 0]
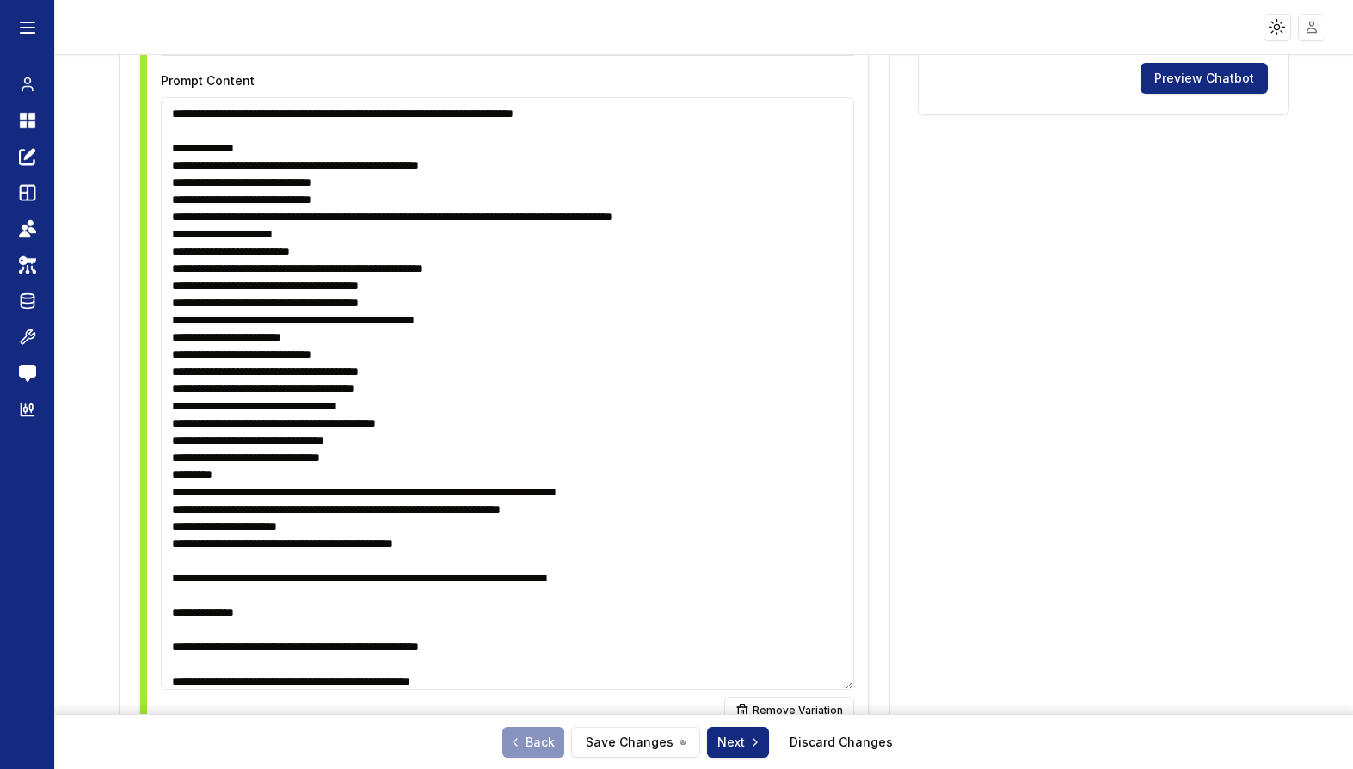
click at [541, 114] on textarea at bounding box center [507, 393] width 693 height 593
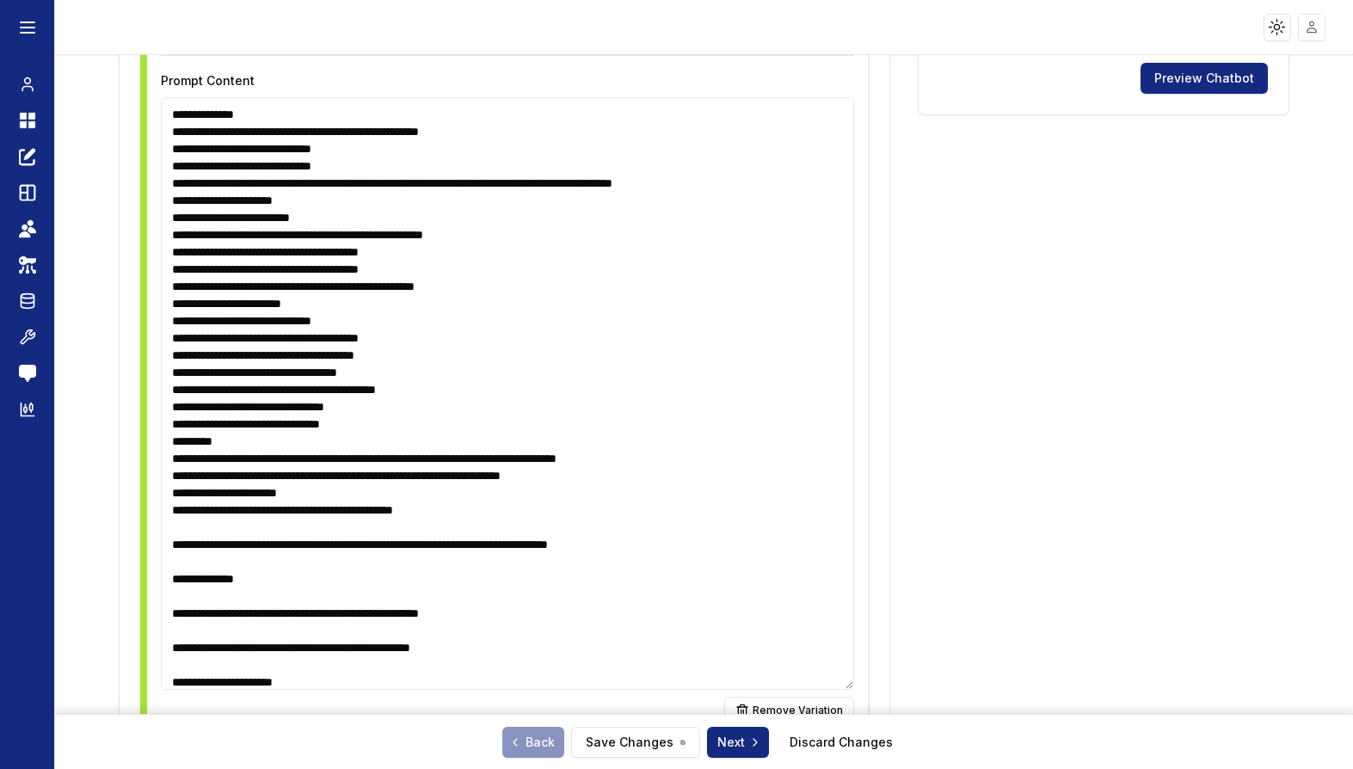
scroll to position [37, 0]
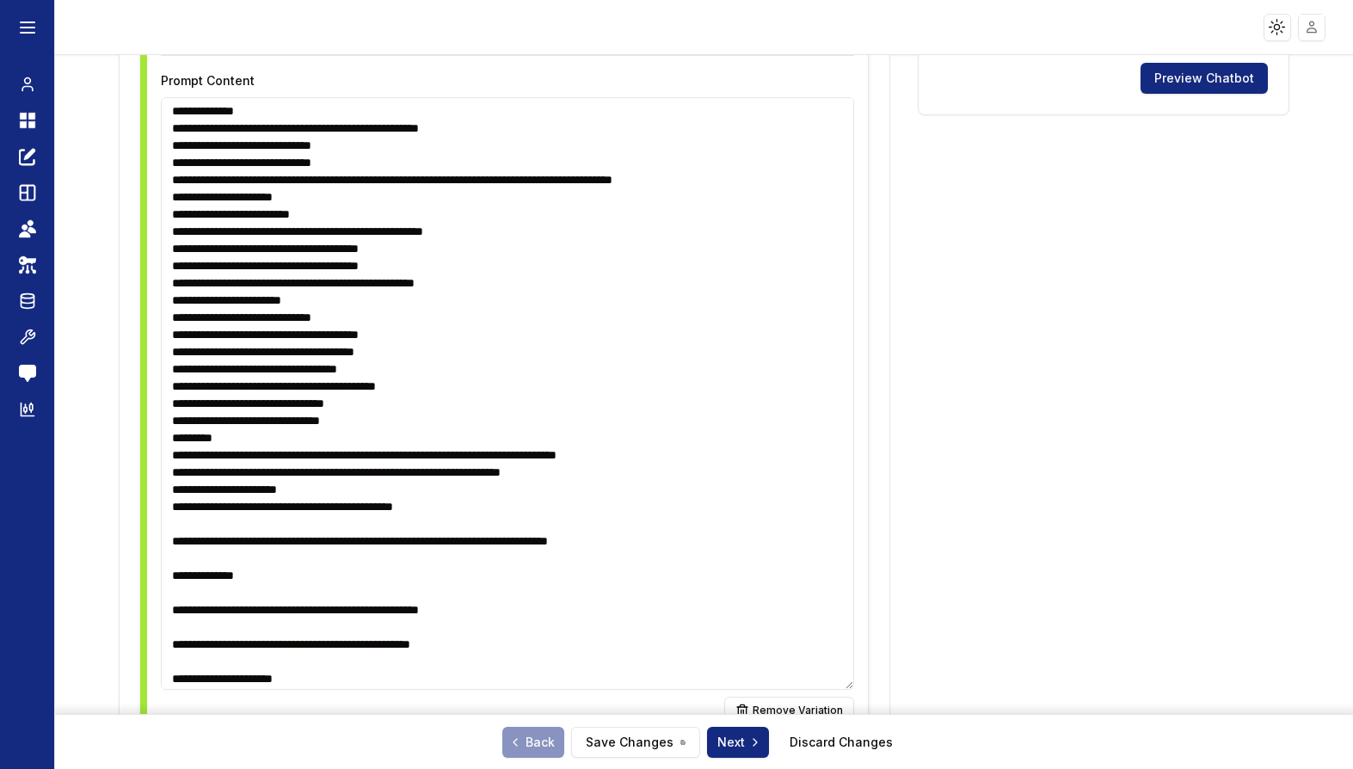
drag, startPoint x: 597, startPoint y: 248, endPoint x: 170, endPoint y: 234, distance: 427.0
click at [170, 234] on textarea at bounding box center [507, 393] width 693 height 593
click at [523, 283] on textarea at bounding box center [507, 393] width 693 height 593
drag, startPoint x: 611, startPoint y: 293, endPoint x: 193, endPoint y: 215, distance: 425.3
click at [193, 215] on textarea at bounding box center [507, 393] width 693 height 593
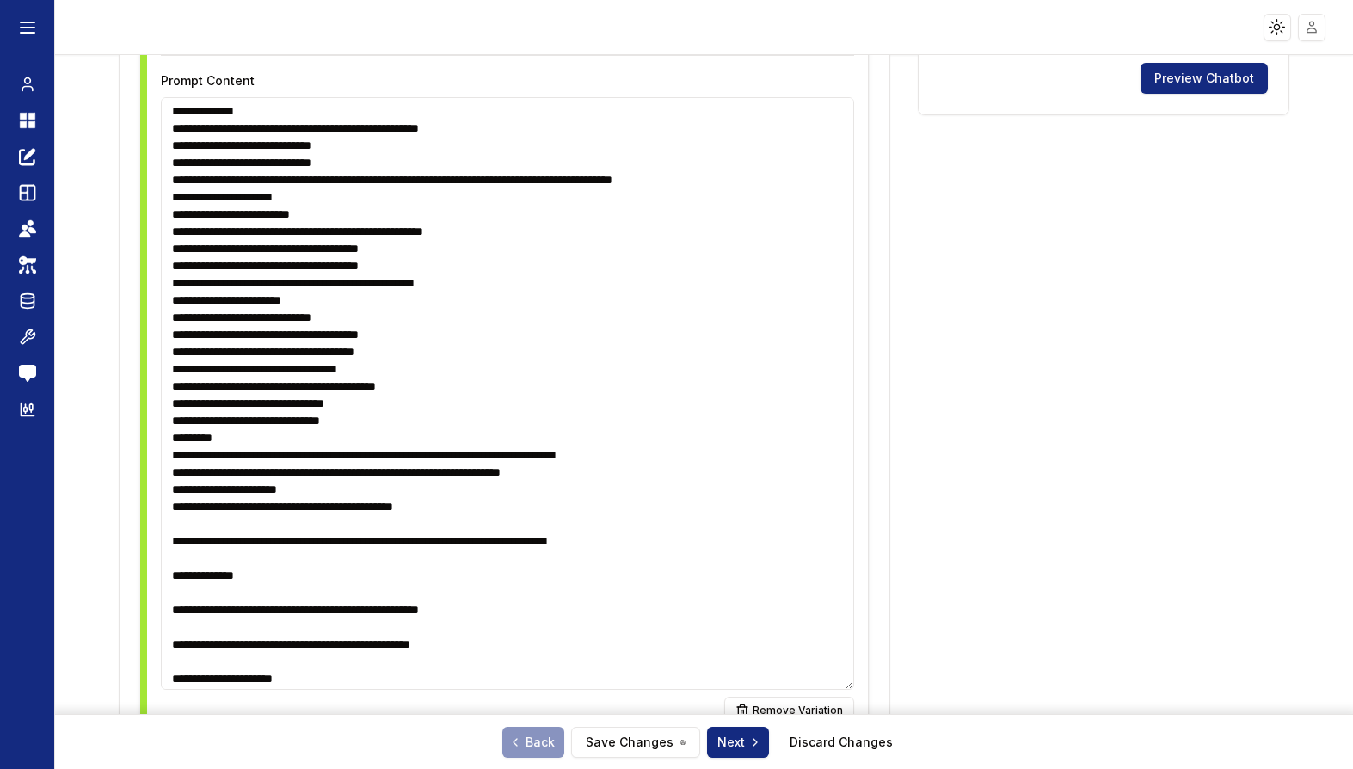
click at [582, 300] on textarea at bounding box center [507, 393] width 693 height 593
drag, startPoint x: 582, startPoint y: 298, endPoint x: 176, endPoint y: 252, distance: 408.7
click at [176, 252] on textarea at bounding box center [507, 393] width 693 height 593
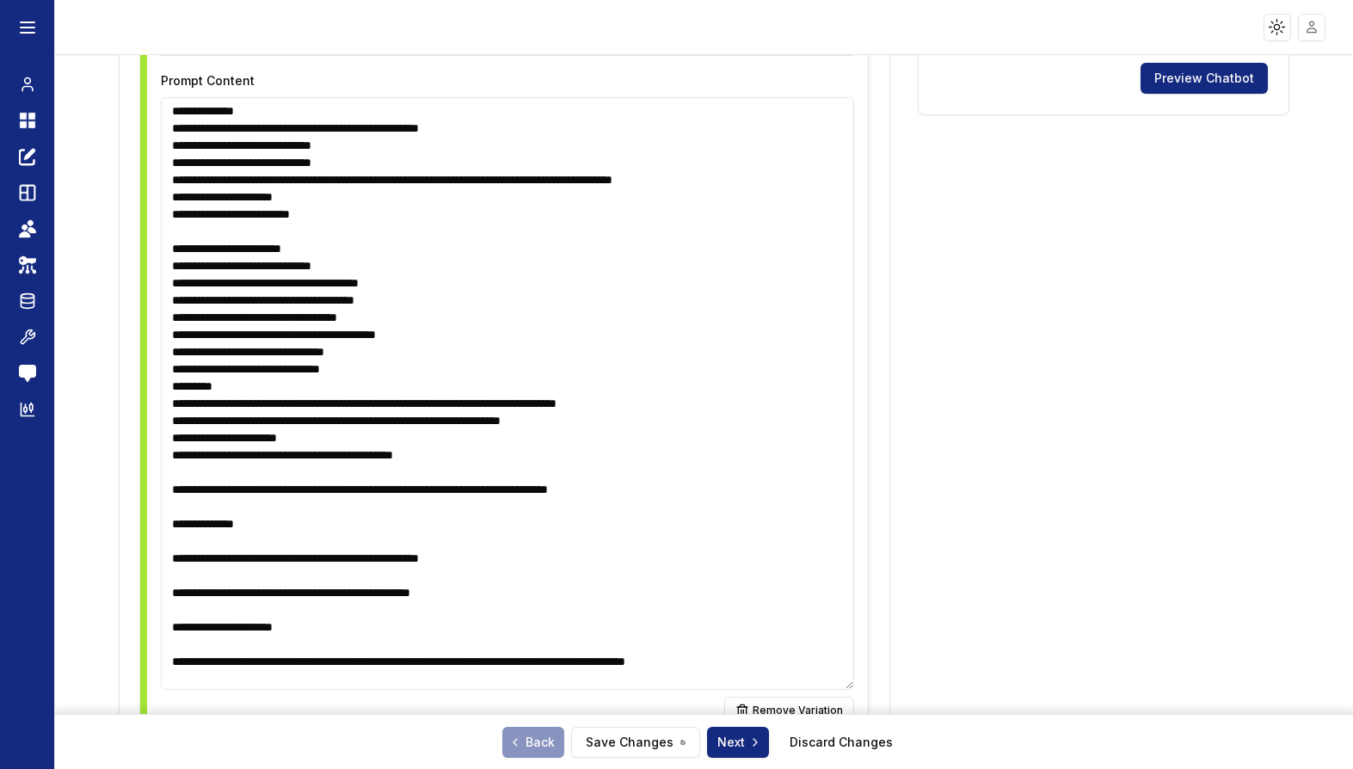
paste textarea "**********"
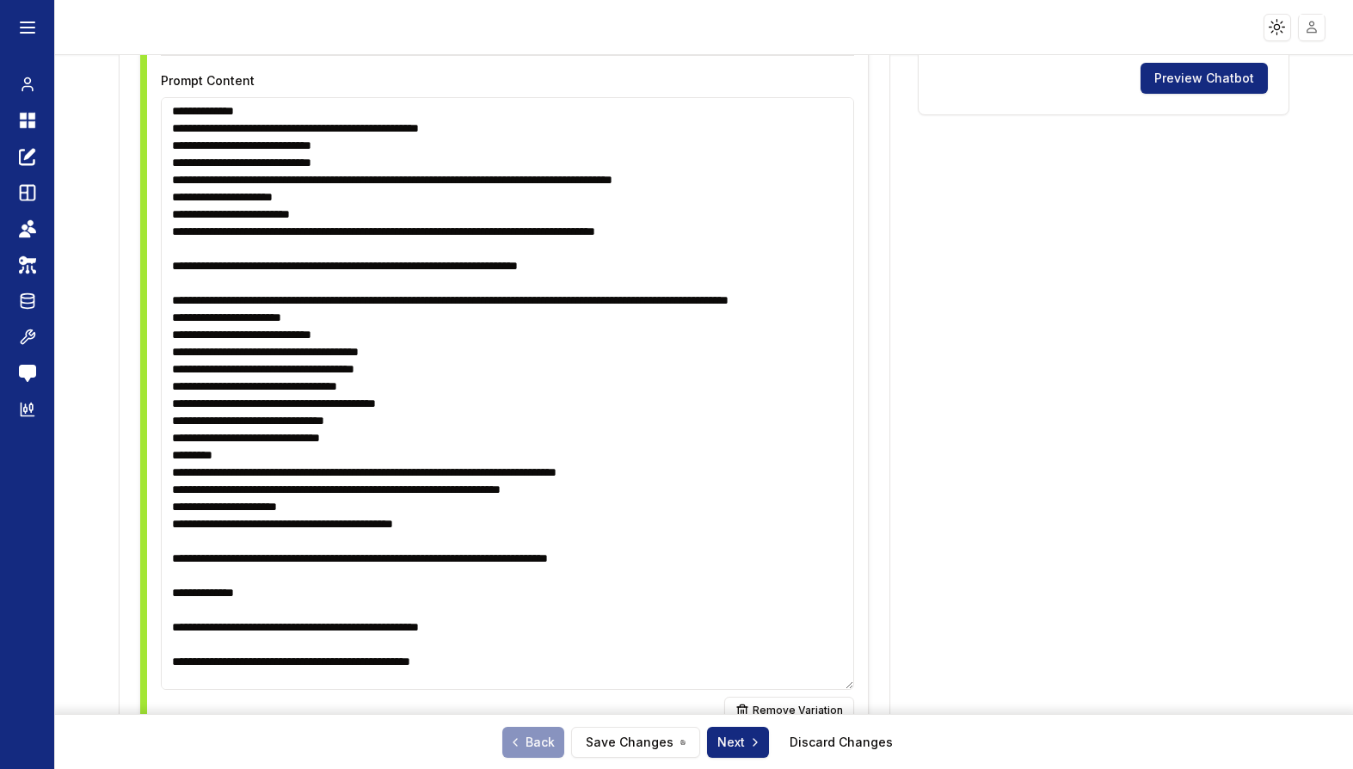
click at [169, 329] on textarea at bounding box center [507, 393] width 693 height 593
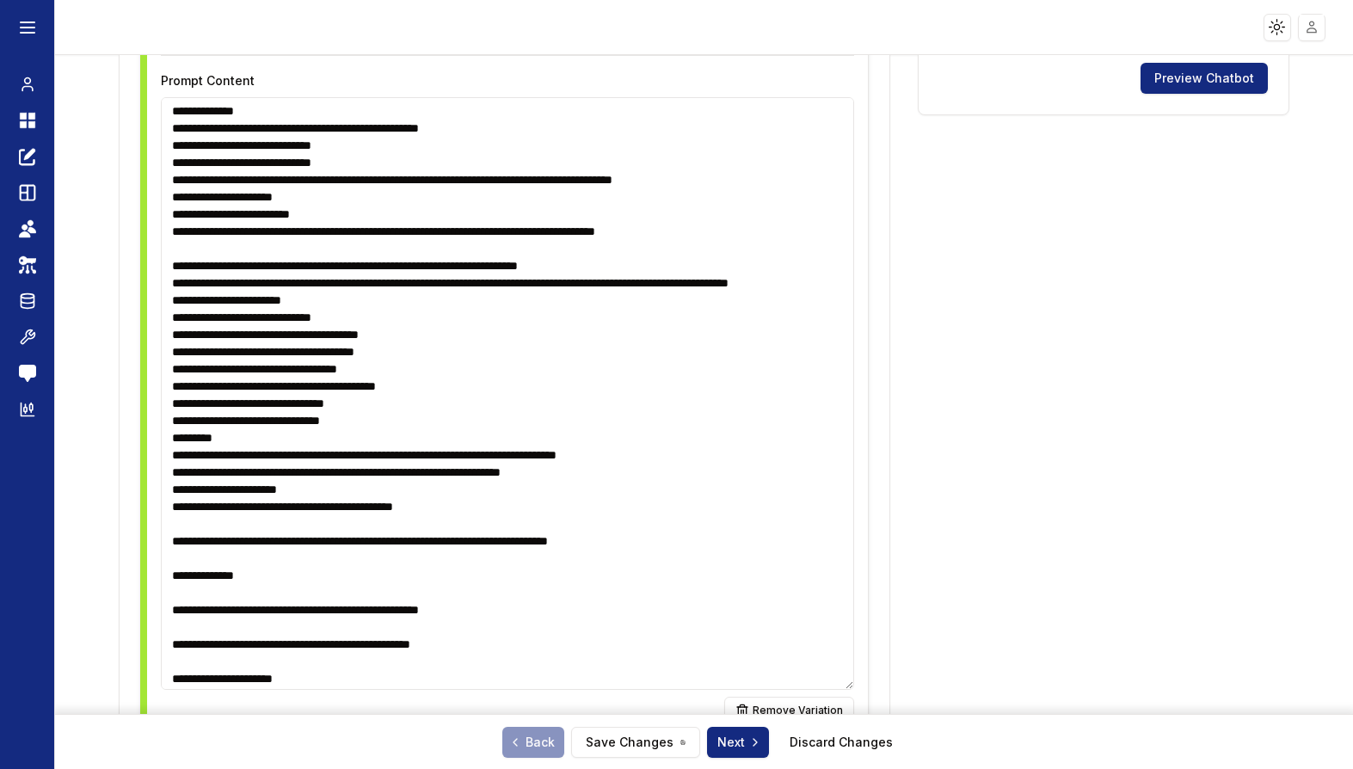
click at [169, 296] on textarea at bounding box center [507, 393] width 693 height 593
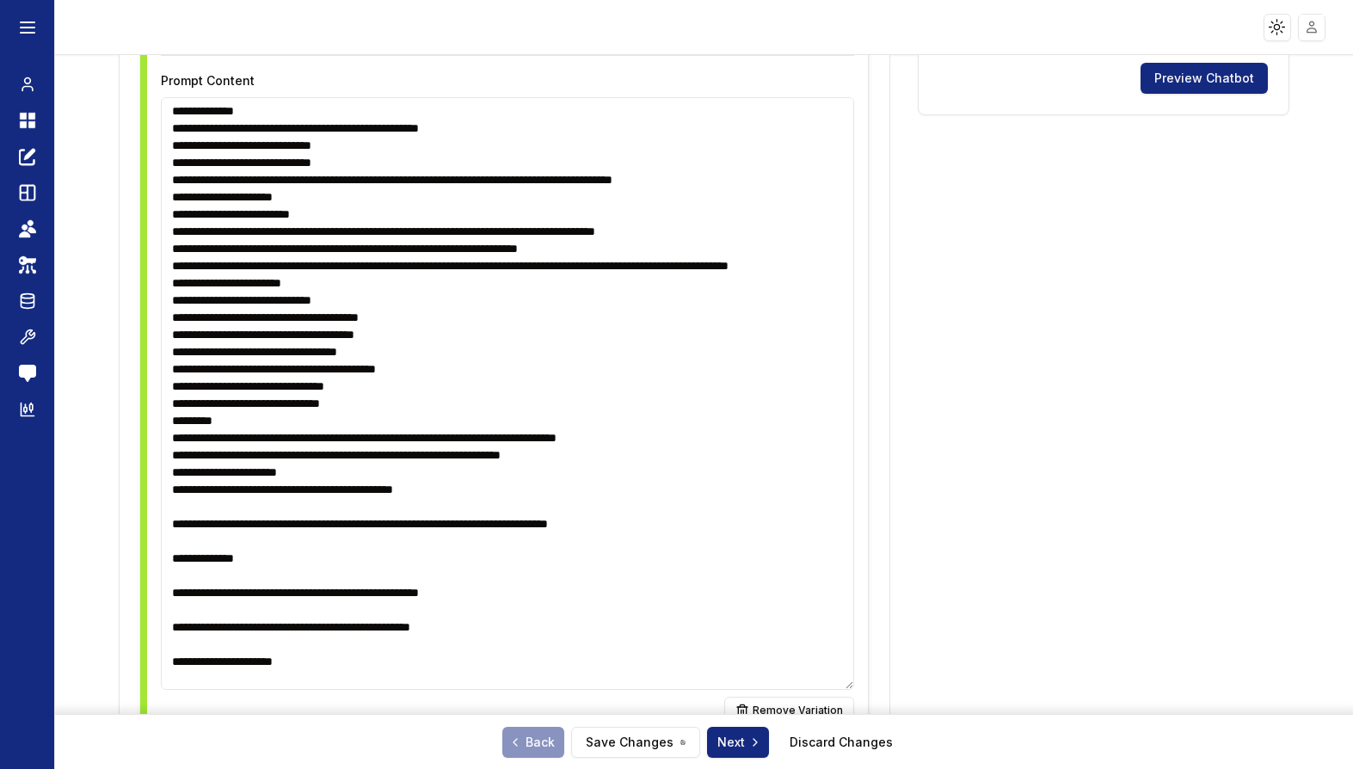
click at [326, 226] on textarea at bounding box center [507, 393] width 693 height 593
click at [486, 313] on textarea at bounding box center [507, 393] width 693 height 593
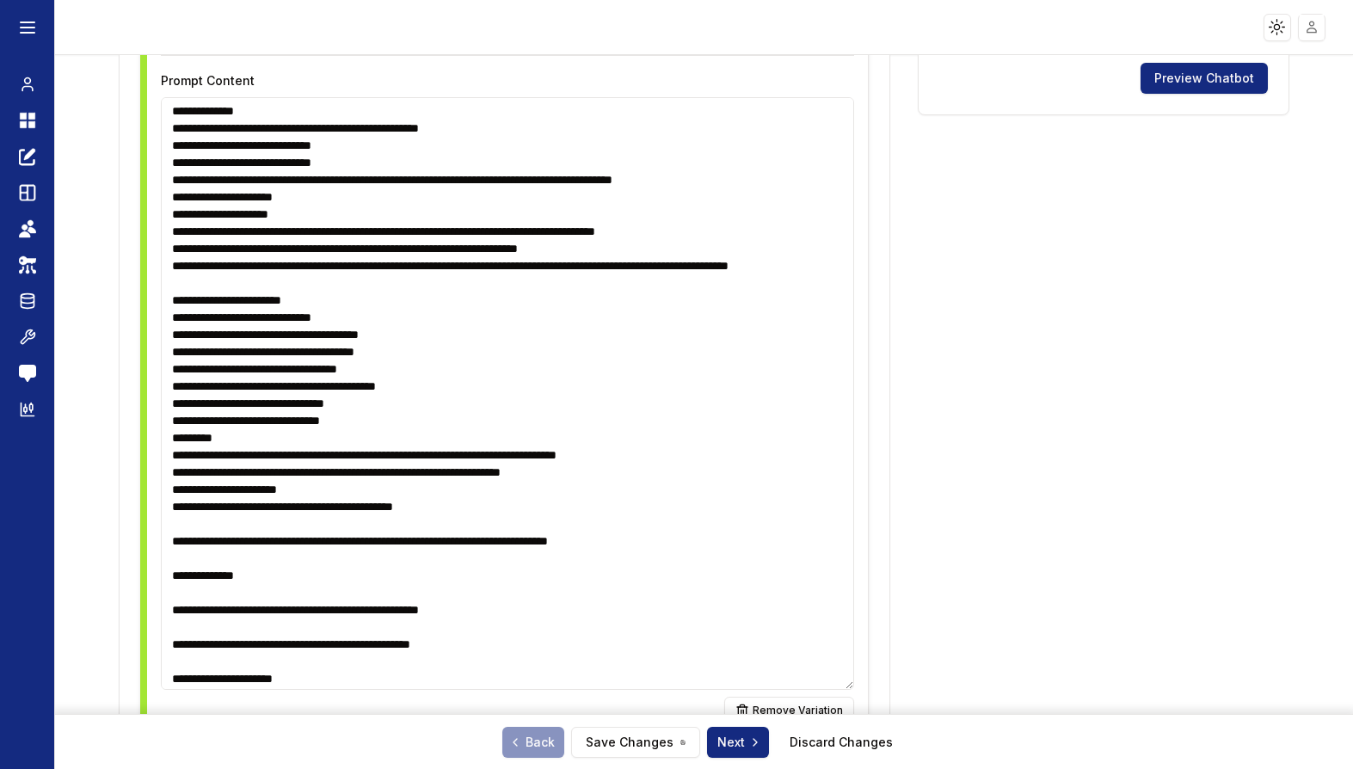
paste textarea "**********"
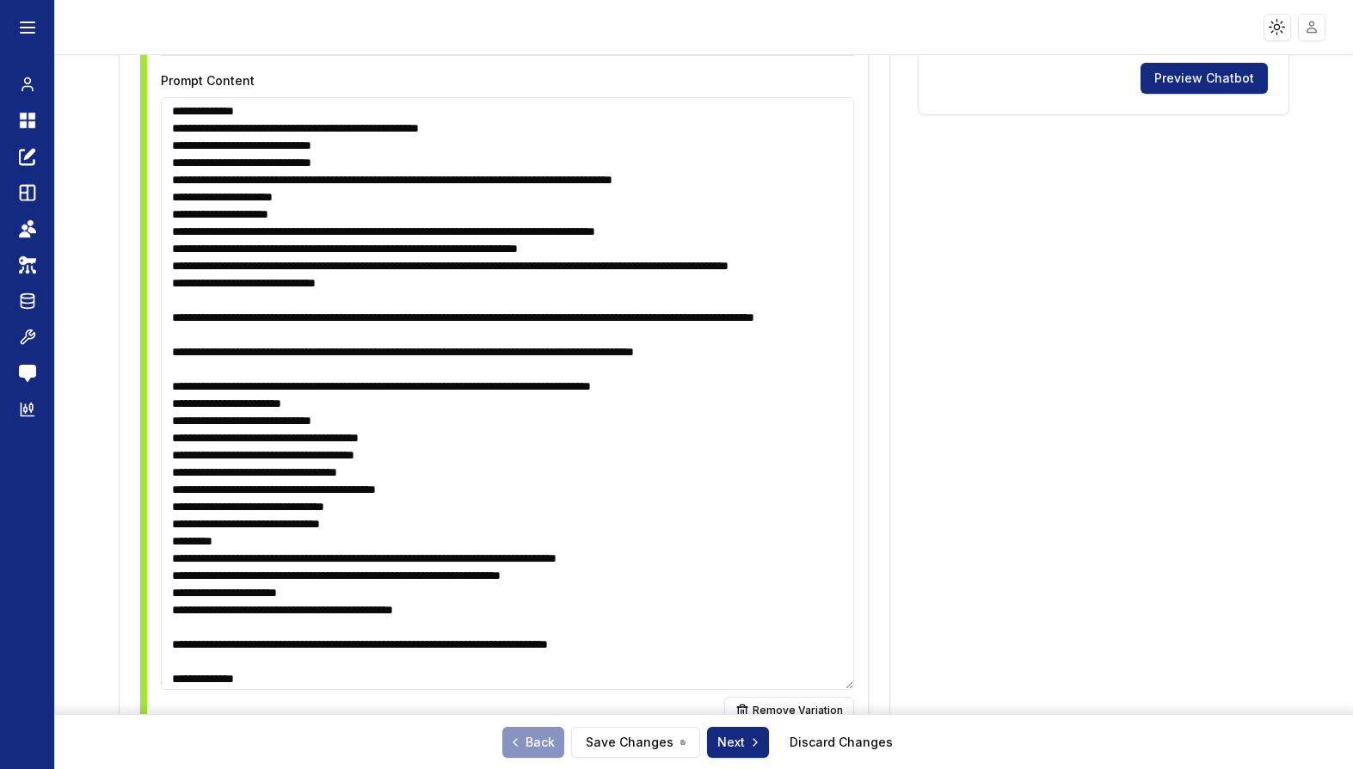
click at [169, 318] on textarea at bounding box center [507, 393] width 693 height 593
click at [172, 341] on textarea at bounding box center [507, 393] width 693 height 593
click at [171, 367] on textarea at bounding box center [507, 393] width 693 height 593
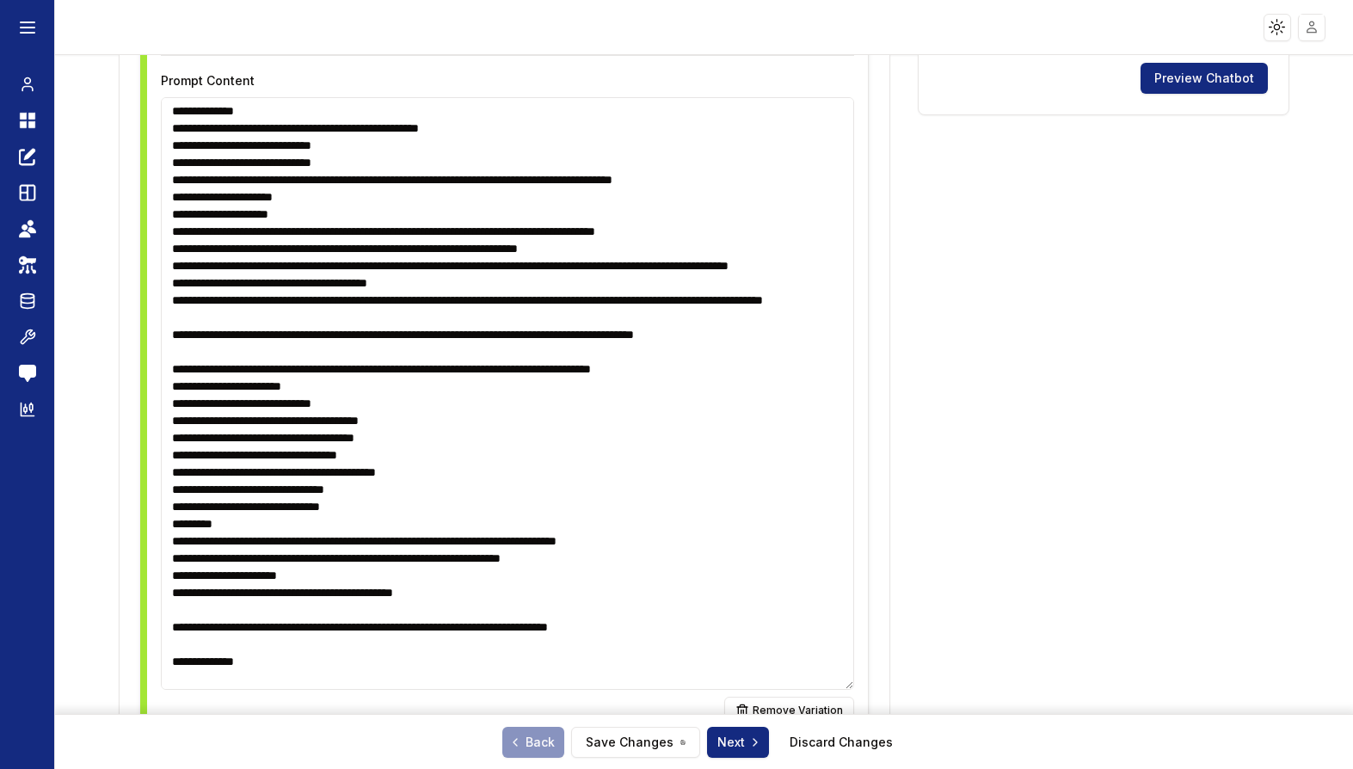
click at [169, 404] on textarea at bounding box center [507, 393] width 693 height 593
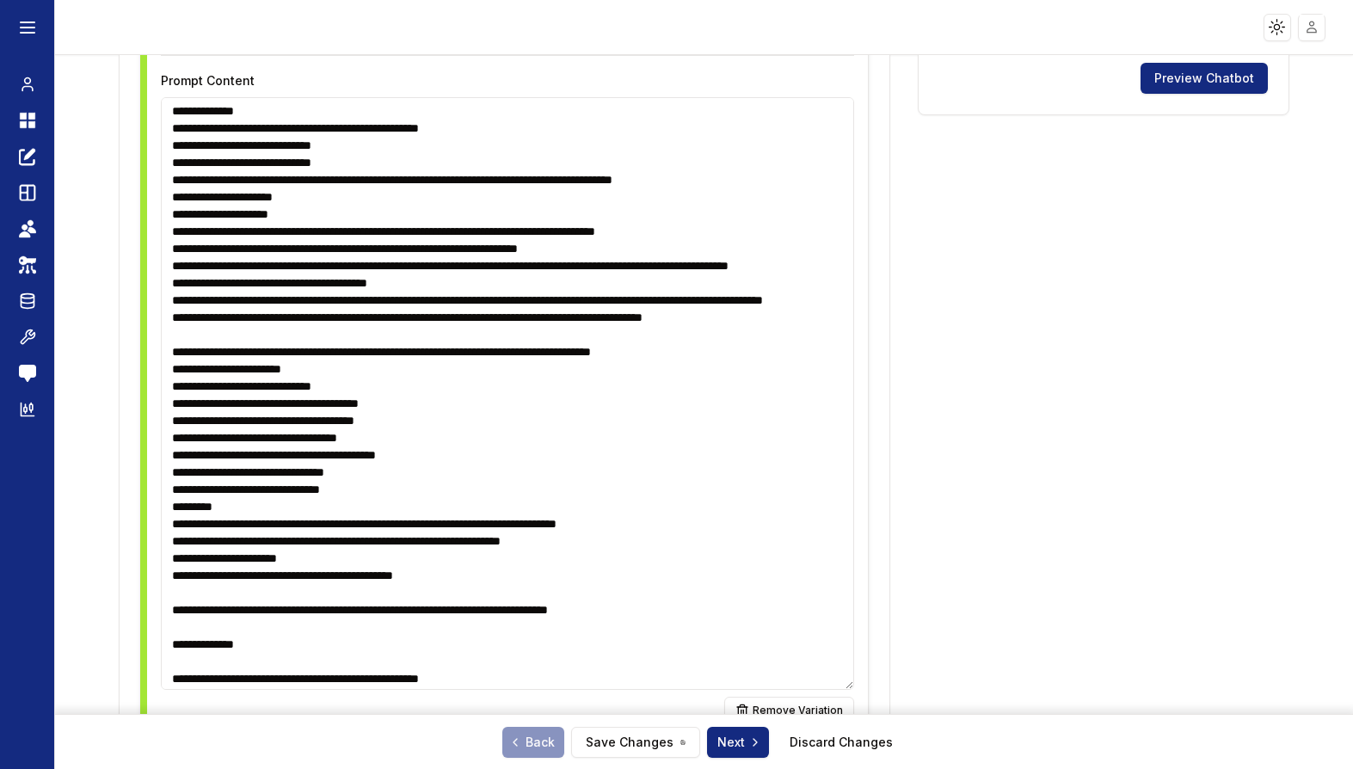
click at [168, 443] on textarea at bounding box center [507, 393] width 693 height 593
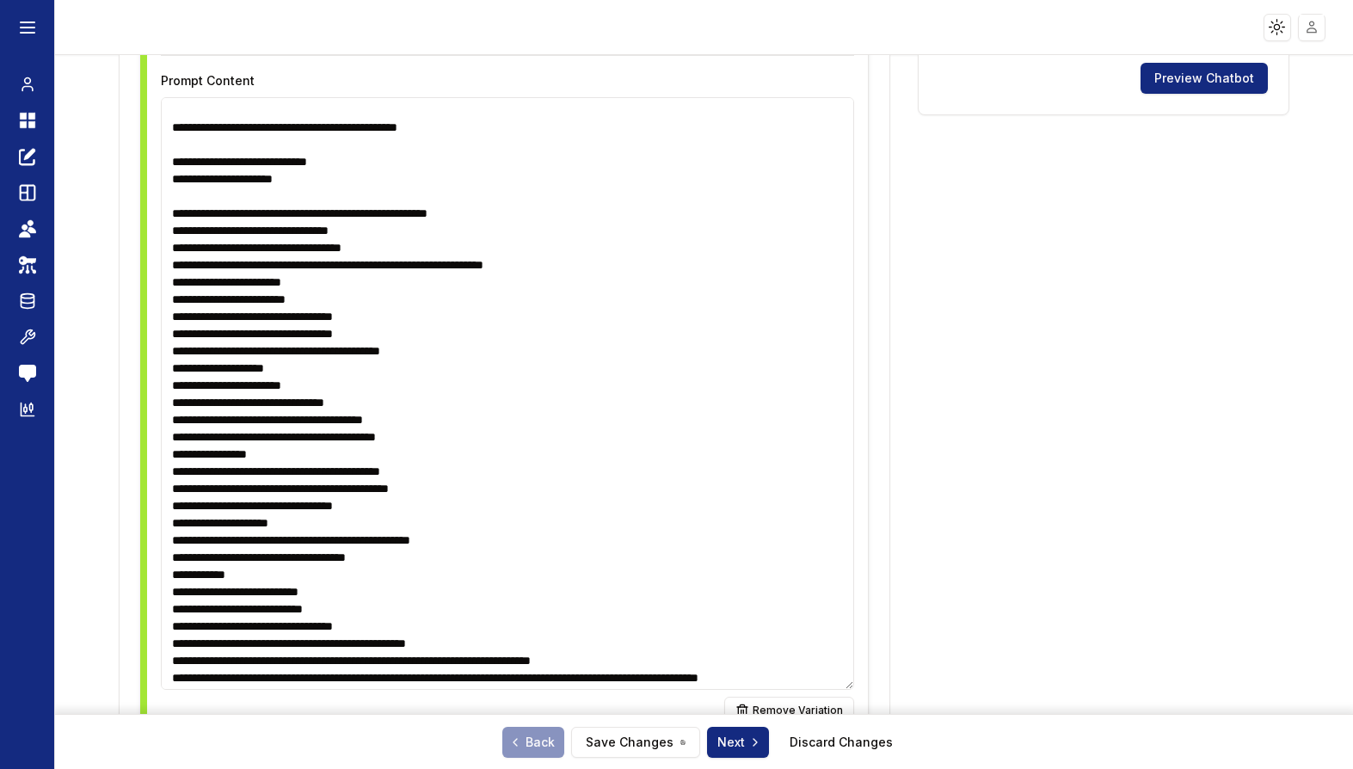
scroll to position [740, 0]
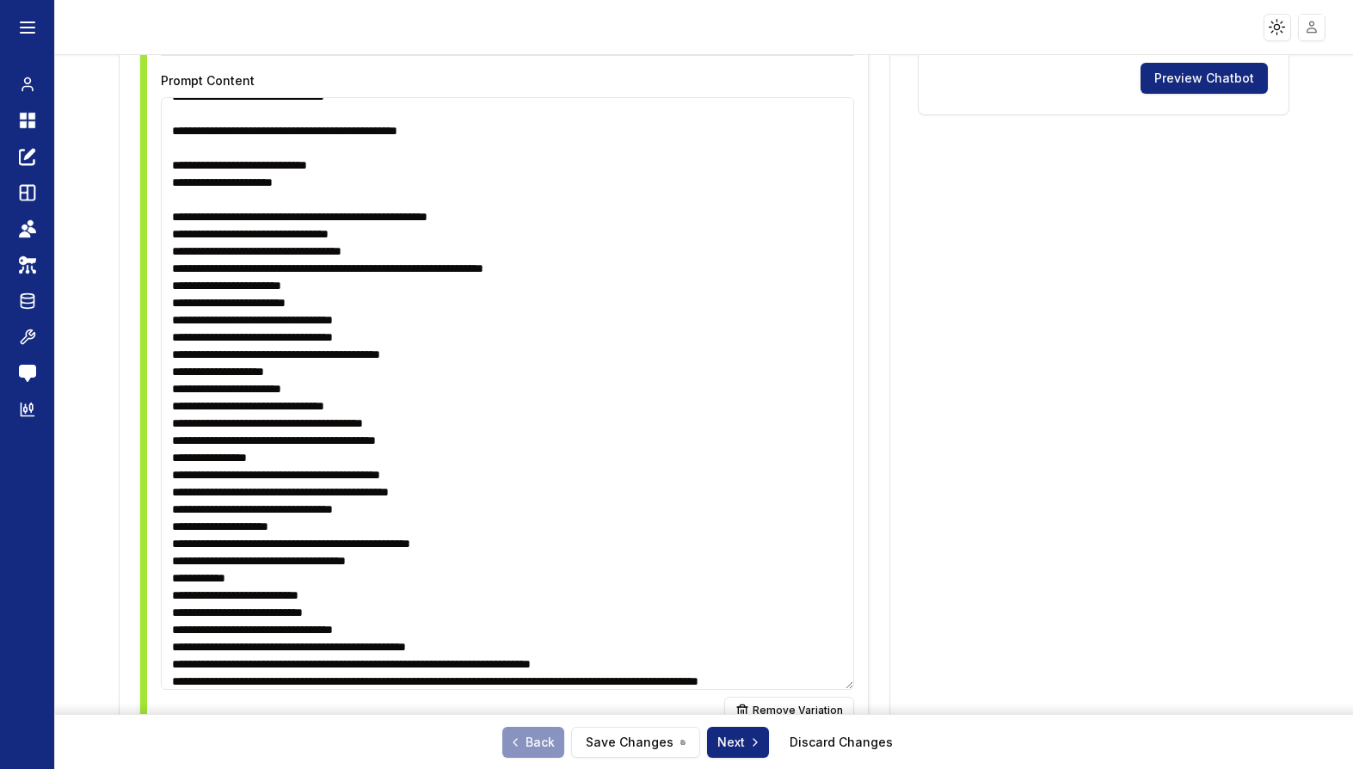
click at [225, 319] on textarea at bounding box center [507, 393] width 693 height 593
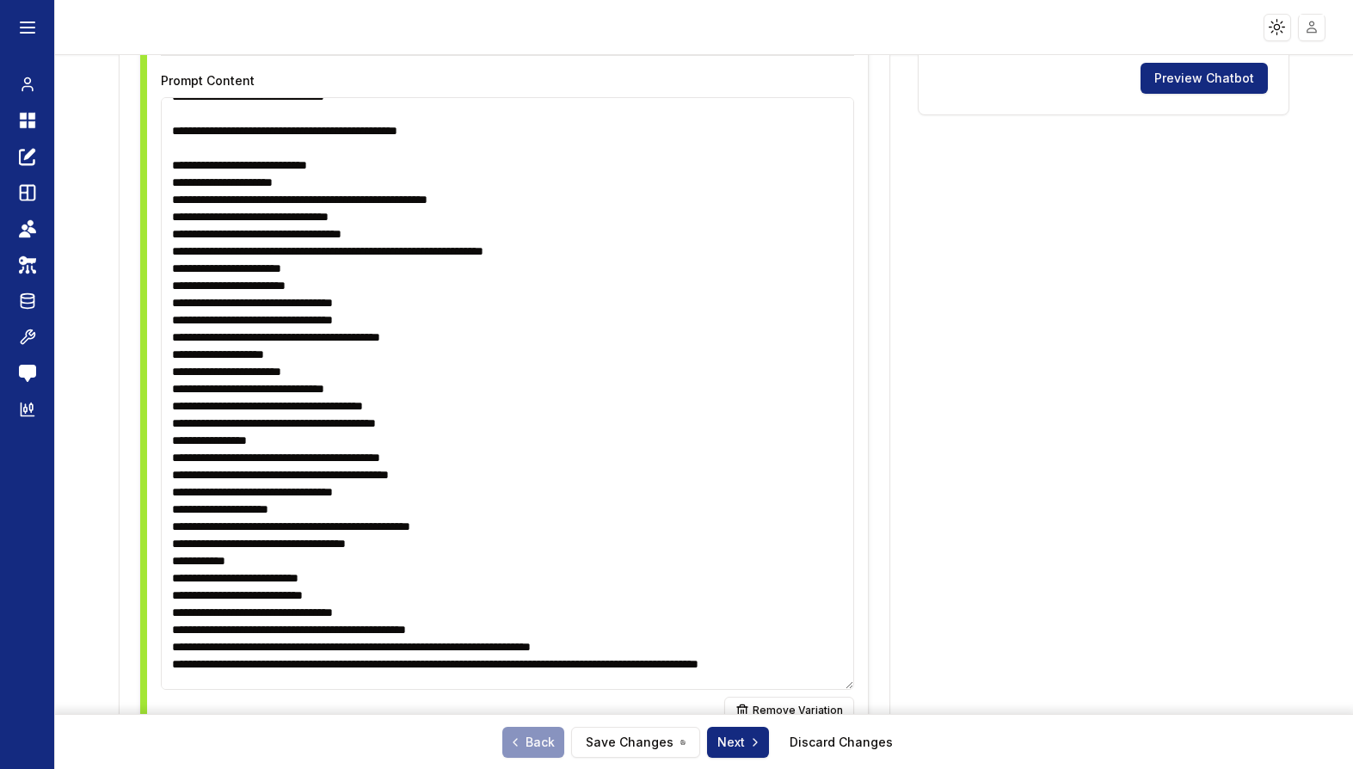
click at [174, 388] on textarea at bounding box center [507, 393] width 693 height 593
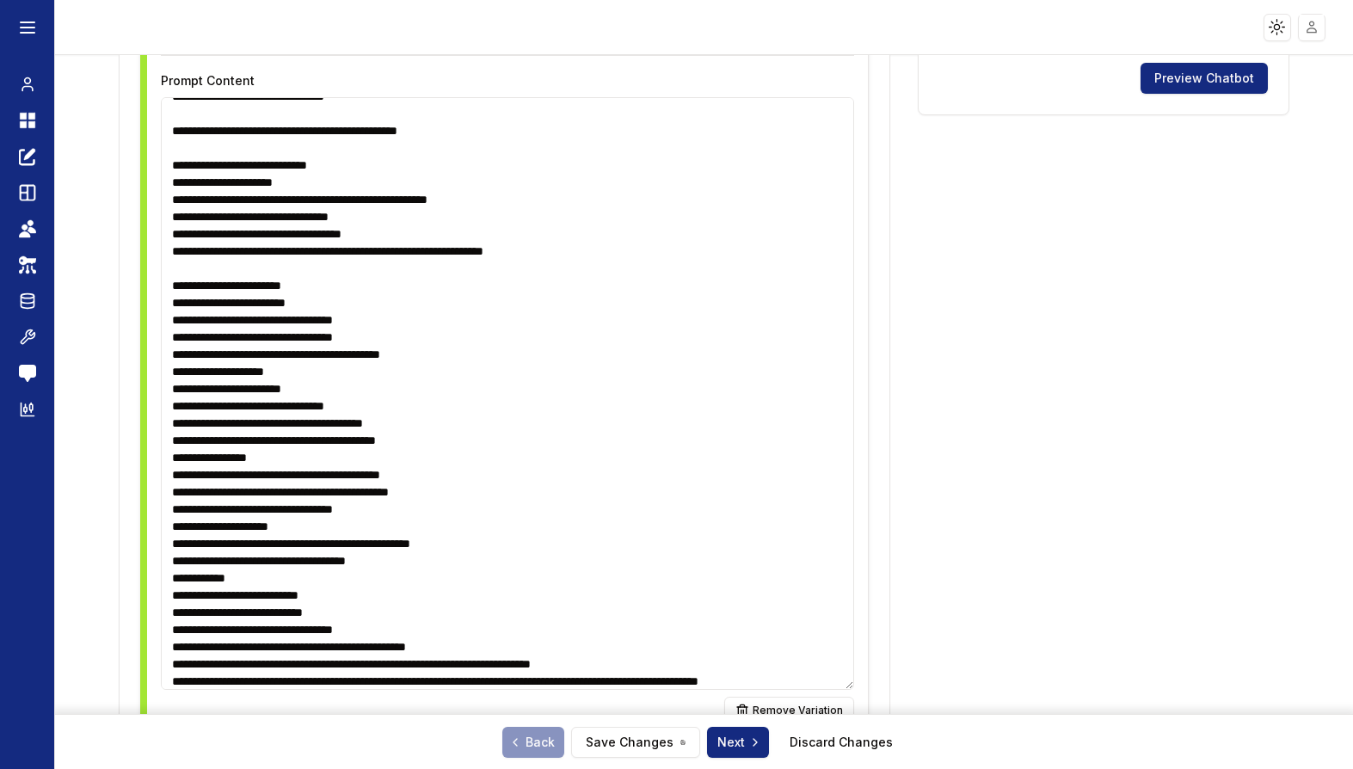
paste textarea "**********"
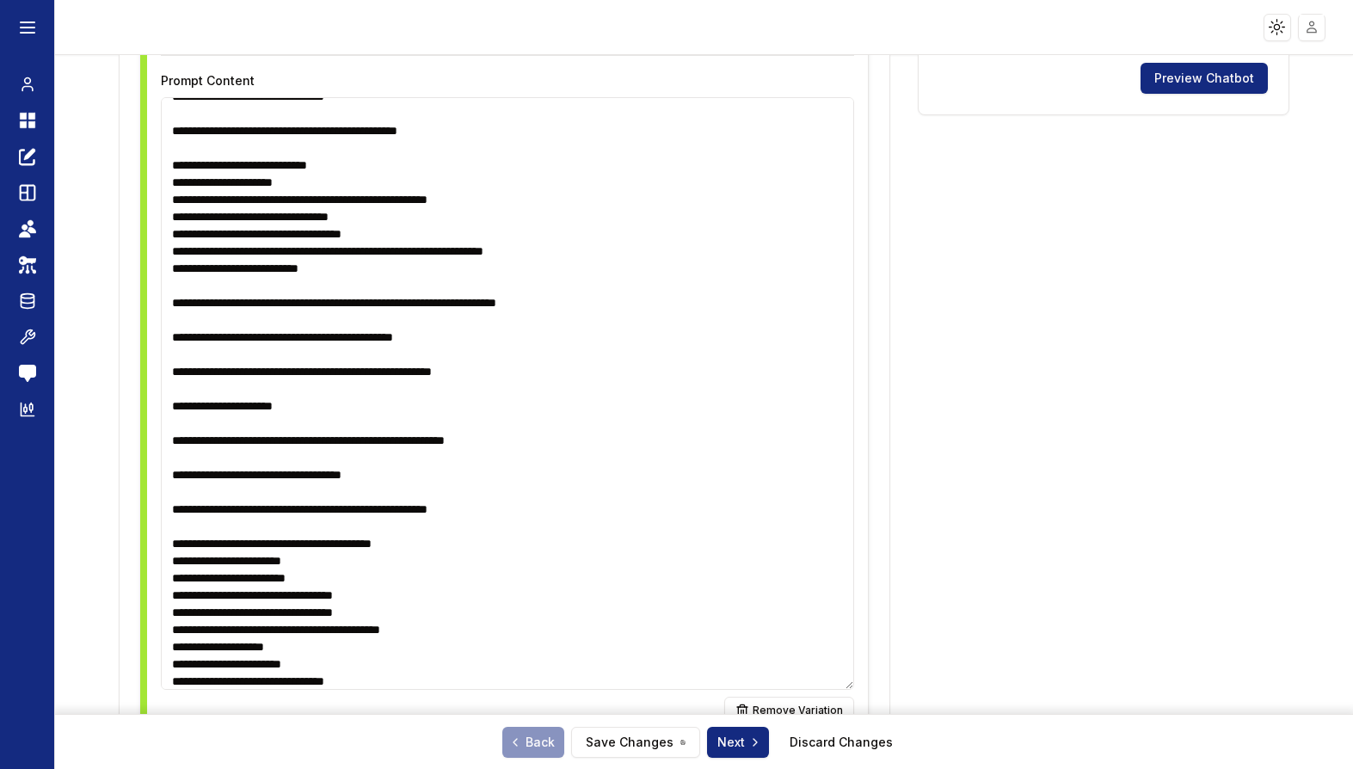
click at [170, 414] on textarea at bounding box center [507, 393] width 693 height 593
click at [175, 422] on textarea at bounding box center [507, 393] width 693 height 593
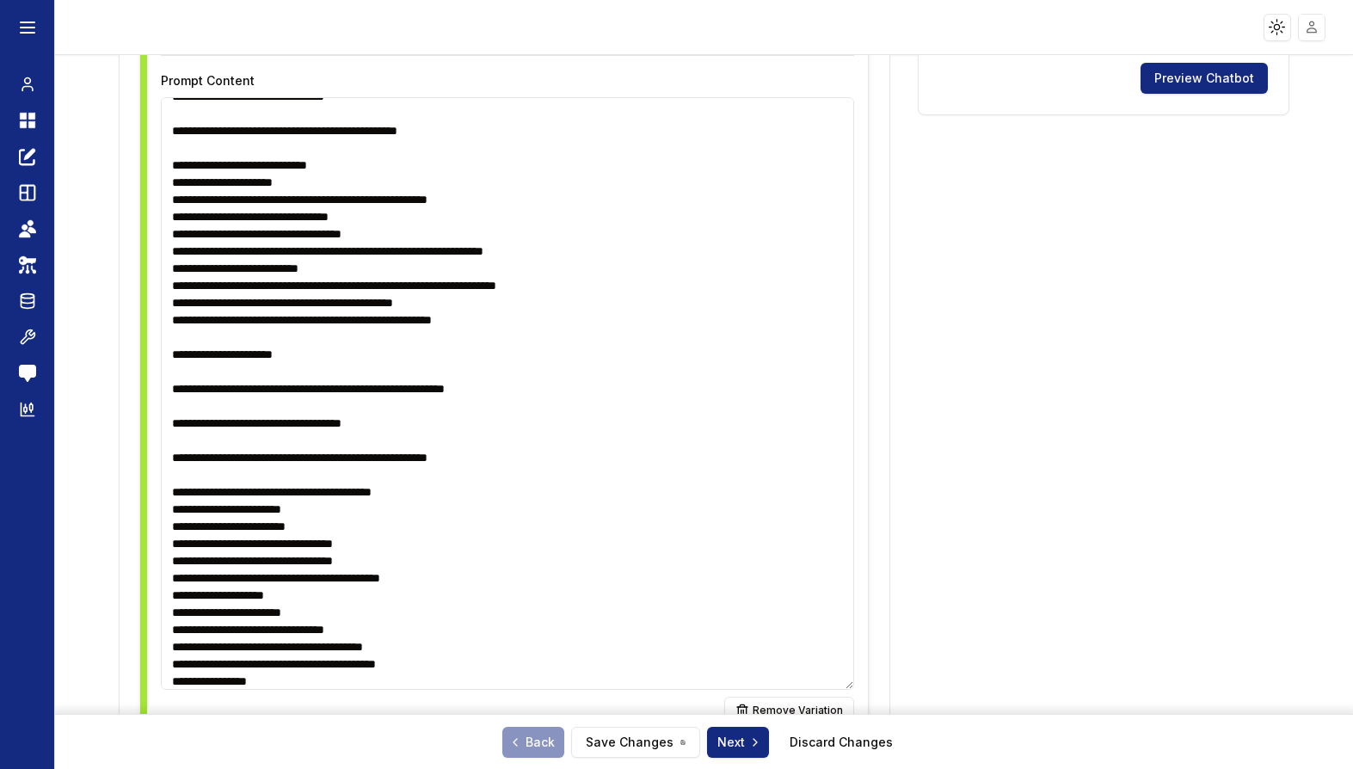
click at [169, 509] on textarea at bounding box center [507, 393] width 693 height 593
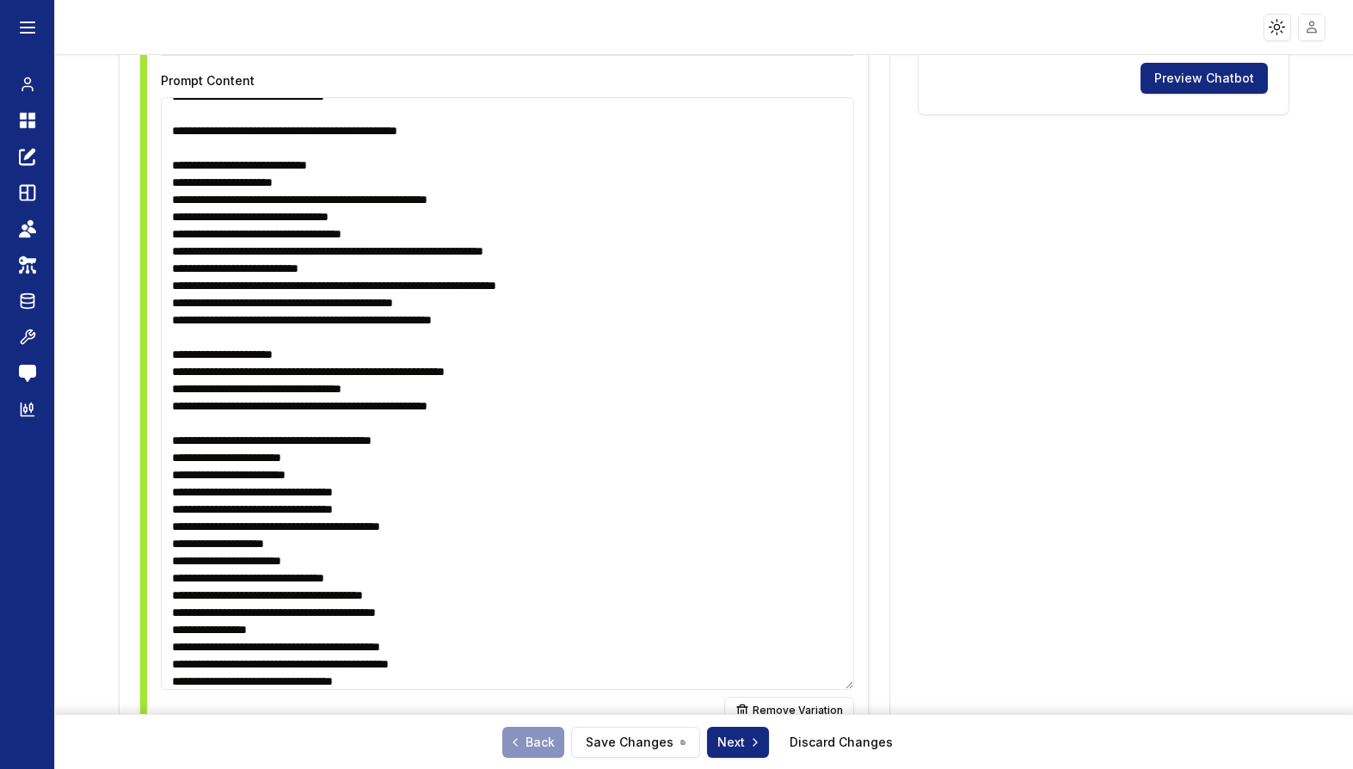
click at [173, 488] on textarea at bounding box center [507, 393] width 693 height 593
click at [172, 508] on textarea at bounding box center [507, 393] width 693 height 593
click at [174, 535] on textarea at bounding box center [507, 393] width 693 height 593
click at [364, 616] on textarea at bounding box center [507, 393] width 693 height 593
type textarea "**********"
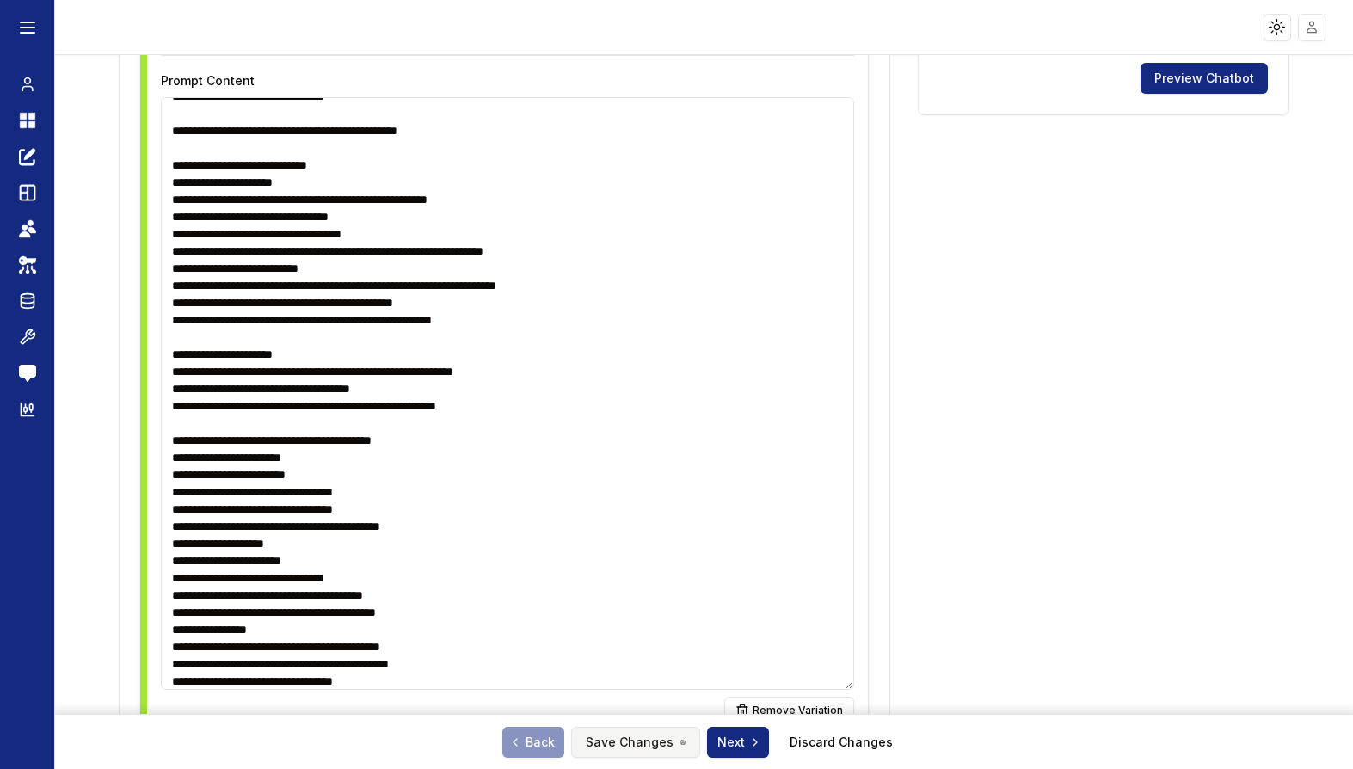
click at [621, 734] on button "Save Changes" at bounding box center [635, 742] width 129 height 31
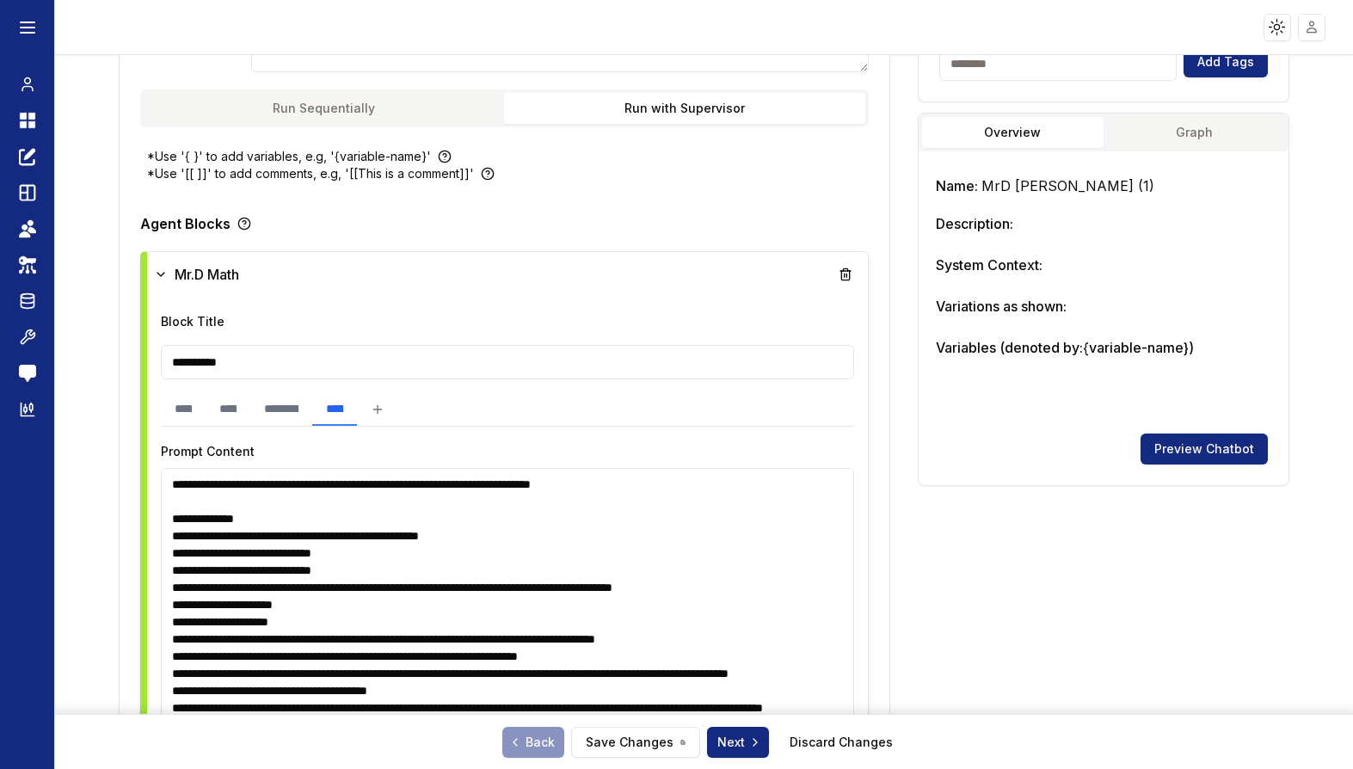
scroll to position [0, 0]
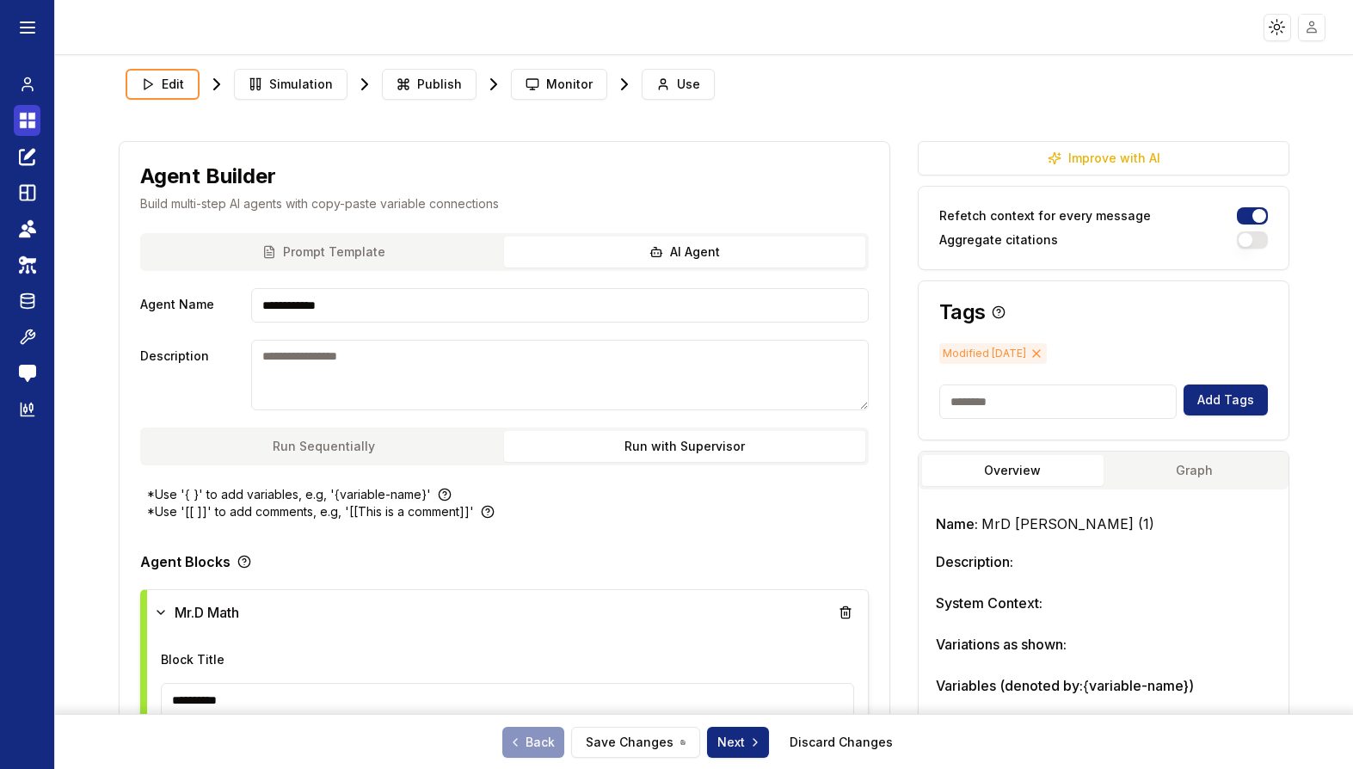
click at [36, 122] on link "Dashboard" at bounding box center [27, 120] width 27 height 31
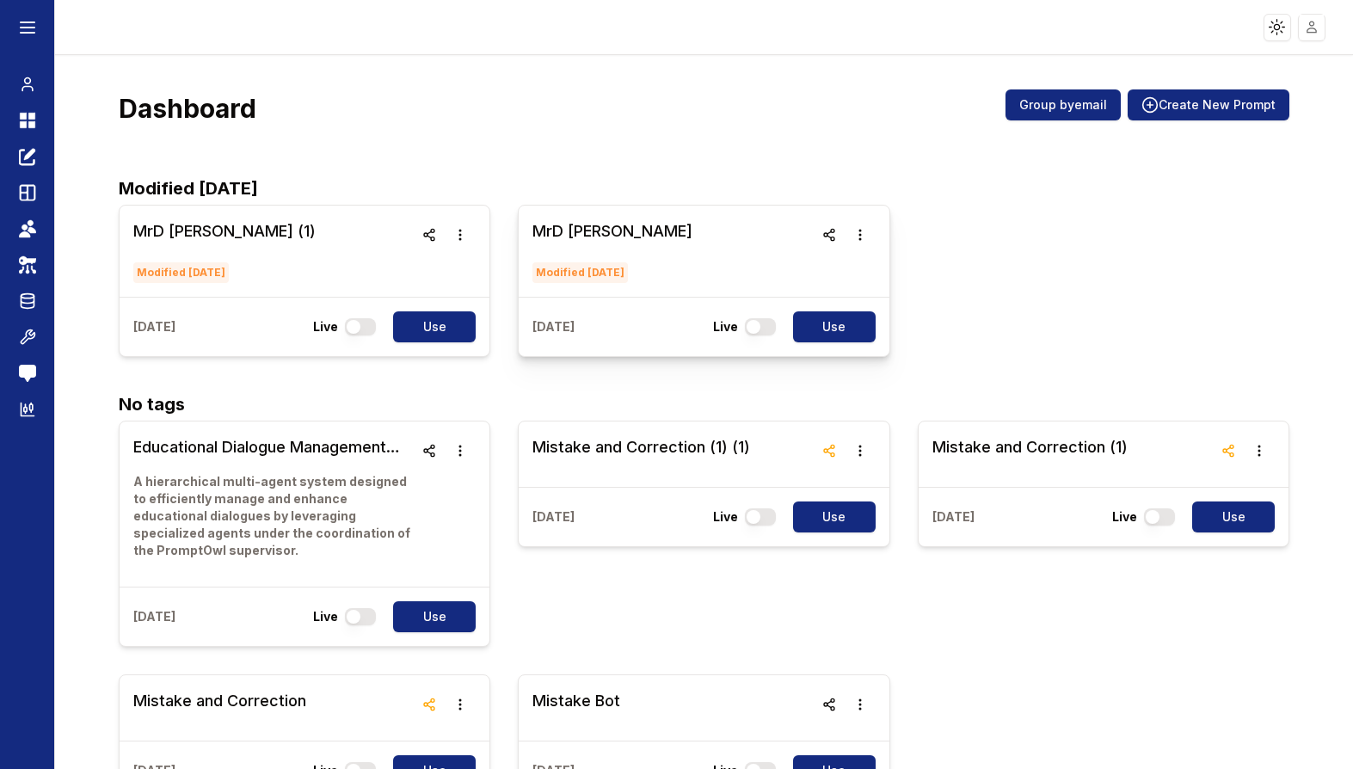
click at [594, 231] on h3 "MrD Test" at bounding box center [613, 231] width 160 height 24
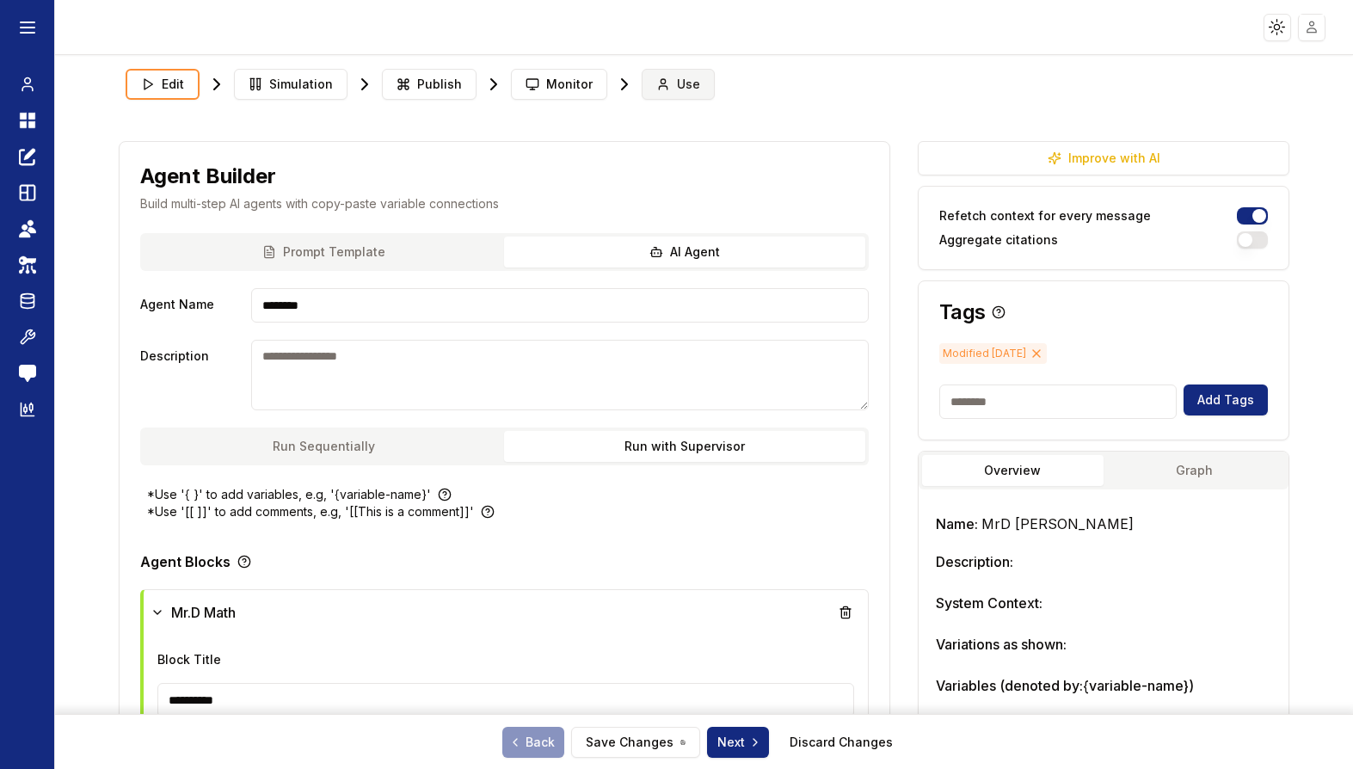
click at [683, 91] on span "Use" at bounding box center [688, 84] width 23 height 17
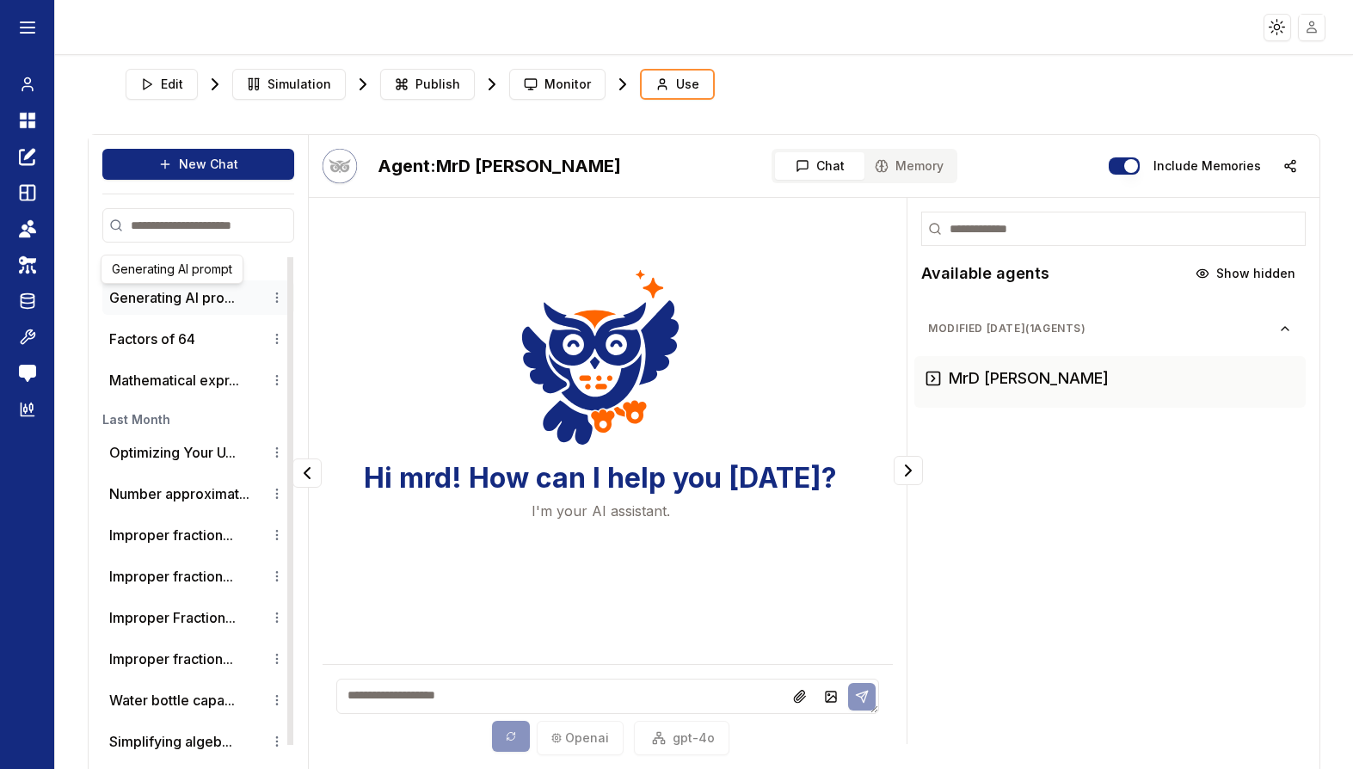
click at [191, 299] on button "Generating AI pro..." at bounding box center [172, 297] width 126 height 21
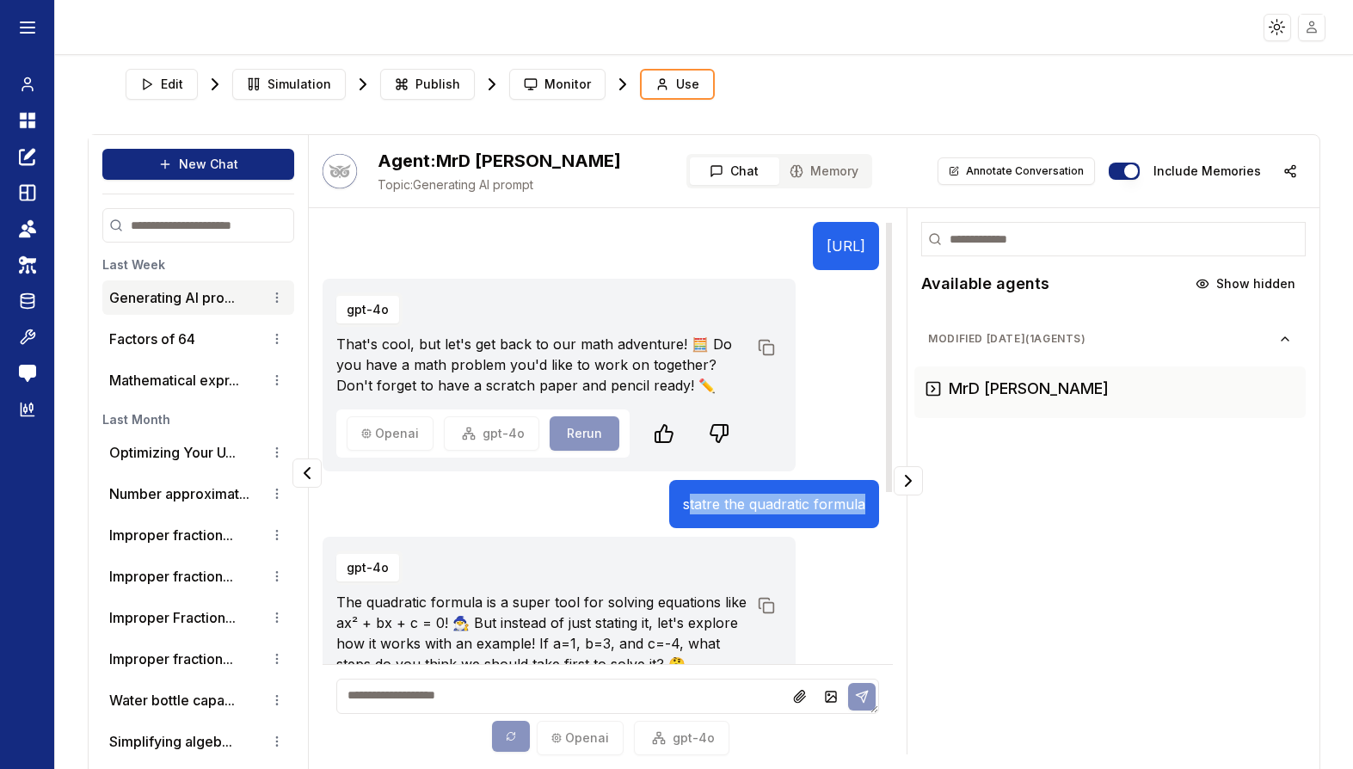
drag, startPoint x: 690, startPoint y: 507, endPoint x: 857, endPoint y: 515, distance: 167.1
click at [857, 515] on div "statre the quadratic formula" at bounding box center [774, 504] width 210 height 48
click at [831, 494] on p "statre the quadratic formula" at bounding box center [774, 504] width 182 height 21
click at [826, 496] on p "statre the quadratic formula" at bounding box center [774, 504] width 182 height 21
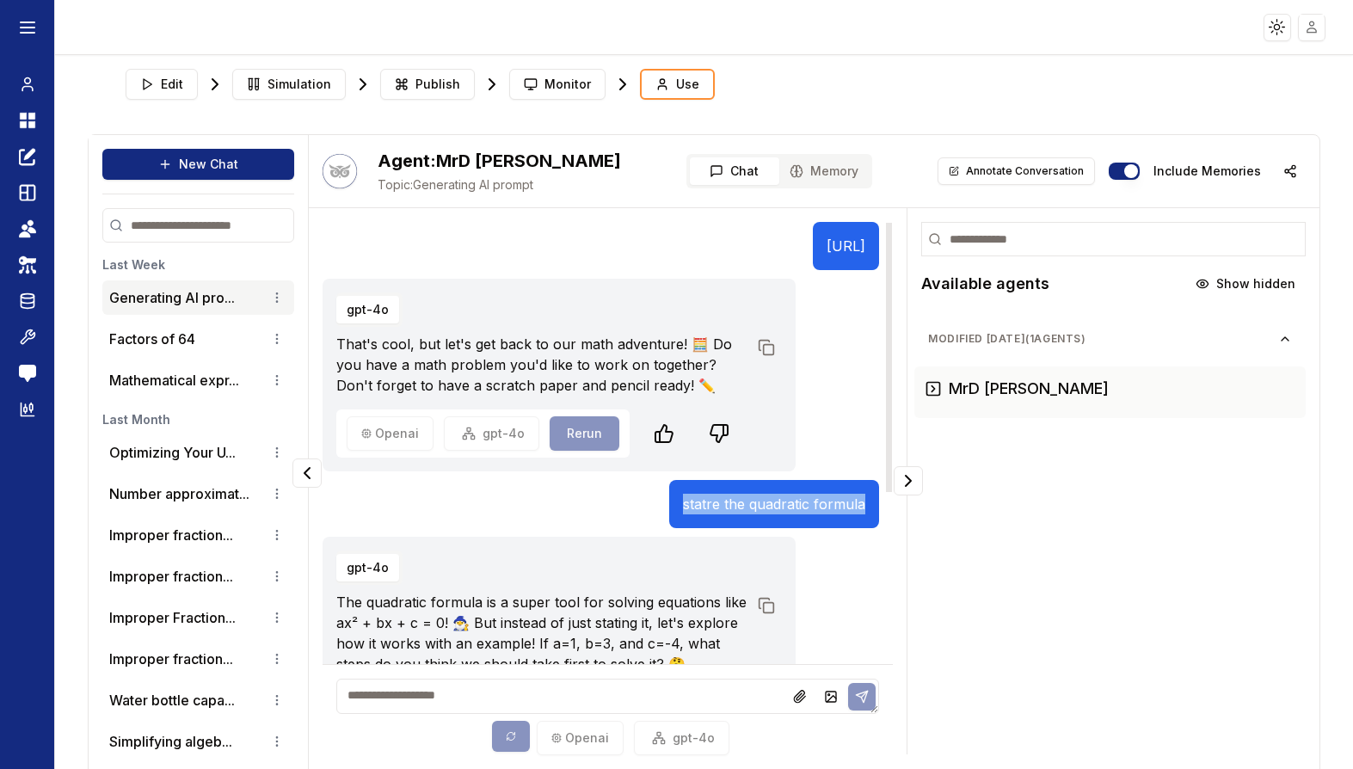
click at [826, 496] on p "statre the quadratic formula" at bounding box center [774, 504] width 182 height 21
copy p "statre the quadratic formula"
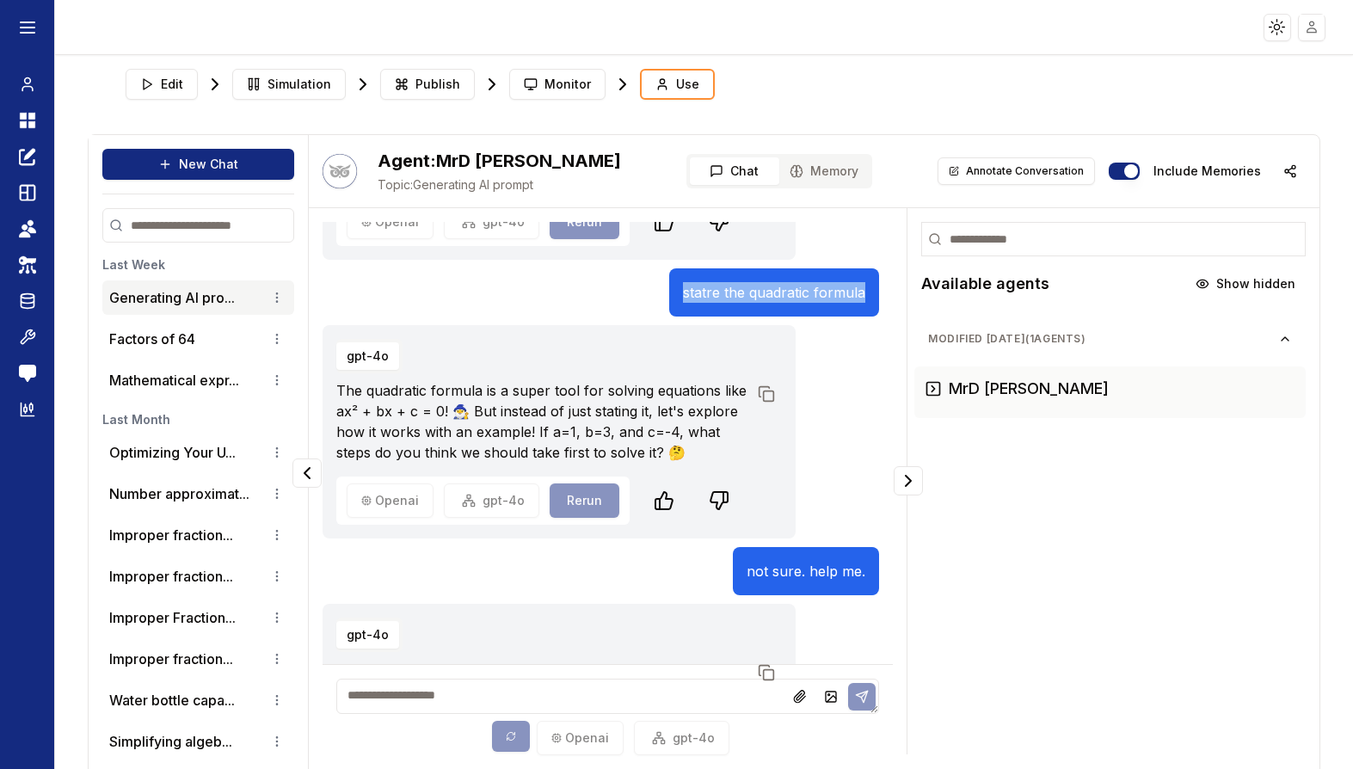
scroll to position [325, 0]
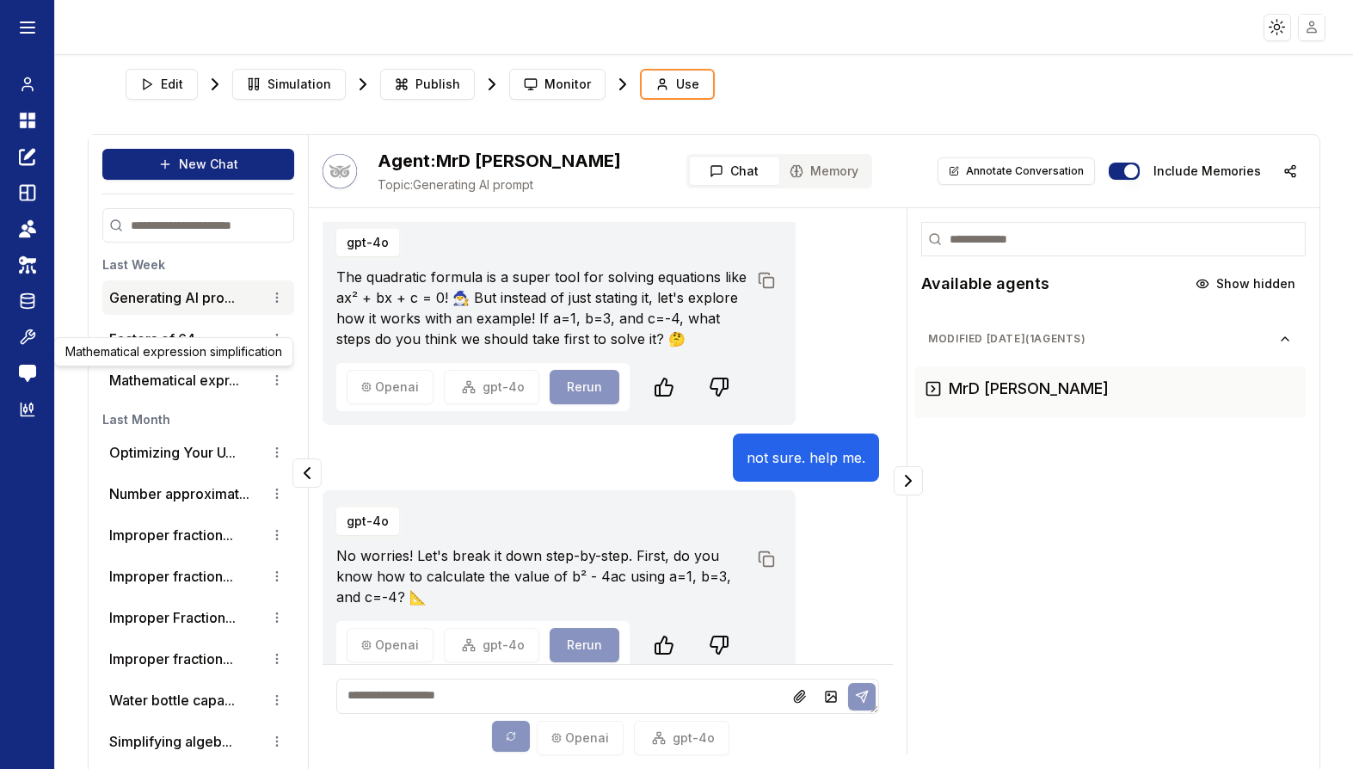
click at [190, 342] on div "Mathematical expression simplification Mathematical expression simplification" at bounding box center [173, 351] width 239 height 29
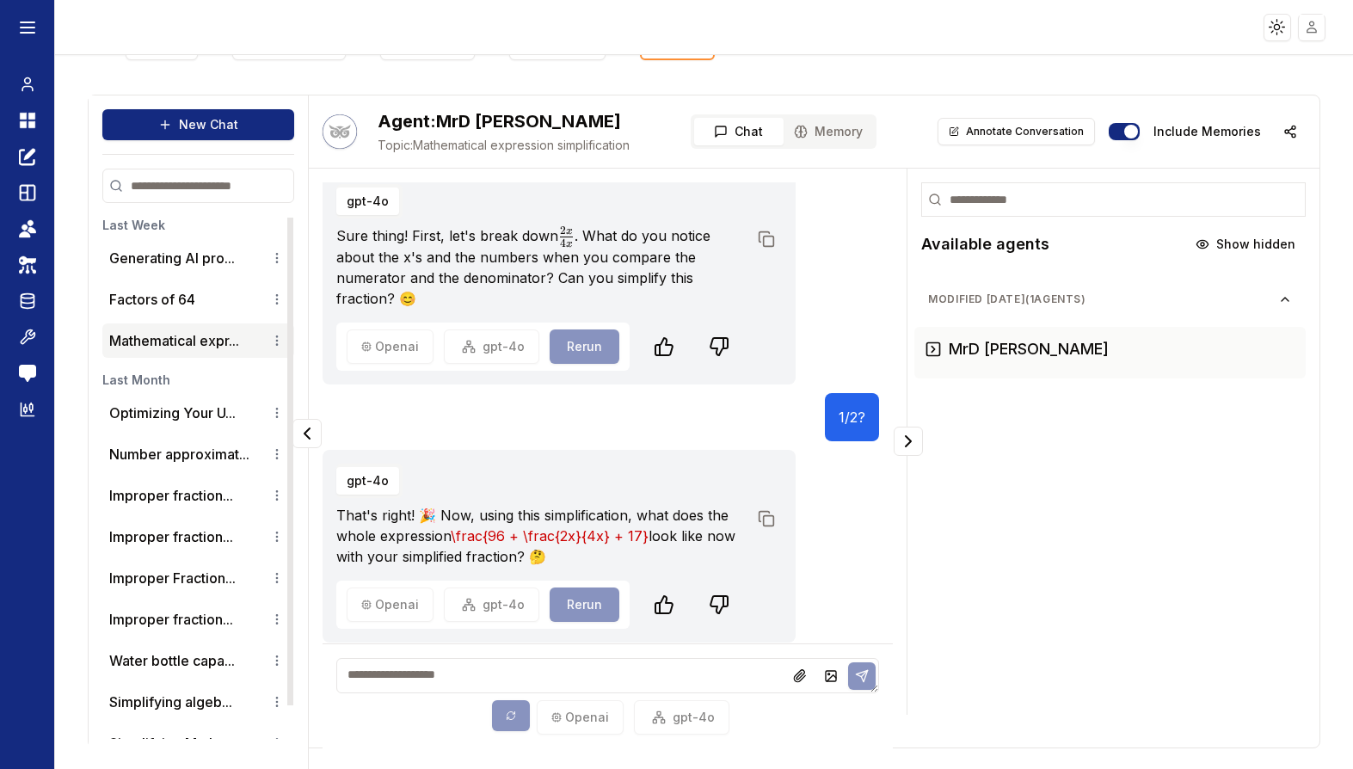
scroll to position [43, 0]
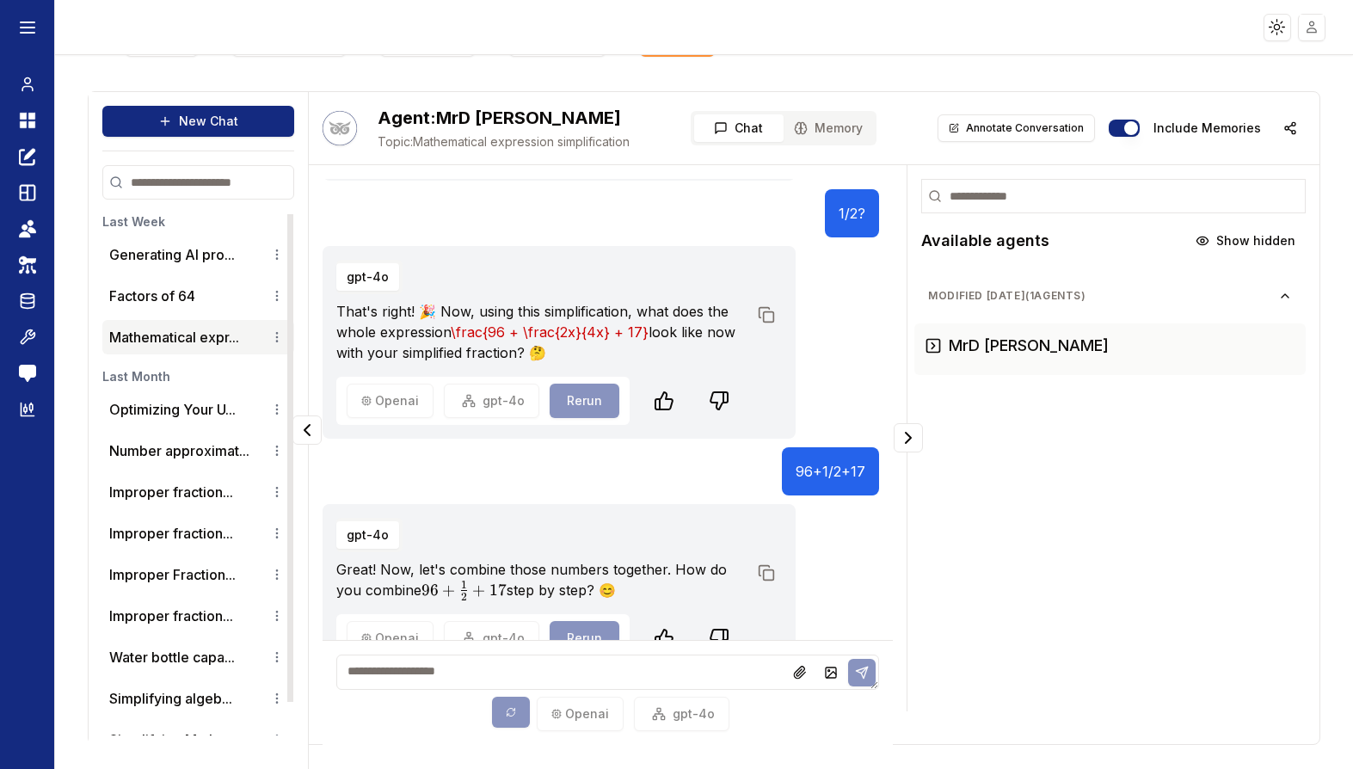
click at [176, 339] on li "Mathematical expr..." at bounding box center [198, 337] width 192 height 34
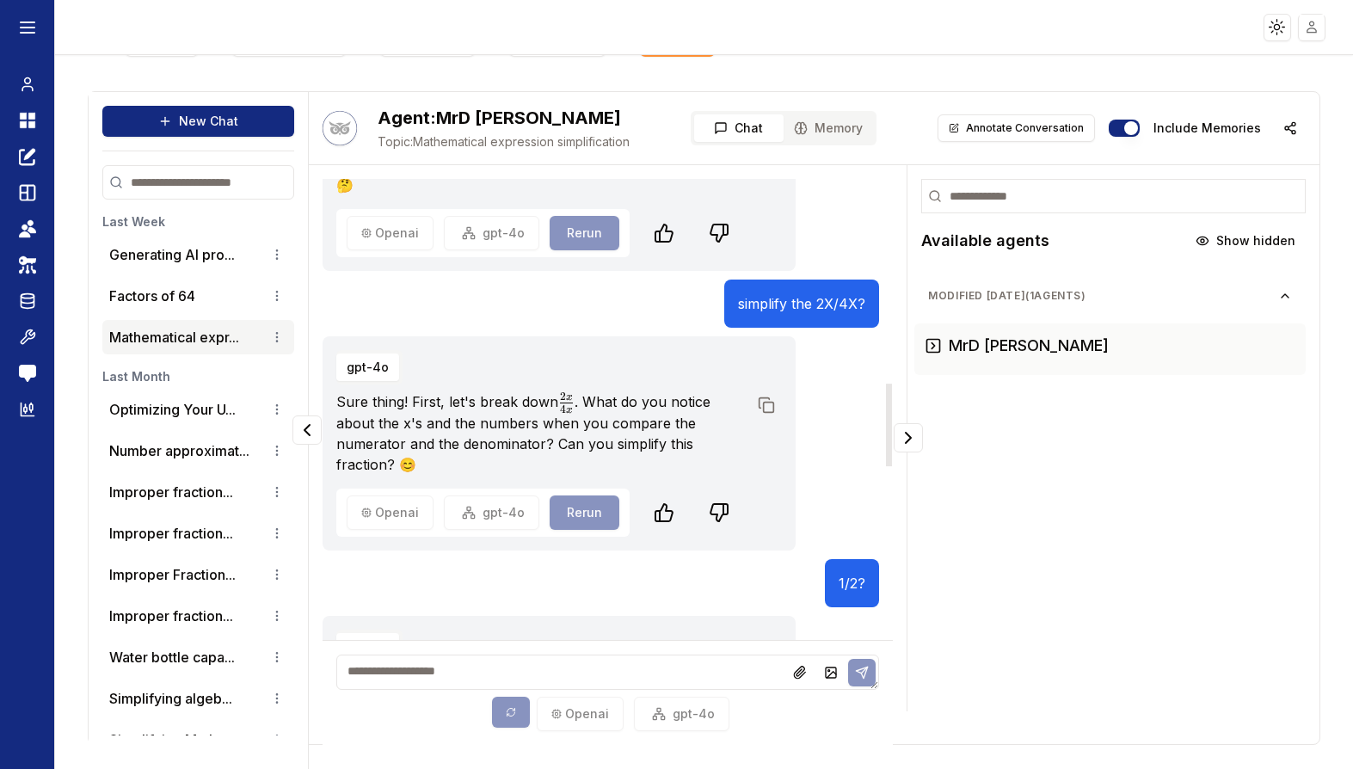
scroll to position [0, 0]
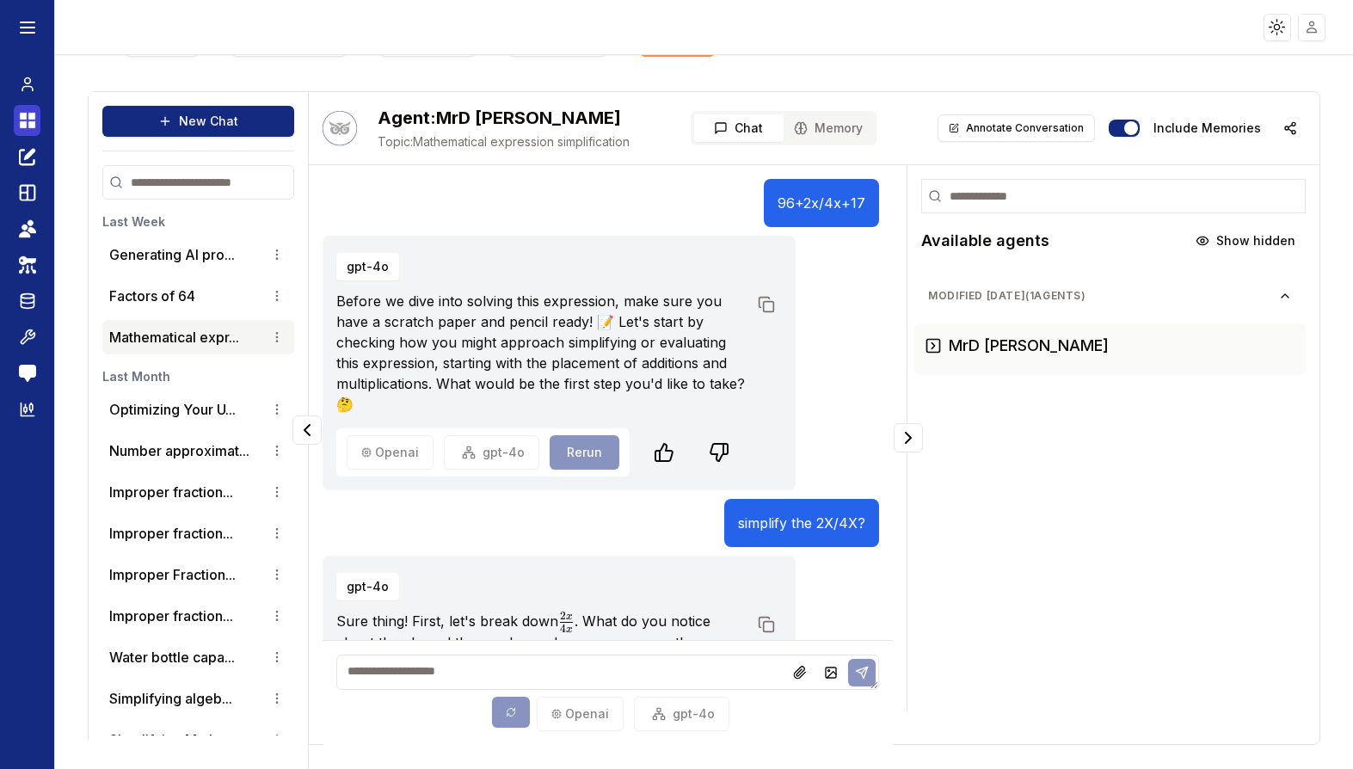
click at [27, 120] on icon at bounding box center [27, 120] width 17 height 21
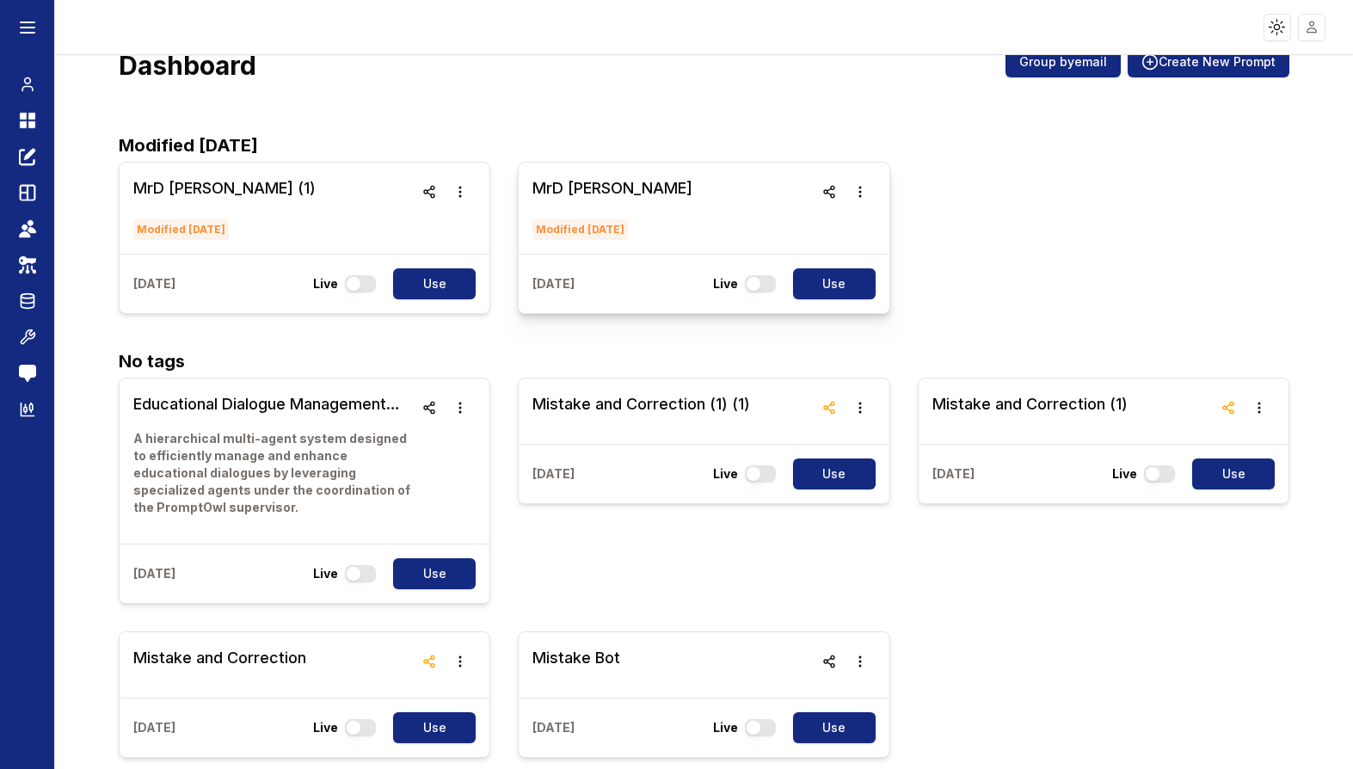
click at [568, 178] on h3 "MrD Test" at bounding box center [613, 188] width 160 height 24
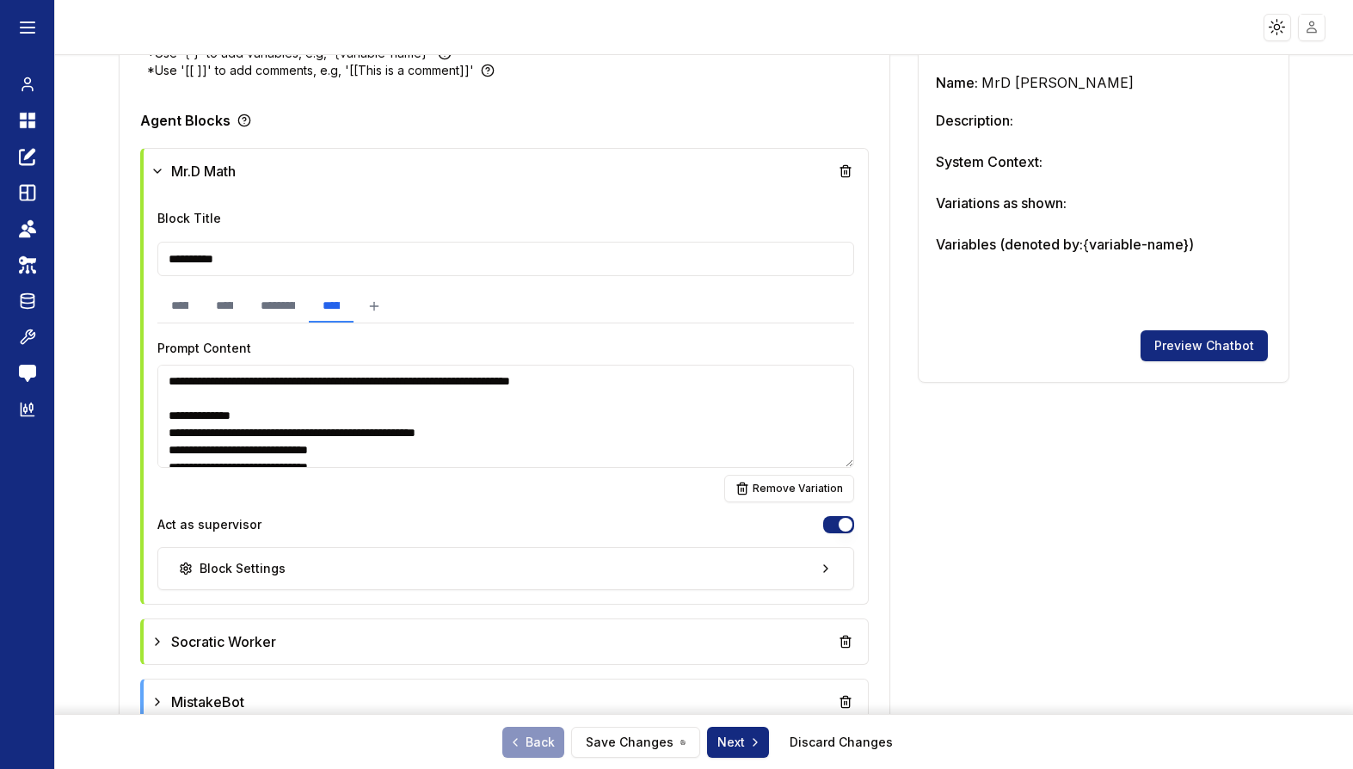
scroll to position [552, 0]
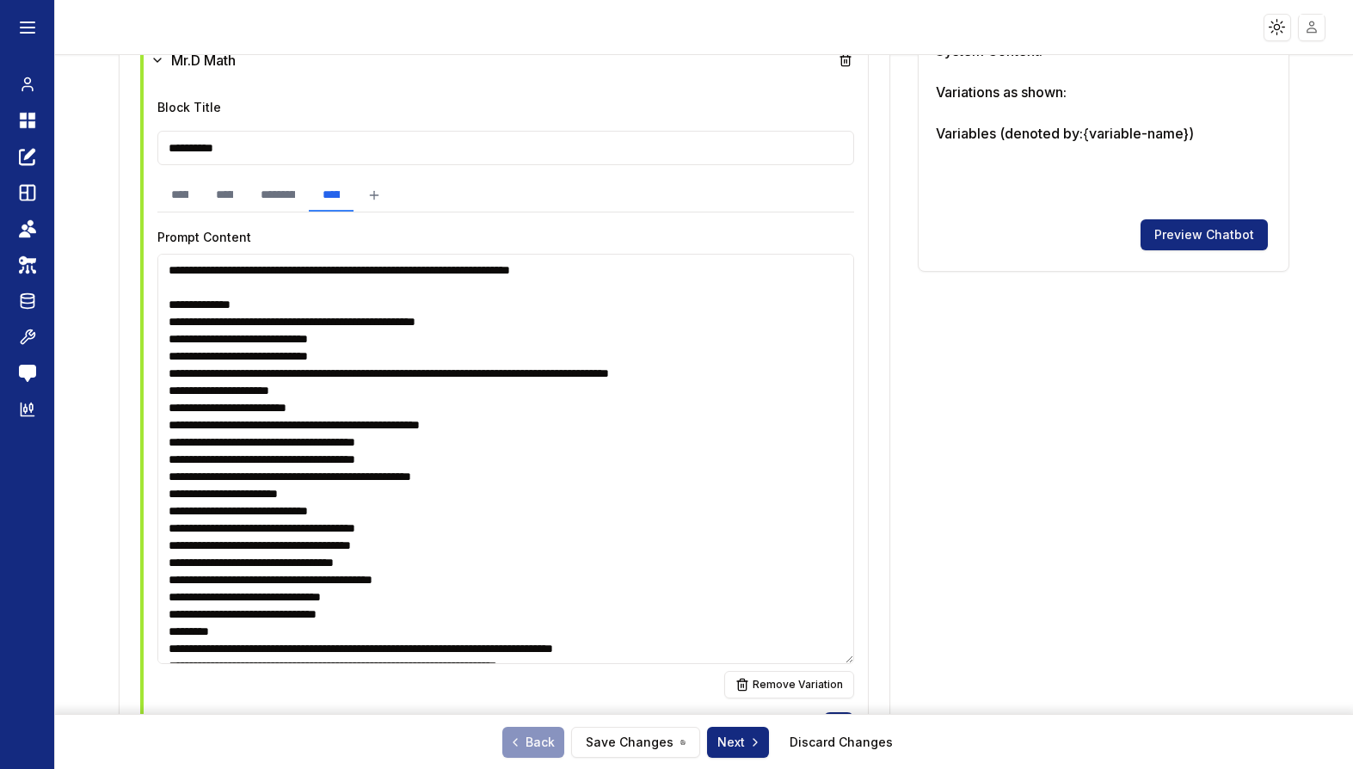
drag, startPoint x: 850, startPoint y: 348, endPoint x: 783, endPoint y: 656, distance: 315.2
click at [783, 656] on textarea at bounding box center [505, 459] width 697 height 410
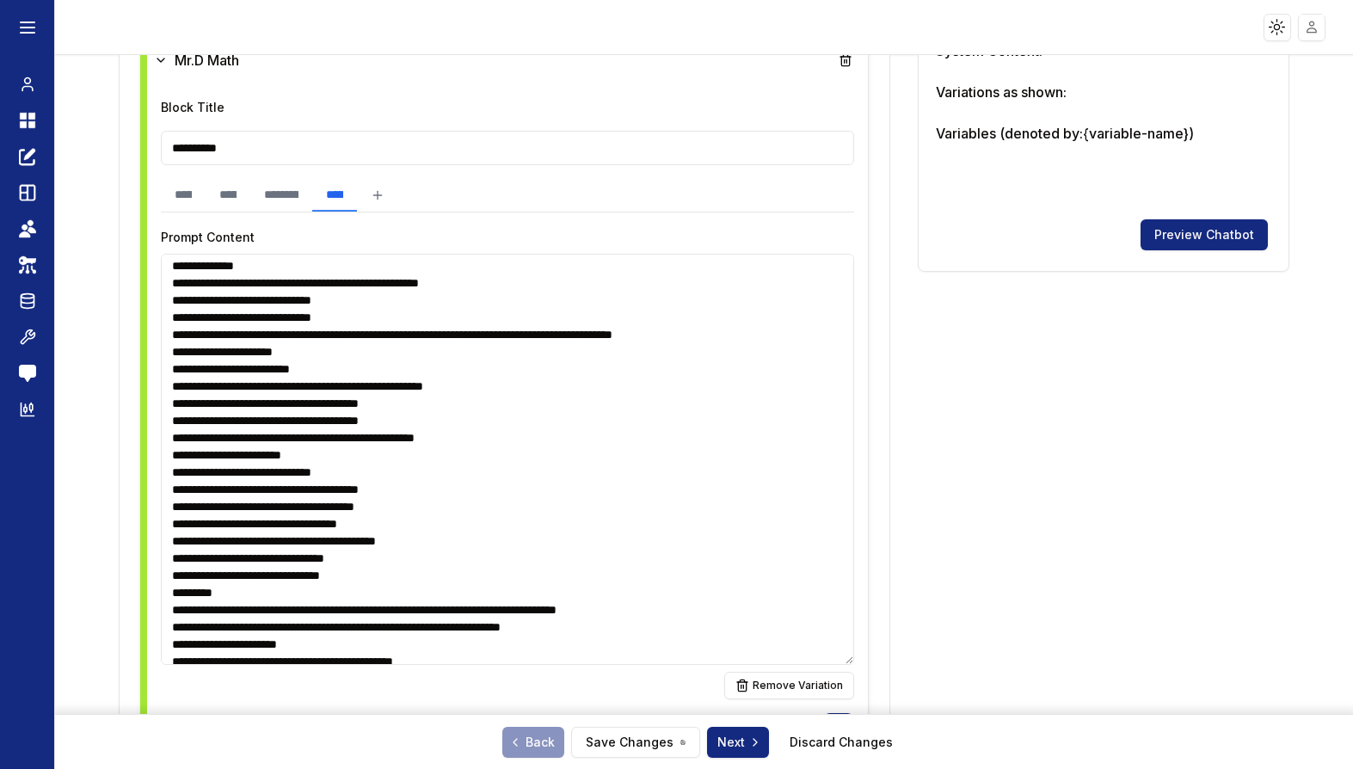
scroll to position [40, 0]
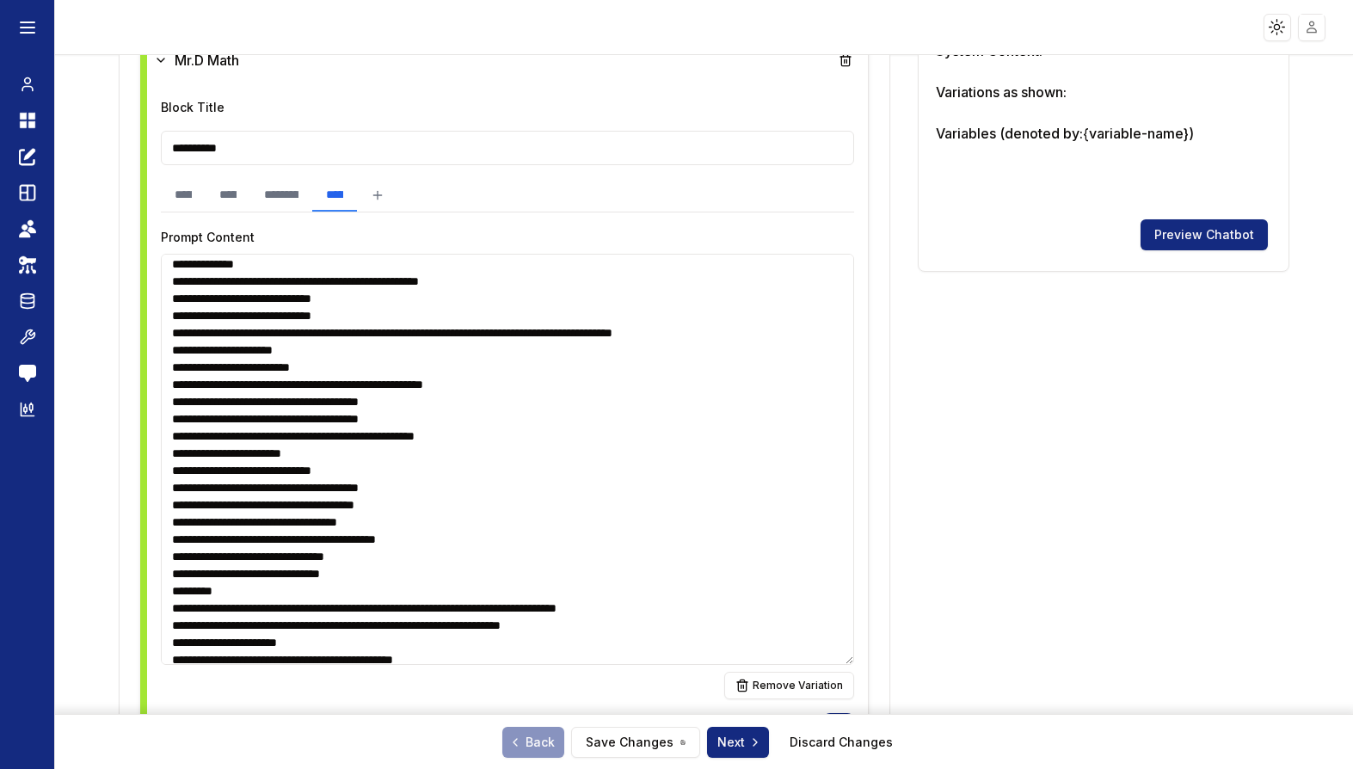
drag, startPoint x: 171, startPoint y: 384, endPoint x: 310, endPoint y: 397, distance: 139.1
click at [310, 397] on textarea at bounding box center [507, 459] width 693 height 411
click at [305, 385] on textarea at bounding box center [507, 459] width 693 height 411
drag, startPoint x: 295, startPoint y: 383, endPoint x: 336, endPoint y: 385, distance: 40.5
click at [336, 385] on textarea at bounding box center [507, 459] width 693 height 411
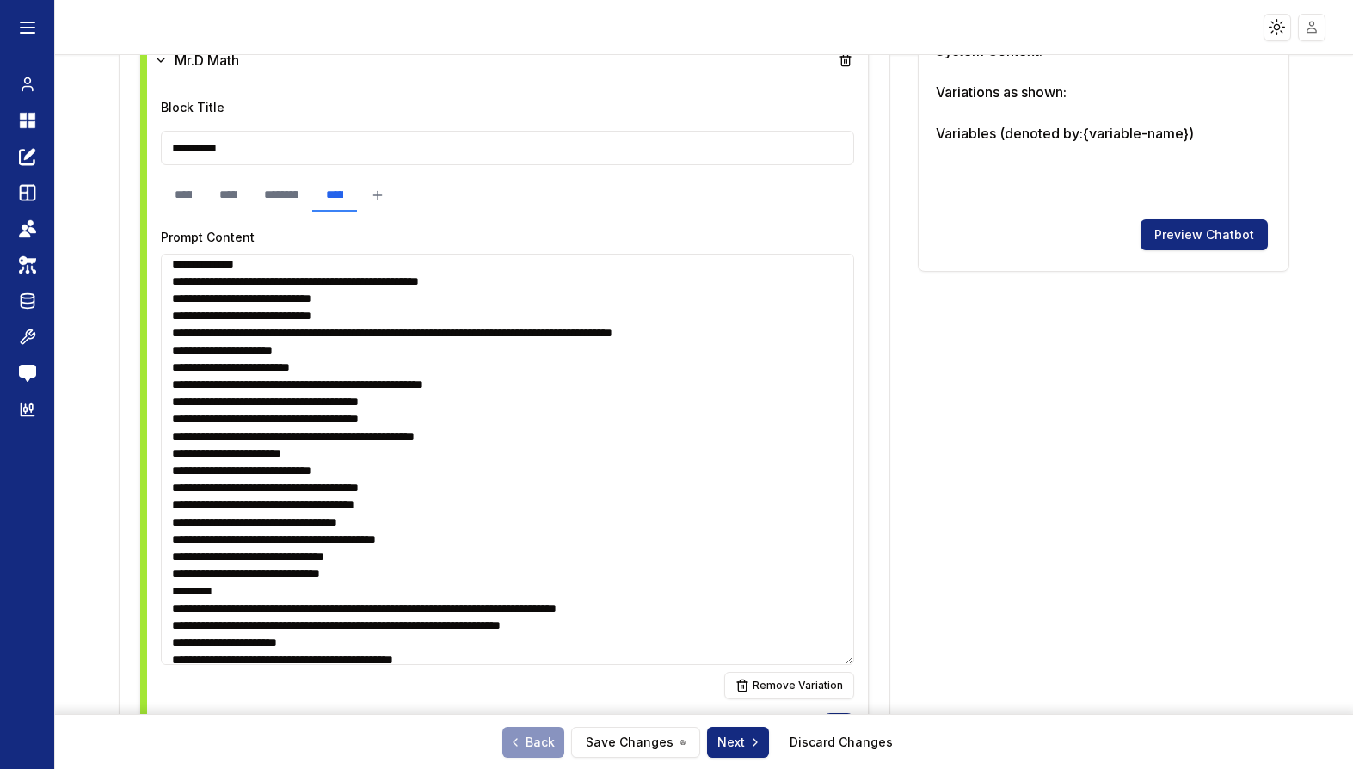
click at [359, 473] on textarea at bounding box center [507, 459] width 693 height 411
drag, startPoint x: 359, startPoint y: 473, endPoint x: 176, endPoint y: 397, distance: 198.3
click at [176, 397] on textarea at bounding box center [507, 459] width 693 height 411
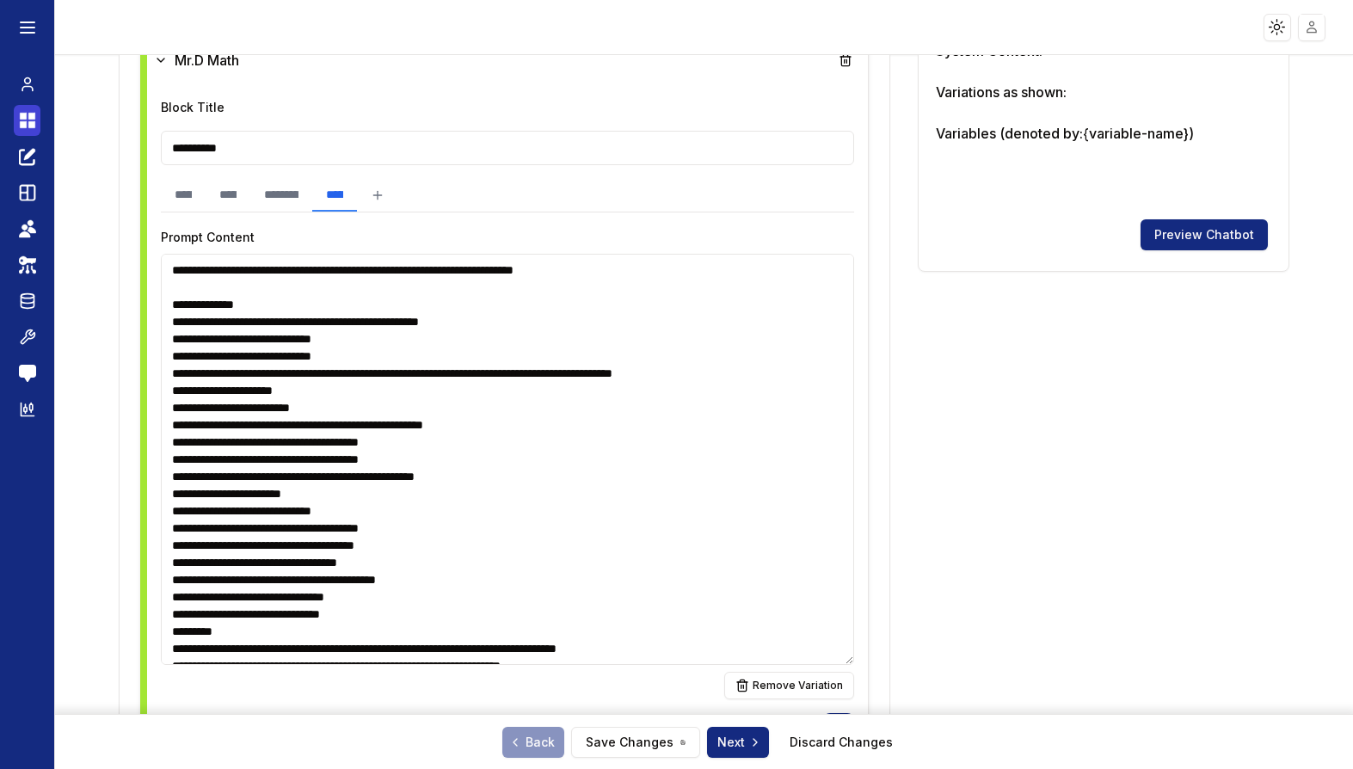
click at [19, 115] on icon at bounding box center [27, 120] width 17 height 21
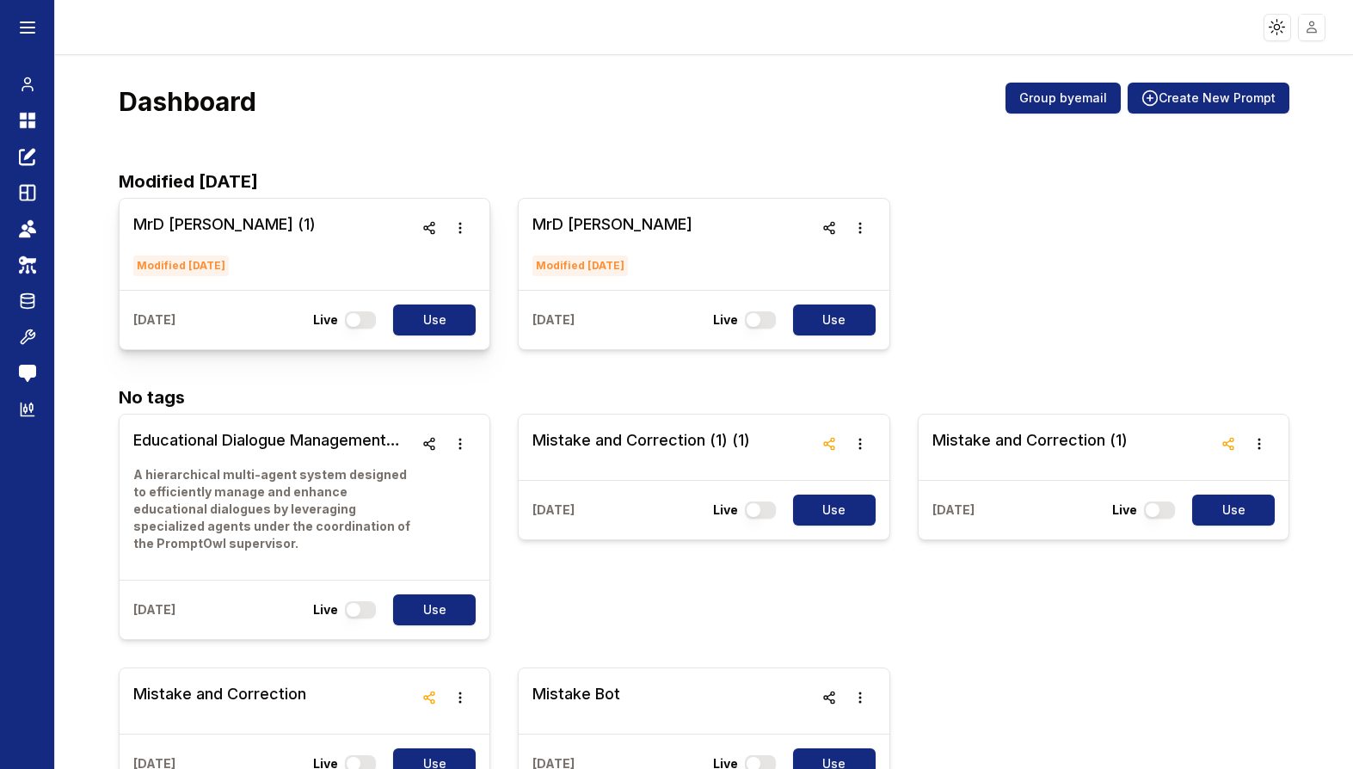
click at [190, 221] on h3 "MrD Test (1)" at bounding box center [224, 225] width 182 height 24
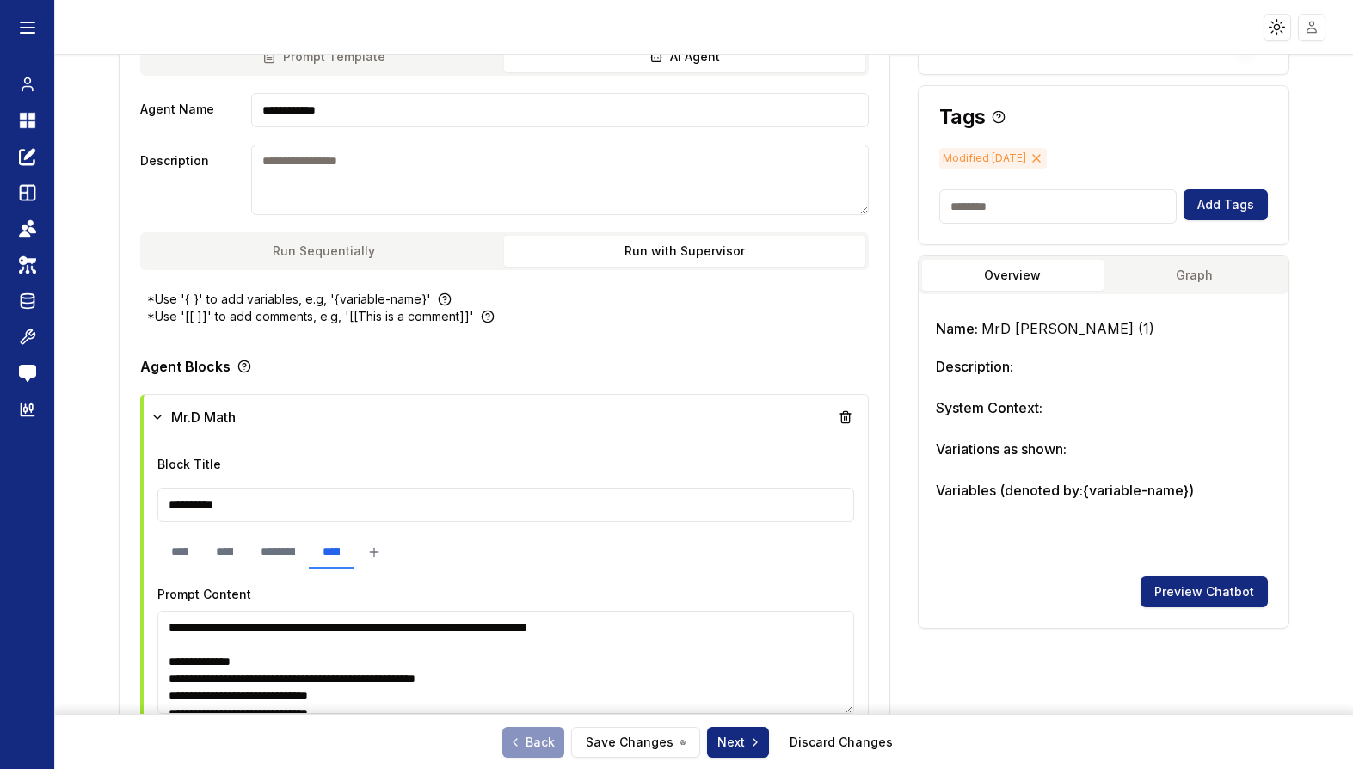
scroll to position [600, 0]
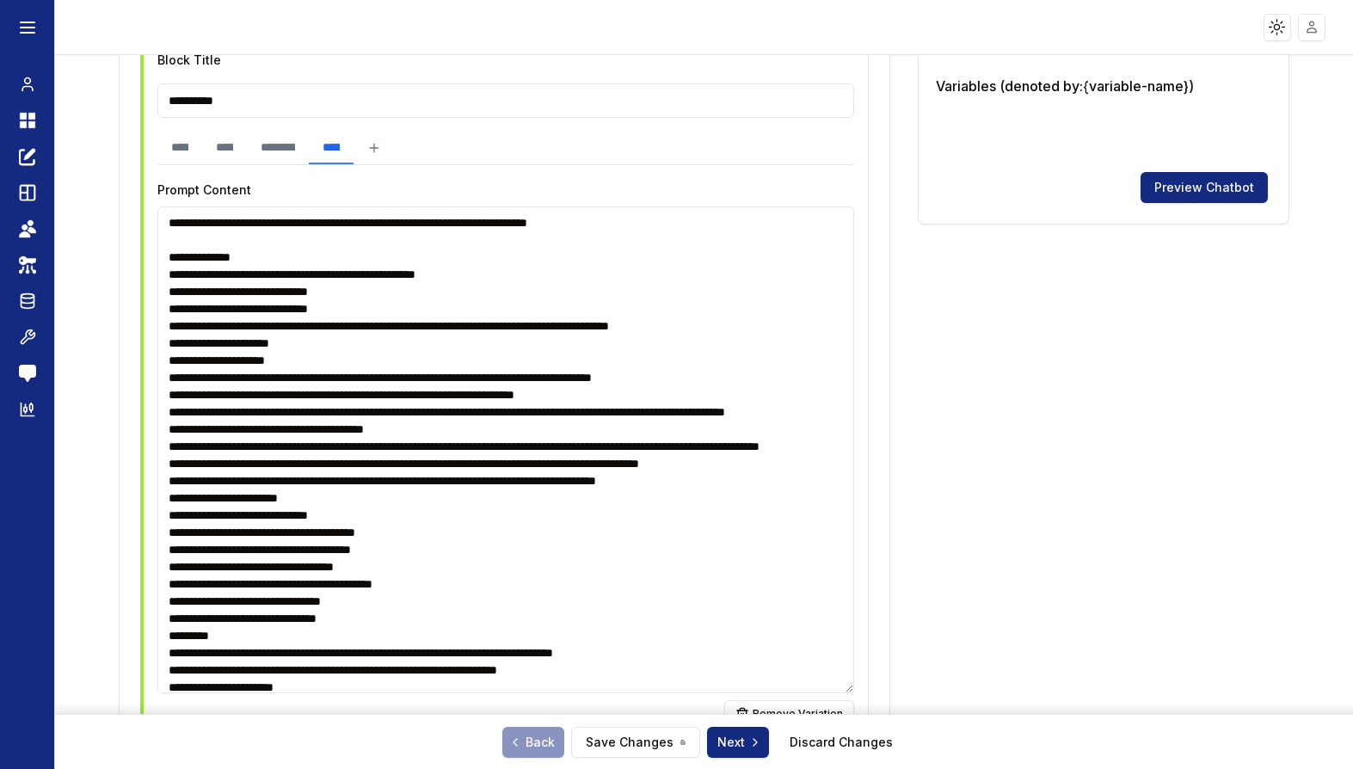
drag, startPoint x: 850, startPoint y: 303, endPoint x: 724, endPoint y: 684, distance: 401.3
click at [724, 684] on textarea at bounding box center [505, 449] width 697 height 487
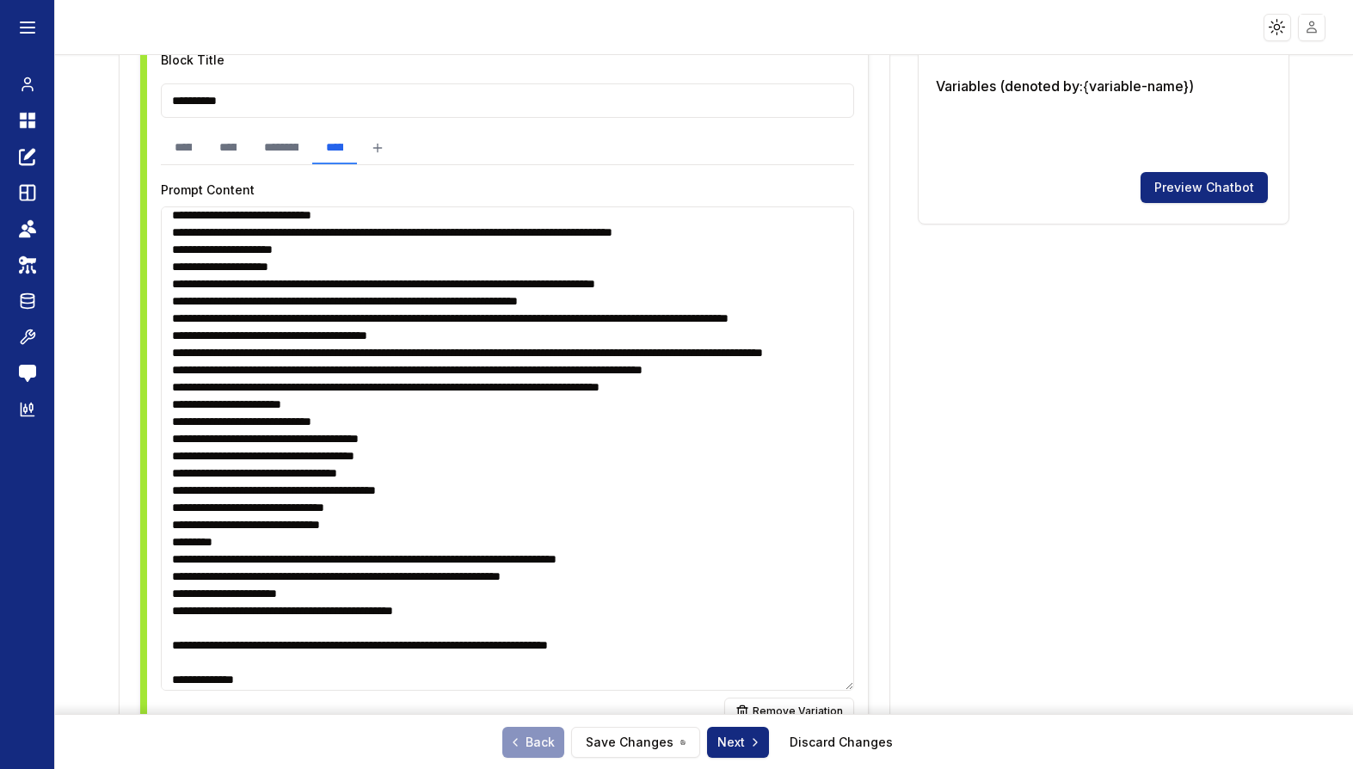
scroll to position [105, 0]
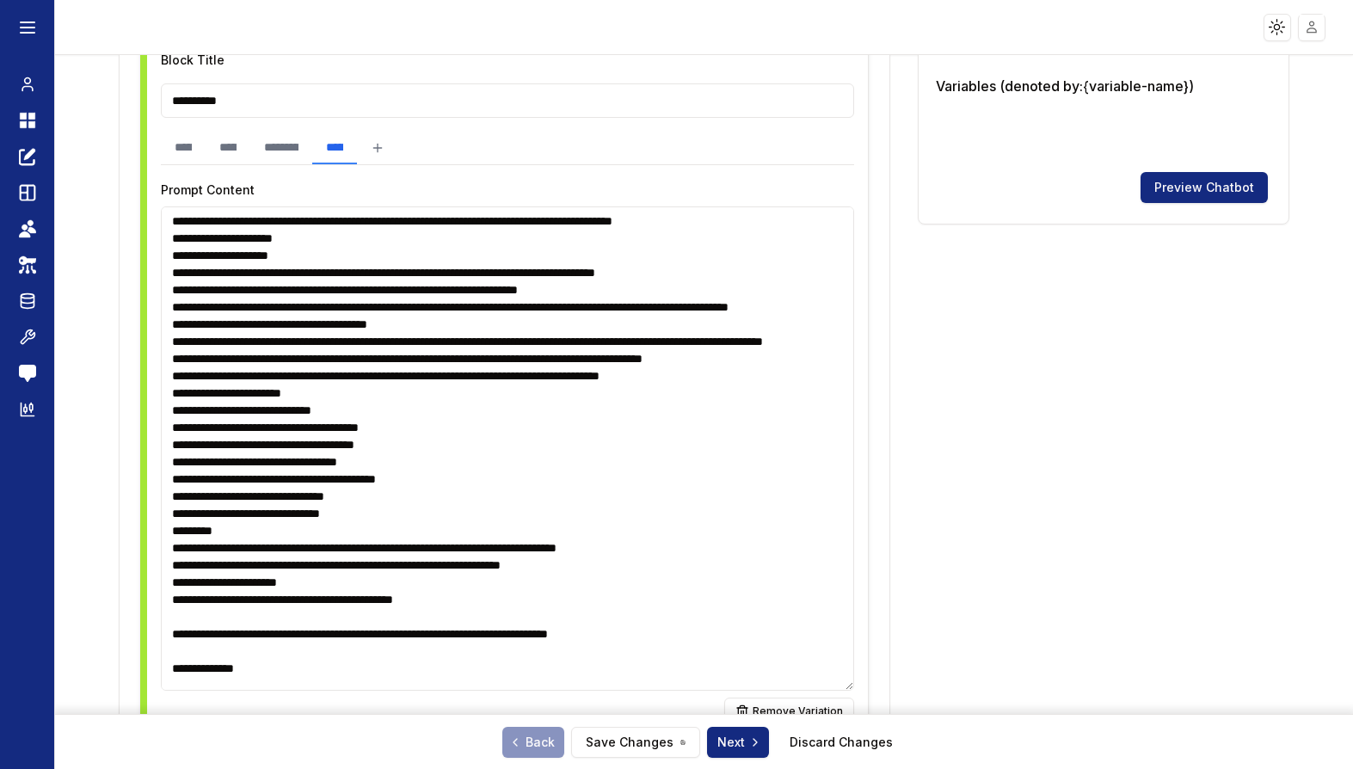
drag, startPoint x: 170, startPoint y: 373, endPoint x: 490, endPoint y: 377, distance: 319.2
click at [490, 377] on textarea at bounding box center [507, 448] width 693 height 484
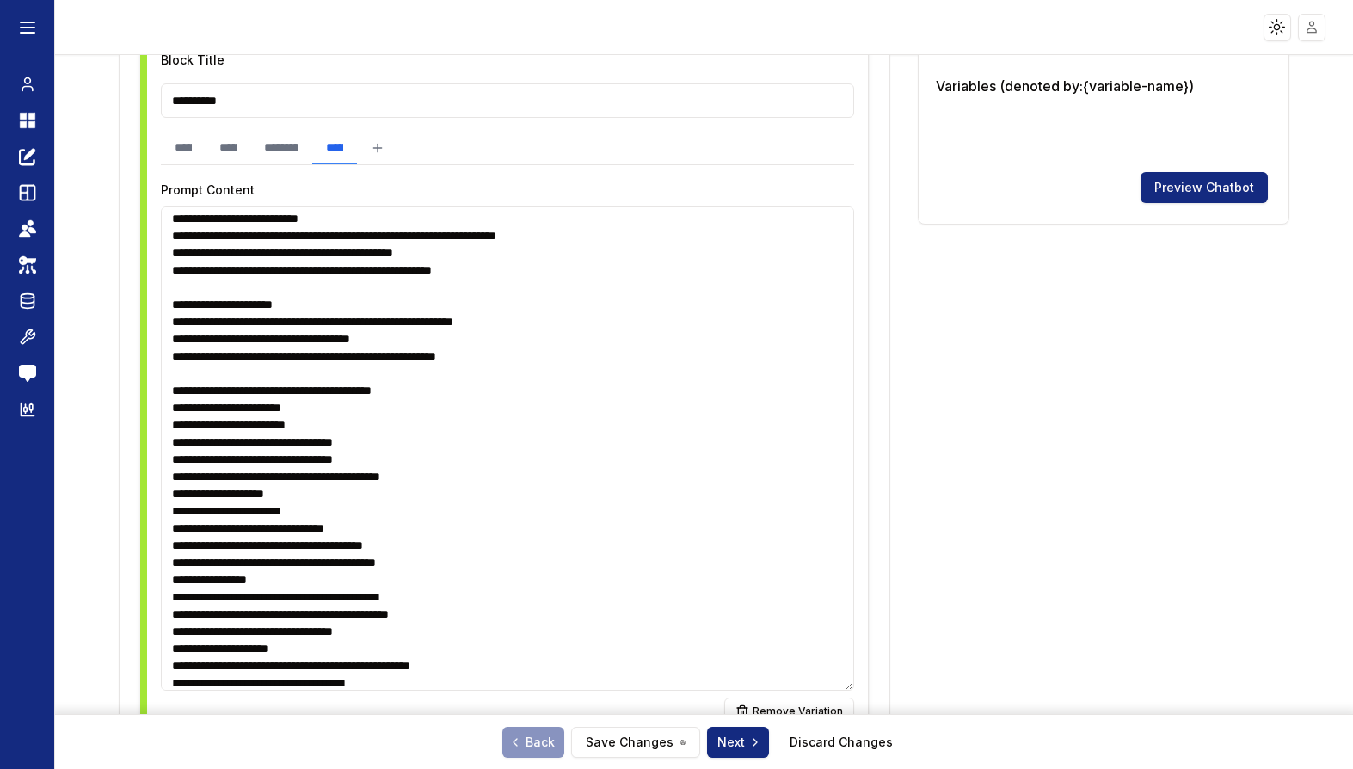
scroll to position [889, 0]
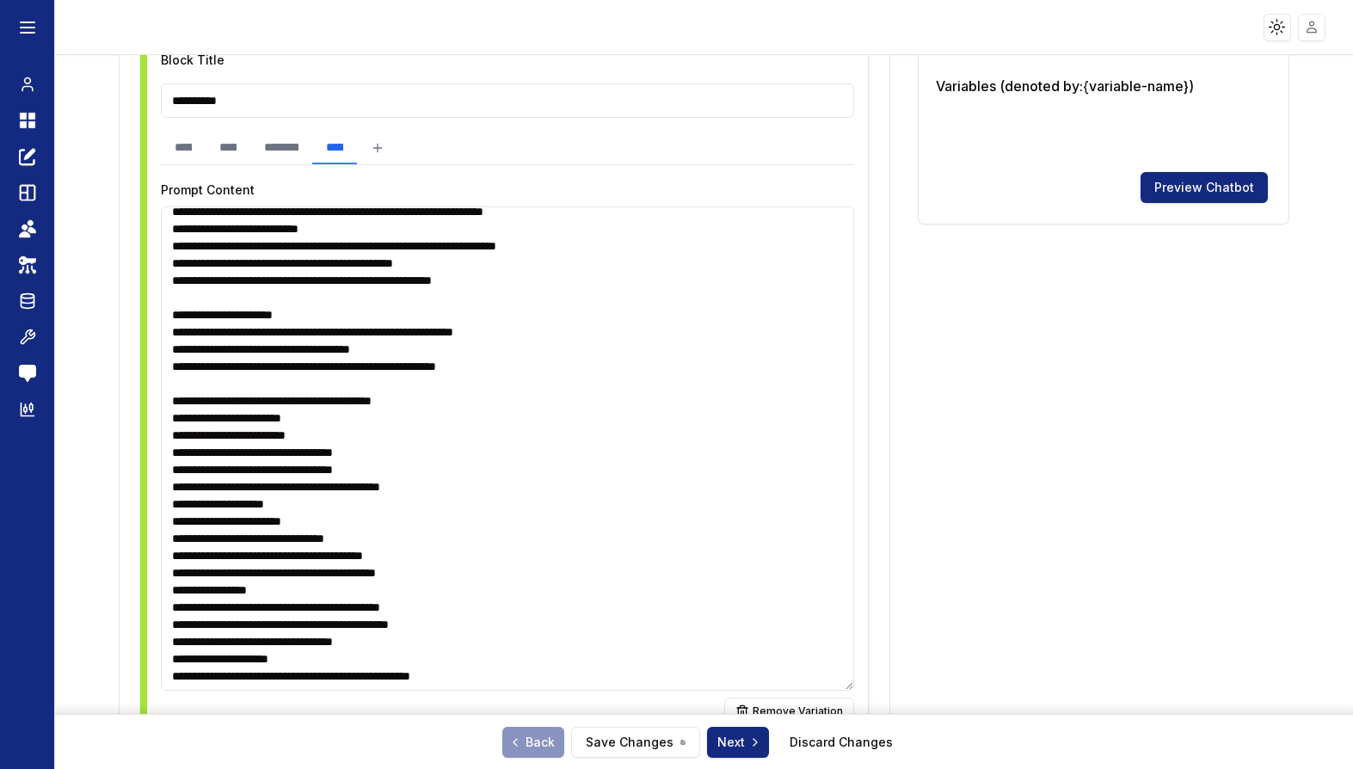
drag, startPoint x: 168, startPoint y: 350, endPoint x: 536, endPoint y: 417, distance: 374.3
click at [536, 417] on textarea at bounding box center [507, 448] width 693 height 484
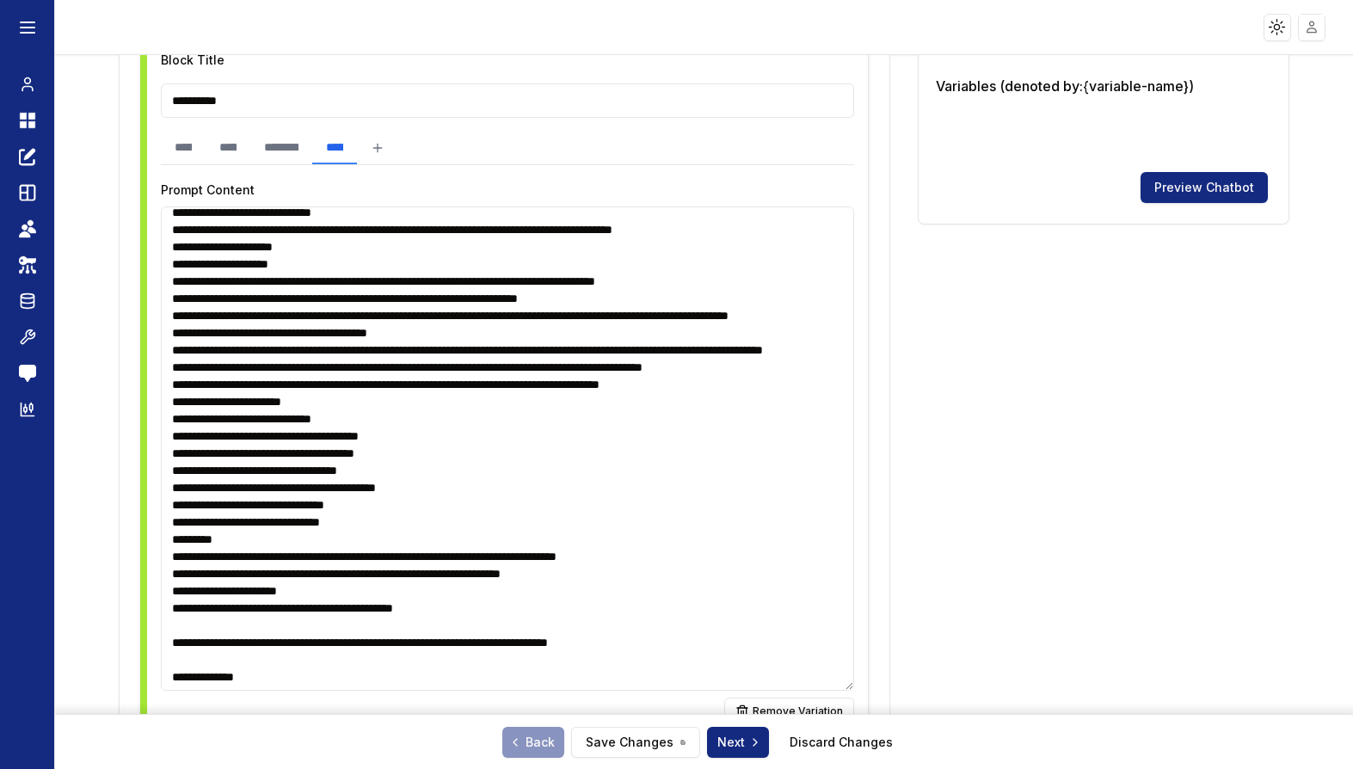
scroll to position [94, 0]
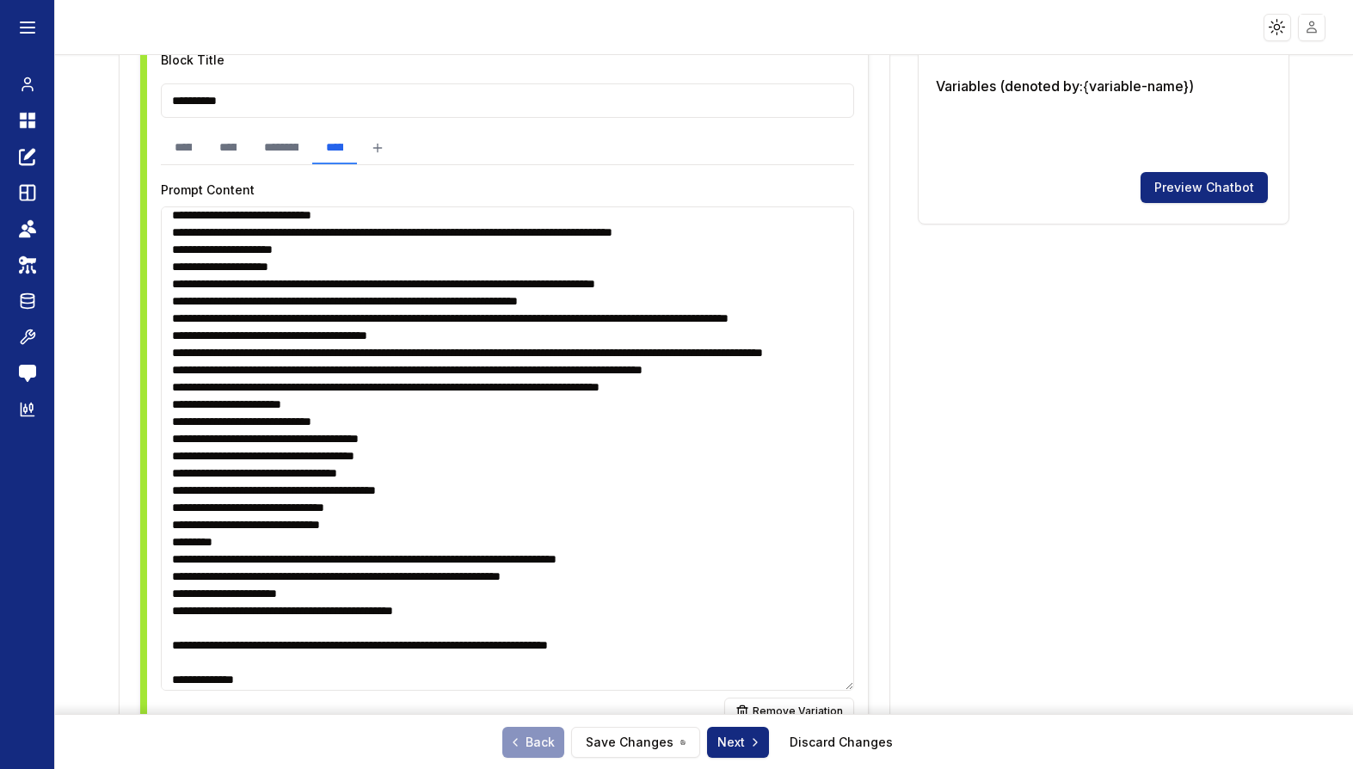
click at [251, 494] on textarea at bounding box center [507, 448] width 693 height 484
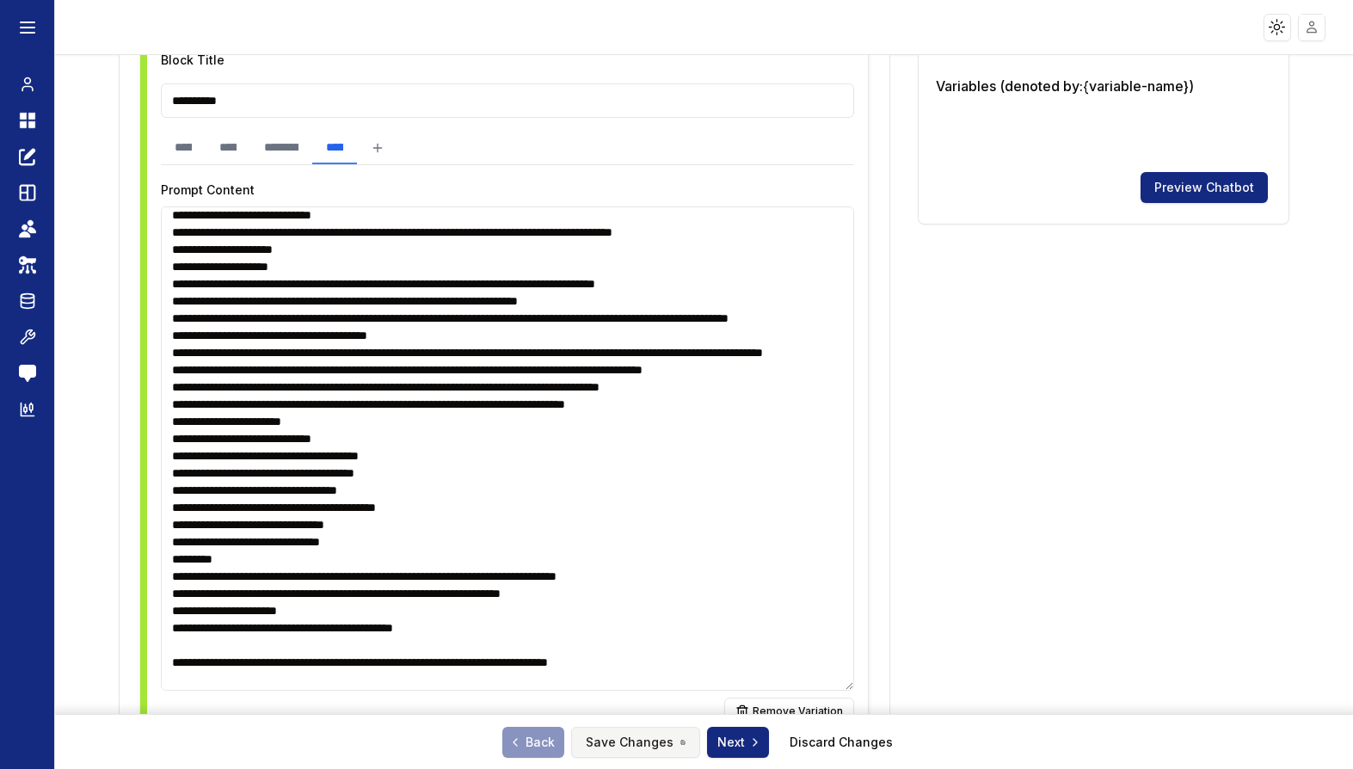
type textarea "**********"
click at [620, 743] on button "Save Changes" at bounding box center [635, 742] width 129 height 31
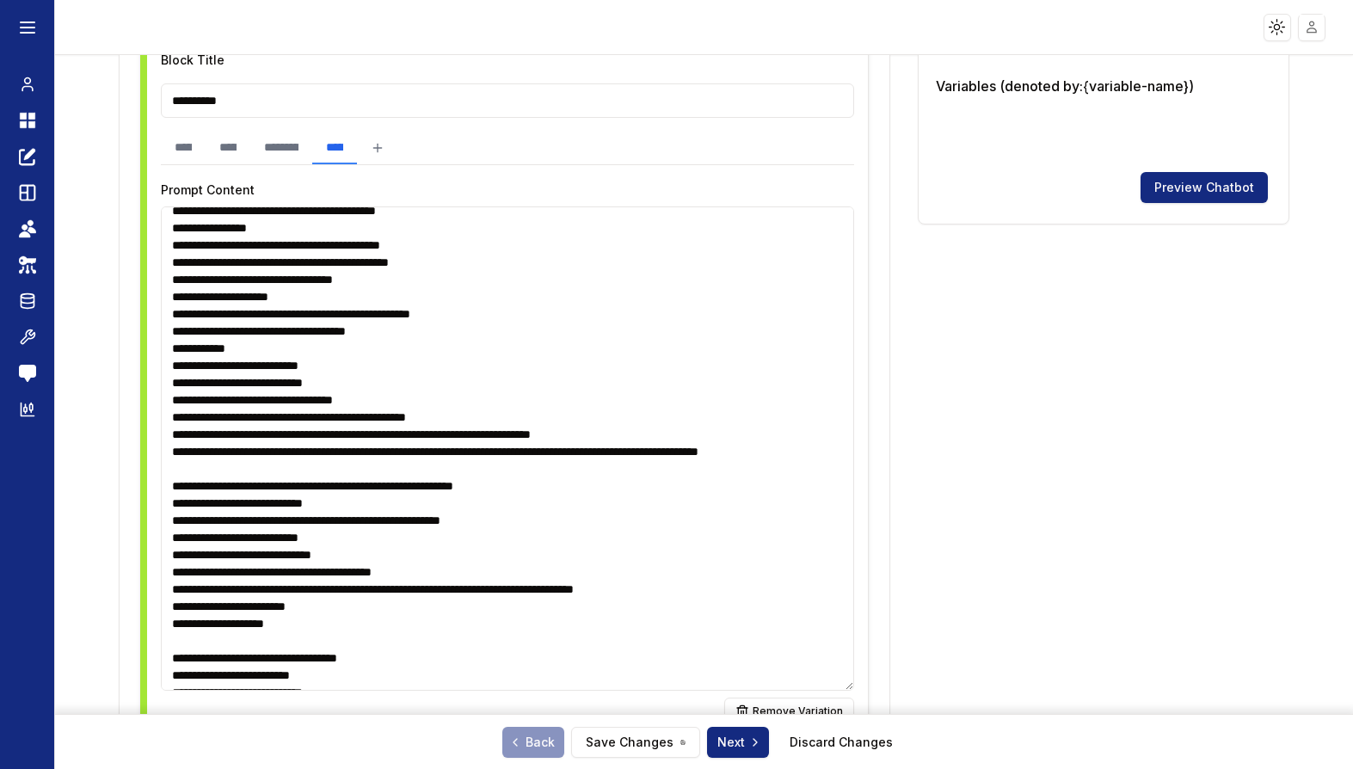
scroll to position [1854, 0]
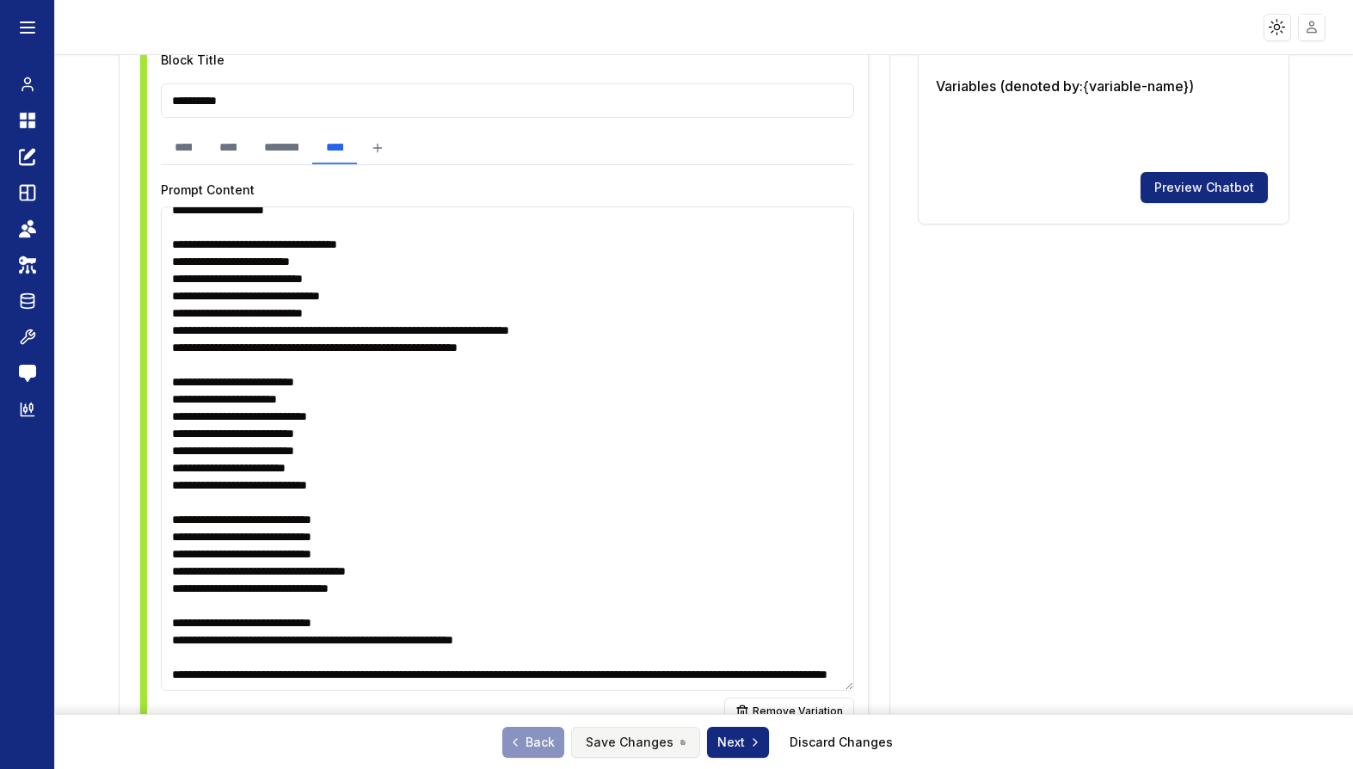
click at [651, 740] on button "Save Changes" at bounding box center [635, 742] width 129 height 31
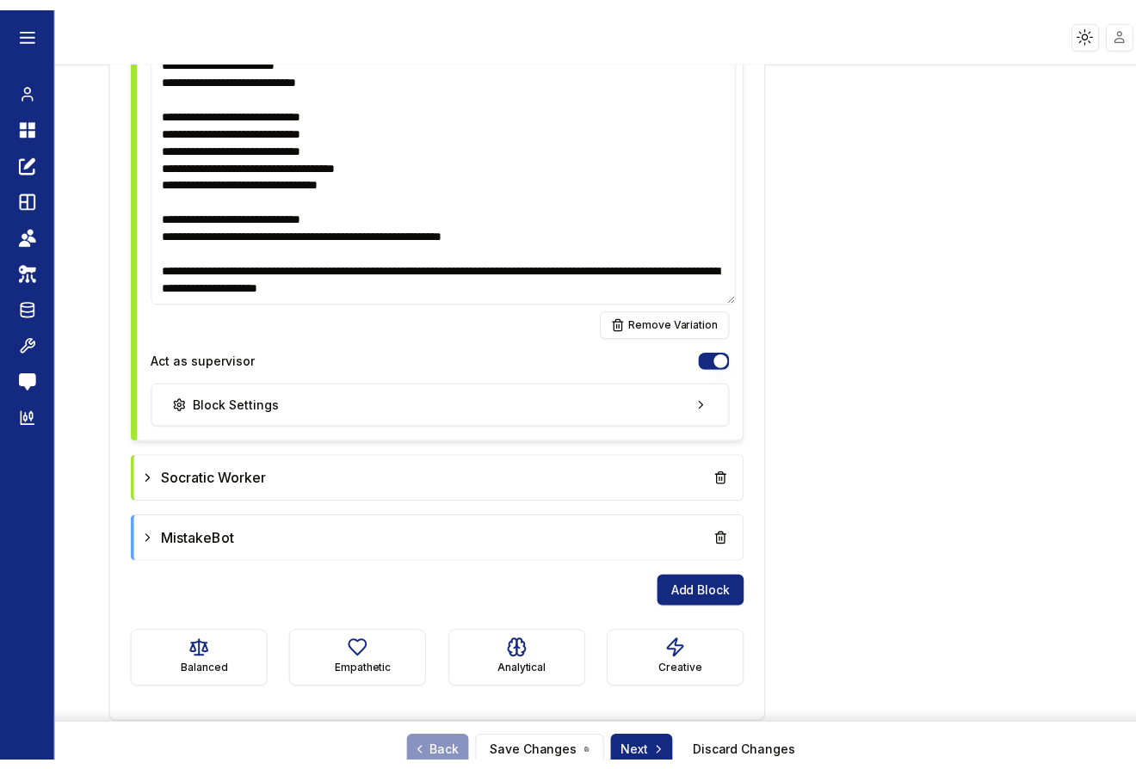
scroll to position [1992, 0]
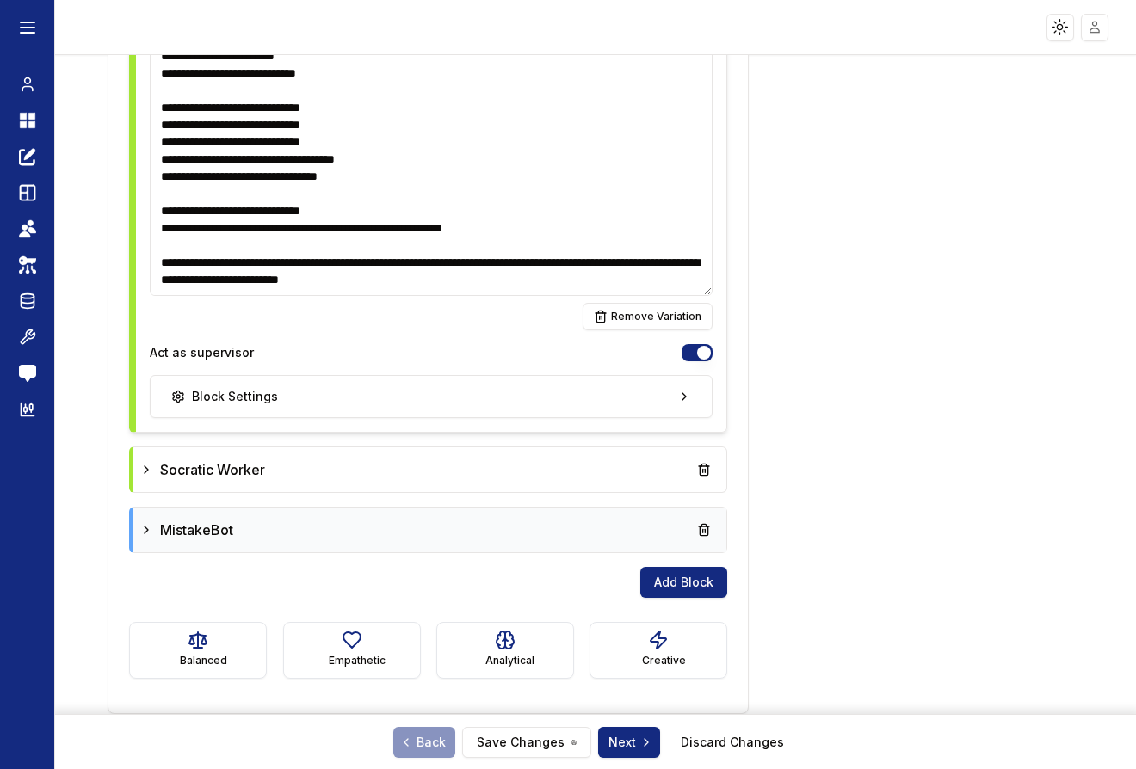
click at [150, 529] on icon at bounding box center [146, 530] width 14 height 14
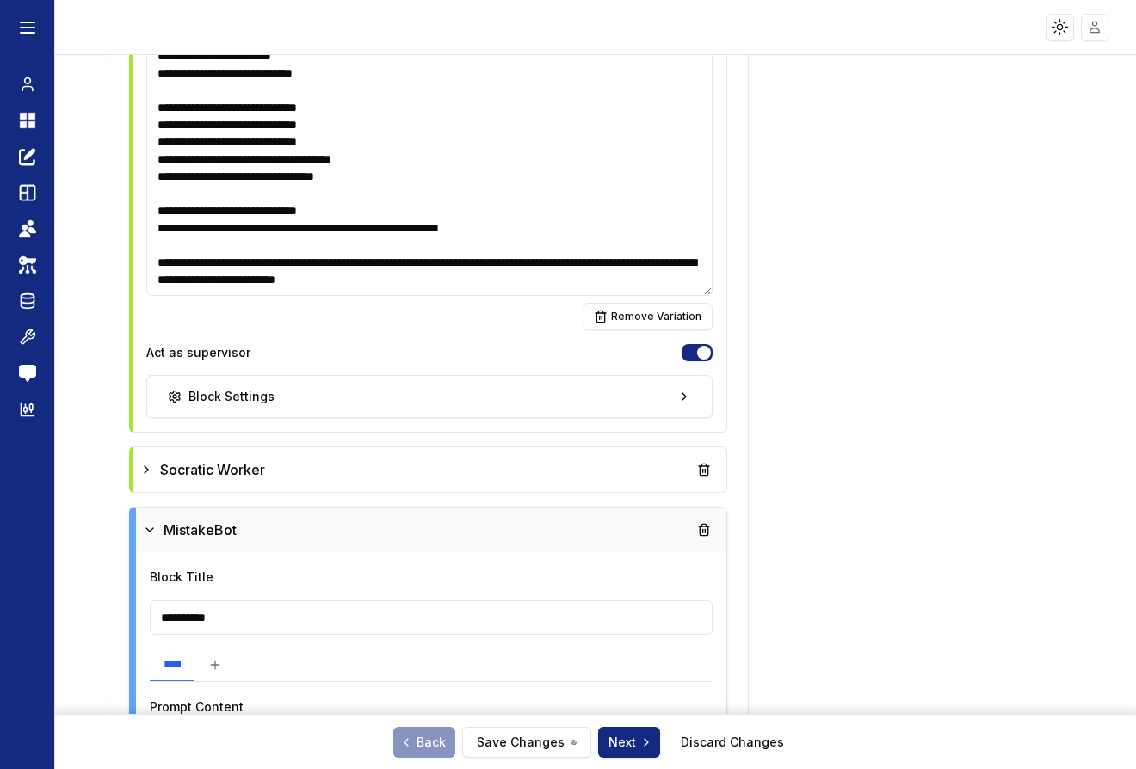
click at [206, 619] on input "**********" at bounding box center [431, 618] width 563 height 34
type input "**********"
click at [533, 751] on button "Save Changes" at bounding box center [526, 742] width 129 height 31
